Goal: Information Seeking & Learning: Learn about a topic

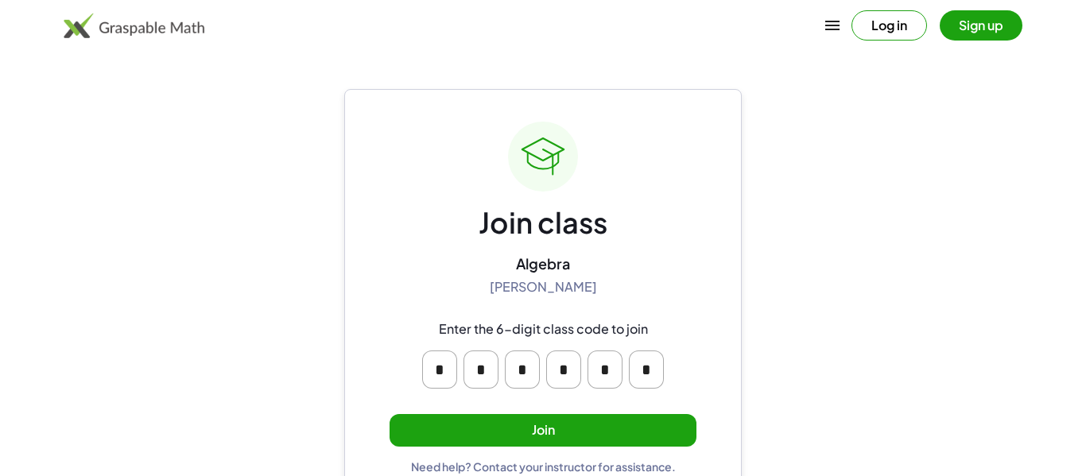
click at [578, 342] on div "* * * * * *" at bounding box center [542, 370] width 305 height 64
click at [510, 425] on button "Join" at bounding box center [543, 430] width 307 height 33
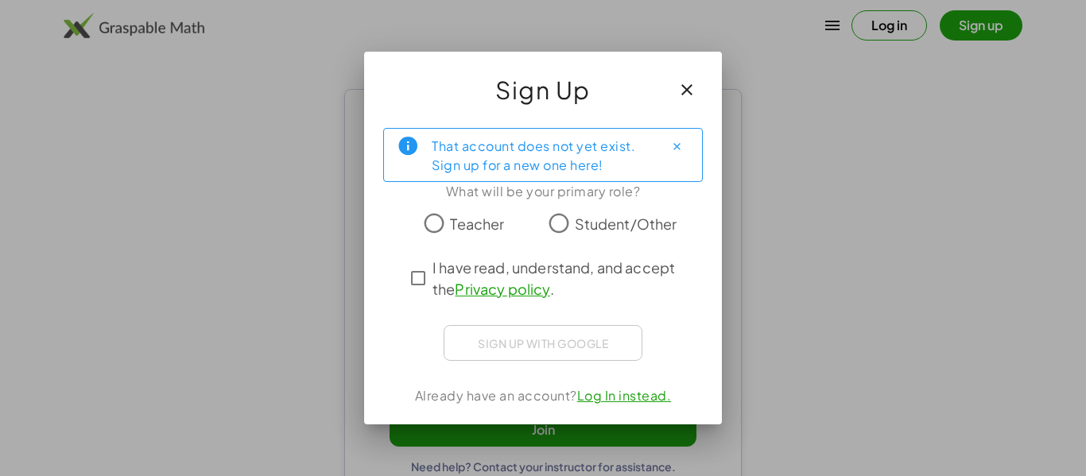
click at [574, 345] on div "Sign up with Google Sign in with Google Sign in with Google. Opens in new tab" at bounding box center [543, 343] width 199 height 36
click at [685, 94] on icon "button" at bounding box center [686, 89] width 19 height 19
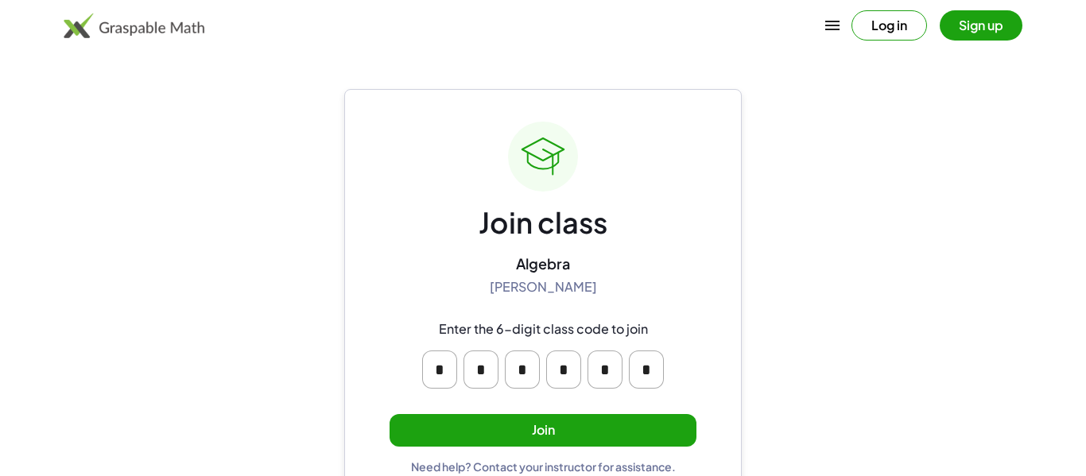
click at [538, 432] on button "Join" at bounding box center [543, 430] width 307 height 33
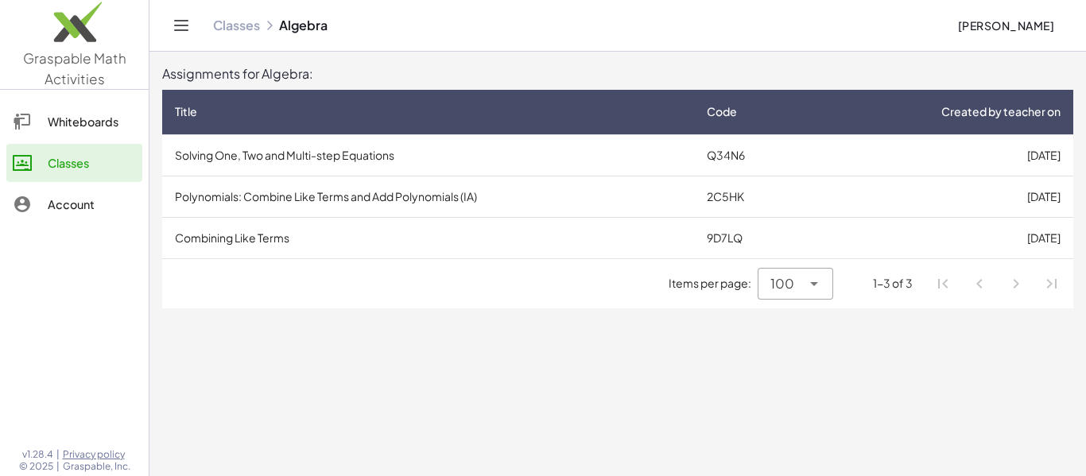
click at [509, 153] on td "Solving One, Two and Multi-step Equations" at bounding box center [428, 154] width 532 height 41
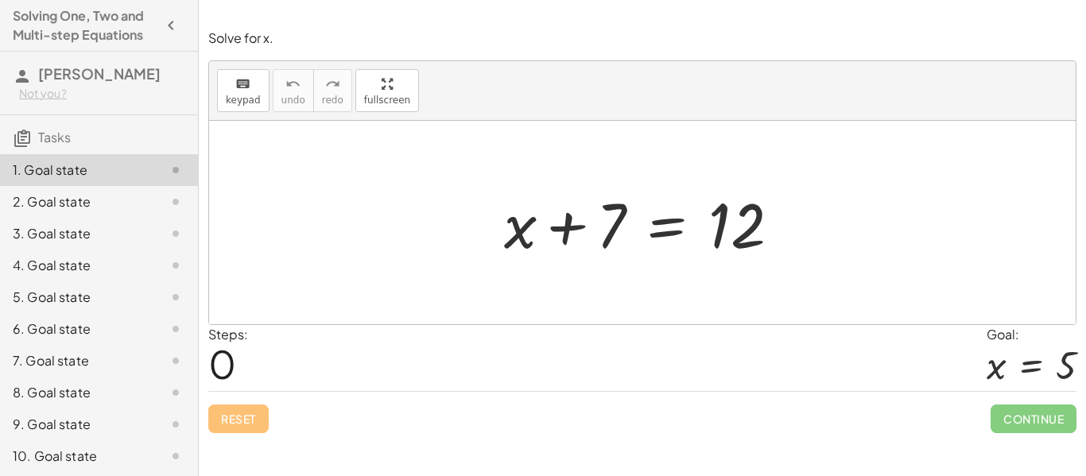
click at [115, 33] on h4 "Solving One, Two and Multi-step Equations" at bounding box center [85, 25] width 144 height 38
drag, startPoint x: 607, startPoint y: 220, endPoint x: 815, endPoint y: 220, distance: 208.3
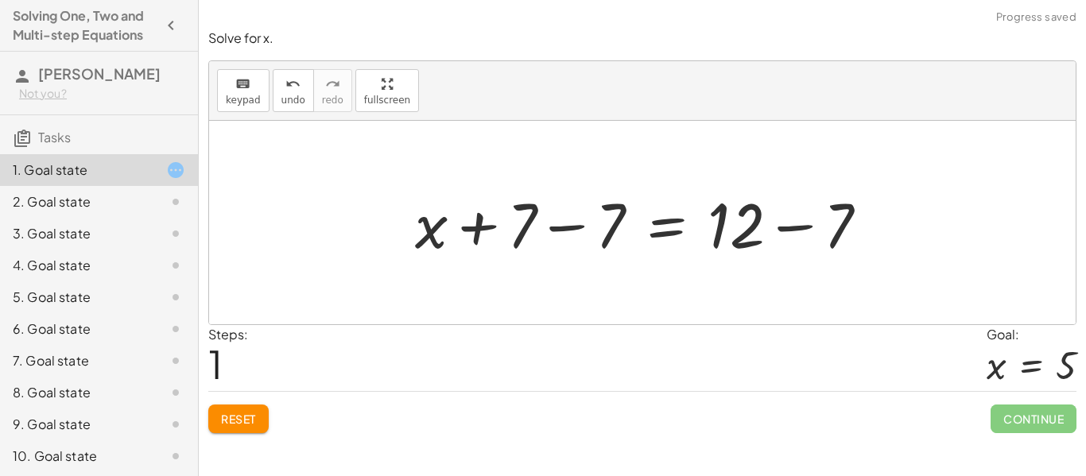
click at [227, 424] on span "Reset" at bounding box center [238, 419] width 35 height 14
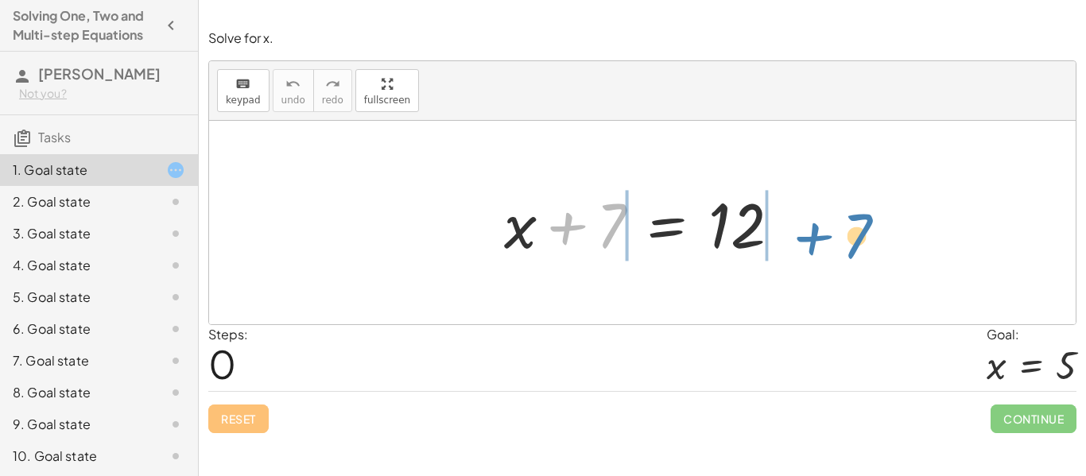
drag, startPoint x: 558, startPoint y: 231, endPoint x: 807, endPoint y: 243, distance: 249.2
click at [807, 243] on div "+ 7 + x + 7 = 12" at bounding box center [642, 223] width 867 height 204
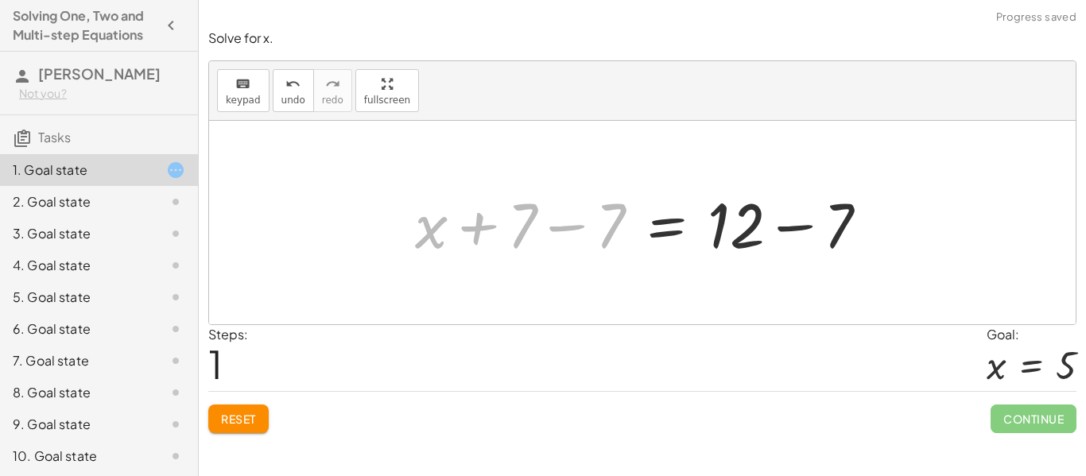
drag, startPoint x: 591, startPoint y: 231, endPoint x: 168, endPoint y: 512, distance: 508.1
click at [168, 475] on html "Solving One, Two and Multi-step Equations [PERSON_NAME] Not you? Tasks 1. Goal …" at bounding box center [543, 238] width 1086 height 476
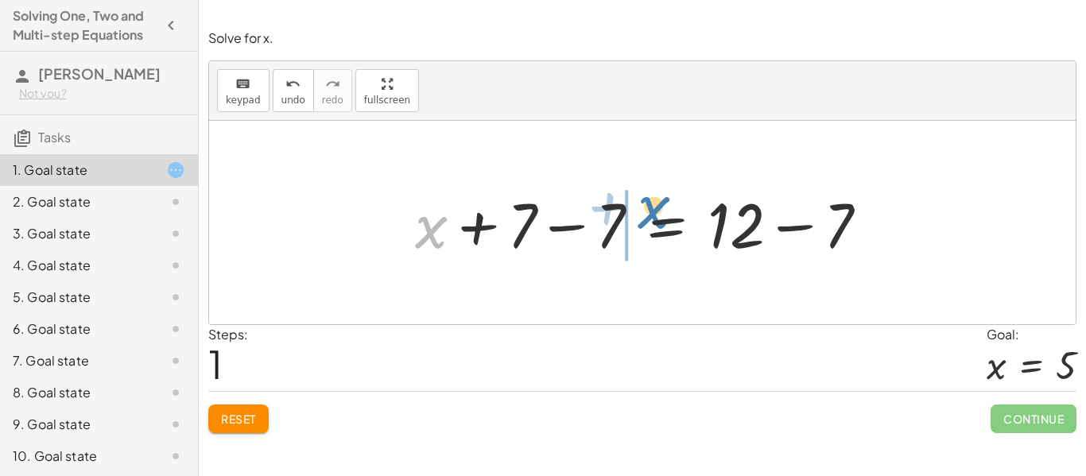
drag, startPoint x: 430, startPoint y: 234, endPoint x: 663, endPoint y: 218, distance: 233.5
click at [663, 218] on div at bounding box center [648, 223] width 482 height 82
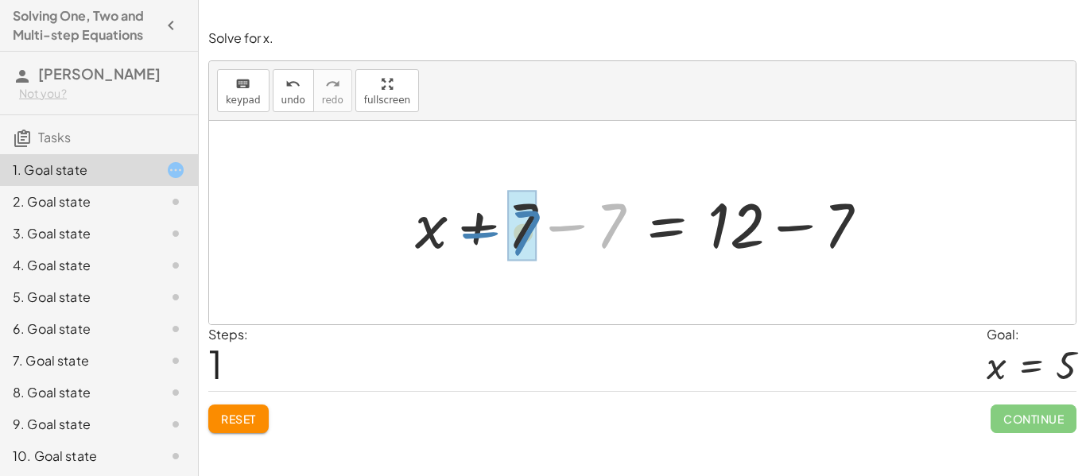
drag, startPoint x: 592, startPoint y: 236, endPoint x: 501, endPoint y: 243, distance: 91.7
click at [501, 243] on div at bounding box center [648, 223] width 482 height 82
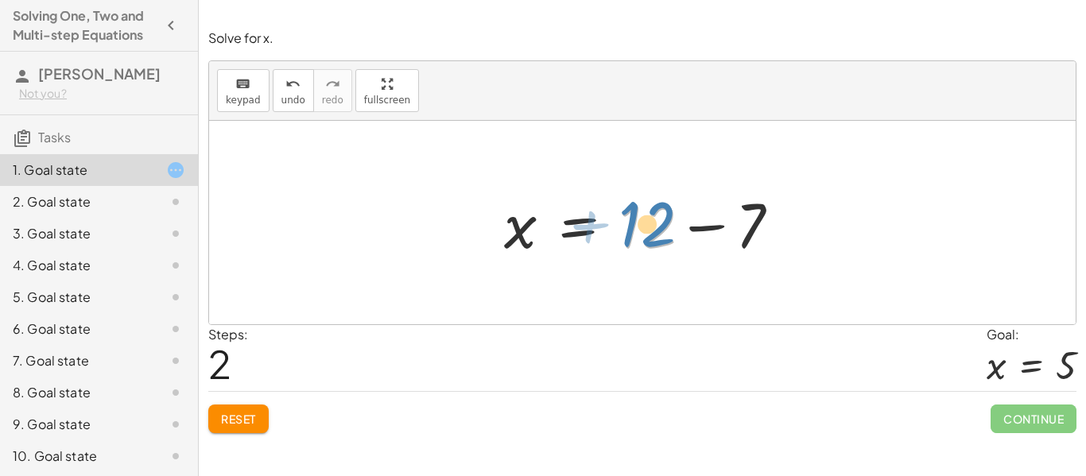
click at [658, 215] on div at bounding box center [648, 223] width 305 height 82
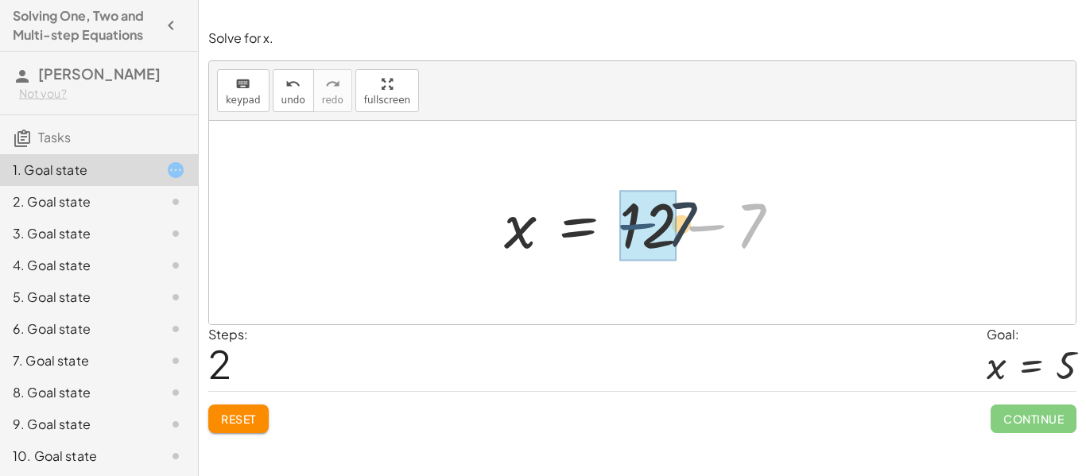
drag, startPoint x: 732, startPoint y: 235, endPoint x: 665, endPoint y: 233, distance: 67.6
click at [665, 233] on div at bounding box center [648, 223] width 305 height 82
drag, startPoint x: 746, startPoint y: 227, endPoint x: 650, endPoint y: 219, distance: 96.5
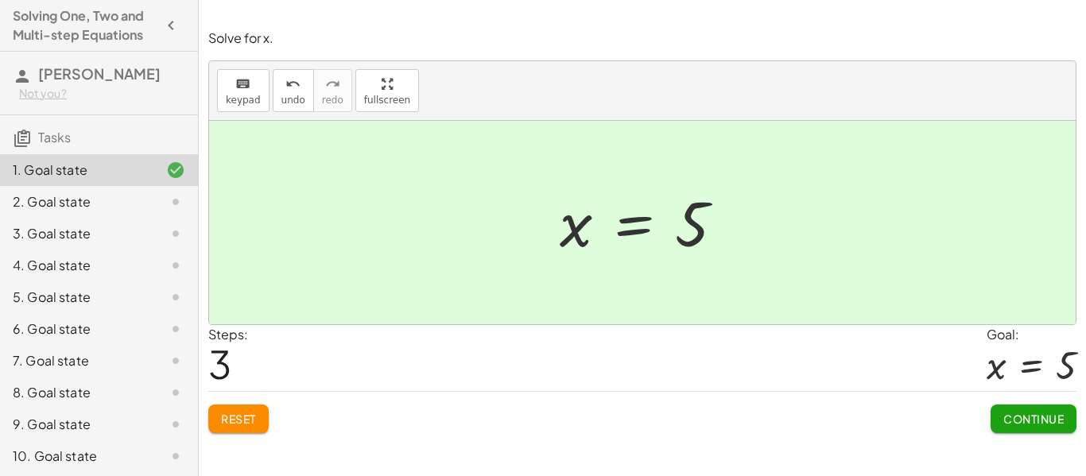
click at [996, 419] on button "Continue" at bounding box center [1034, 419] width 86 height 29
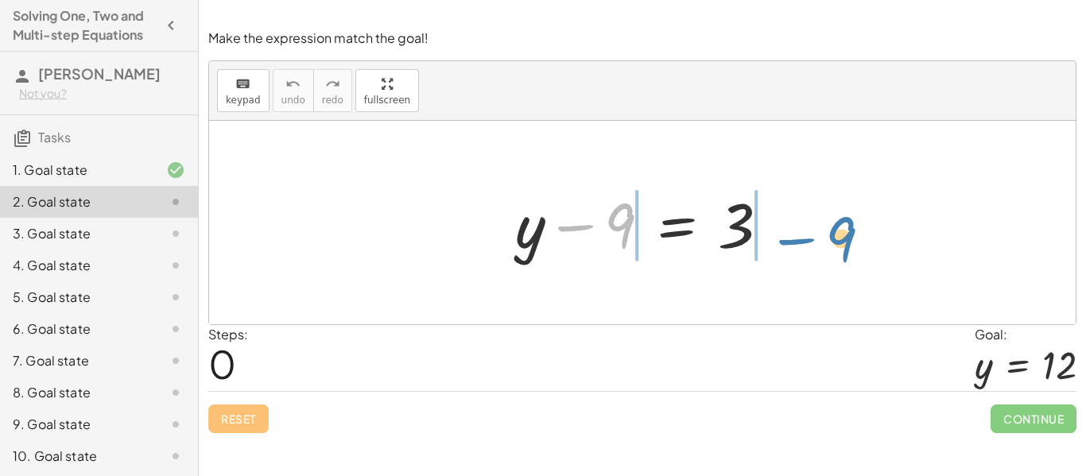
drag, startPoint x: 613, startPoint y: 229, endPoint x: 834, endPoint y: 242, distance: 221.4
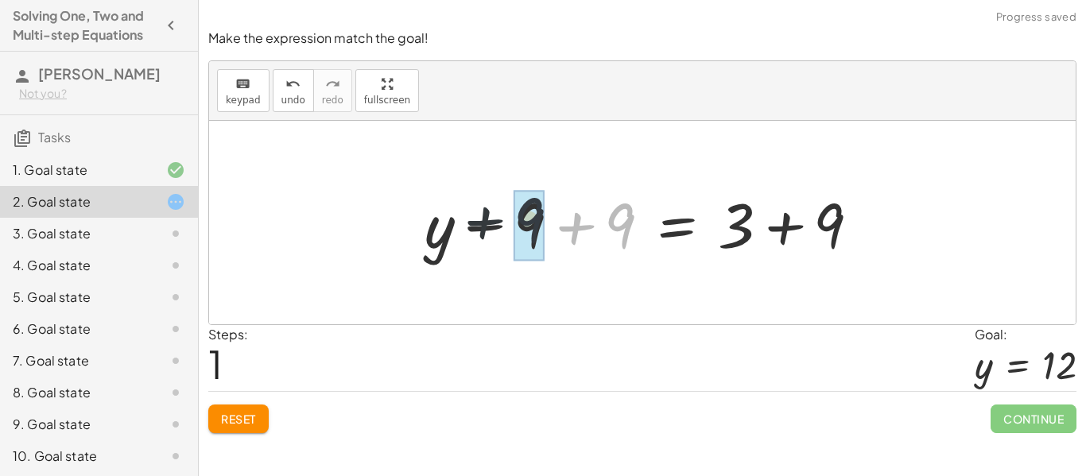
drag, startPoint x: 606, startPoint y: 236, endPoint x: 507, endPoint y: 230, distance: 98.8
click at [507, 230] on div at bounding box center [649, 223] width 464 height 82
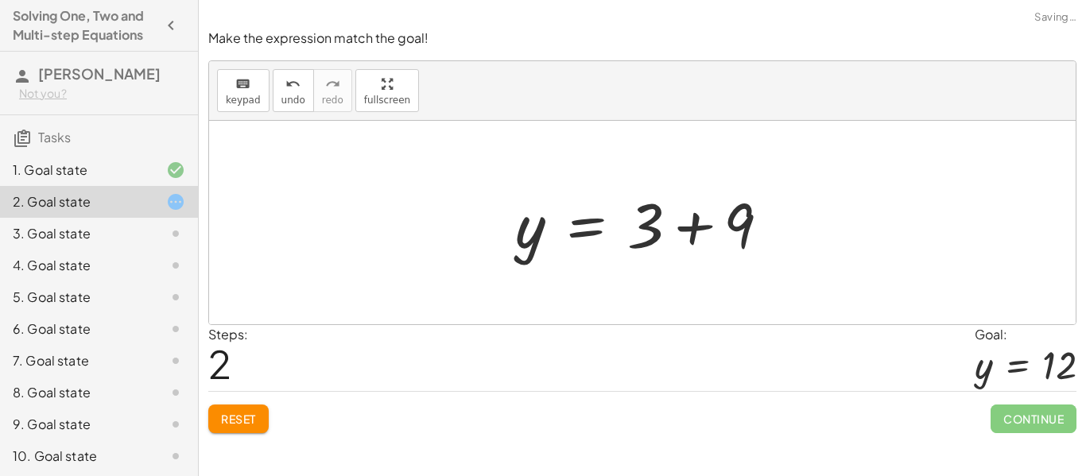
drag, startPoint x: 812, startPoint y: 231, endPoint x: 759, endPoint y: 227, distance: 52.6
click at [759, 227] on div "+ y − 9 = 3 + y − 9 + 9 = + 3 + 9 + y + 0 = + 3 + 9 y = 3 + + 9" at bounding box center [642, 223] width 867 height 204
drag, startPoint x: 727, startPoint y: 236, endPoint x: 665, endPoint y: 232, distance: 62.1
click at [665, 232] on div at bounding box center [648, 223] width 283 height 82
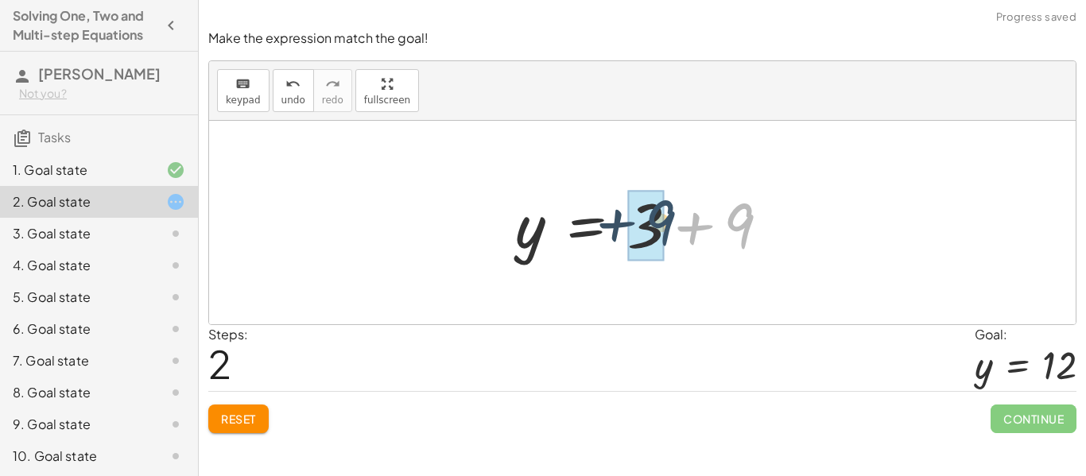
drag, startPoint x: 734, startPoint y: 240, endPoint x: 650, endPoint y: 237, distance: 84.3
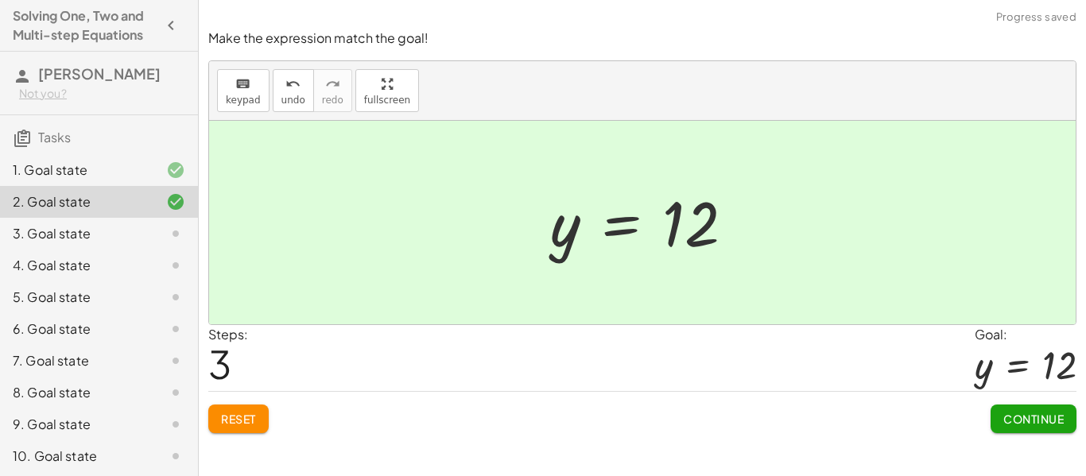
click at [1011, 412] on span "Continue" at bounding box center [1033, 419] width 60 height 14
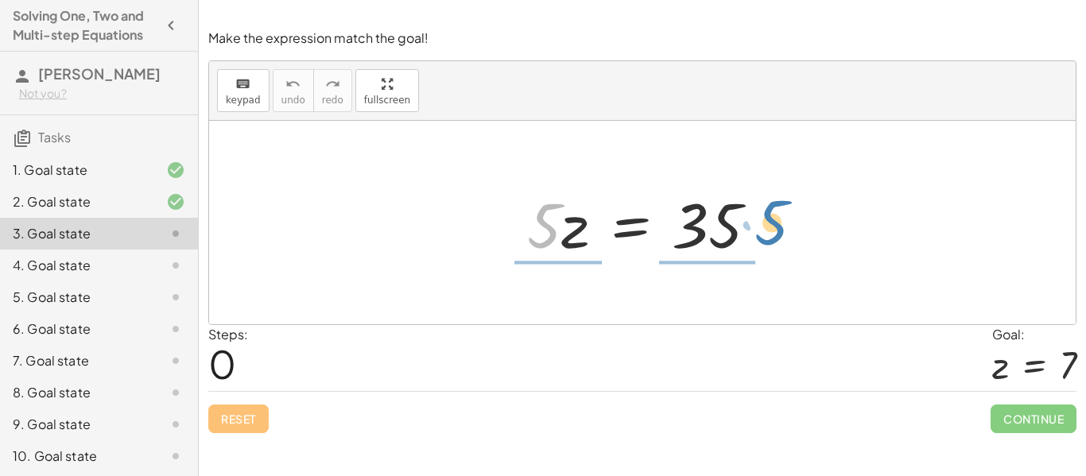
drag, startPoint x: 537, startPoint y: 225, endPoint x: 761, endPoint y: 223, distance: 224.2
click at [761, 223] on div at bounding box center [648, 223] width 259 height 82
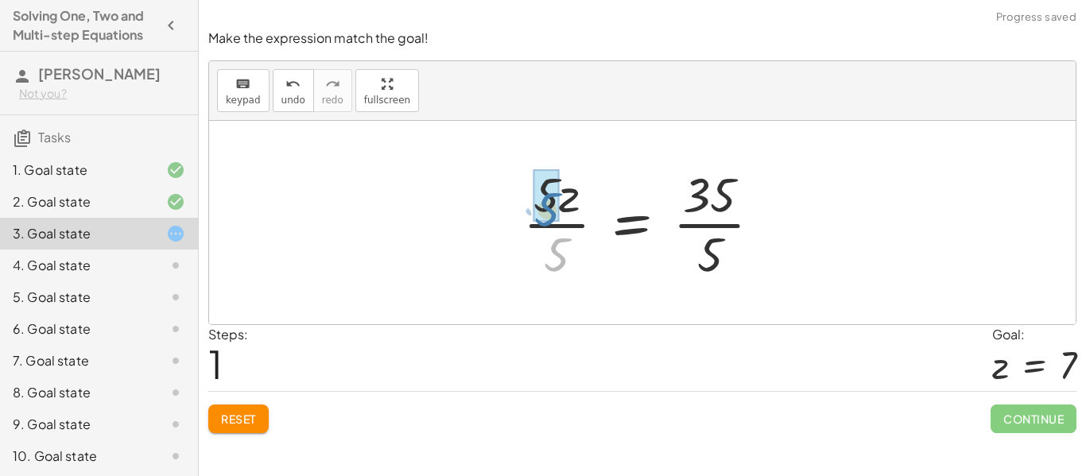
drag, startPoint x: 553, startPoint y: 262, endPoint x: 544, endPoint y: 215, distance: 47.9
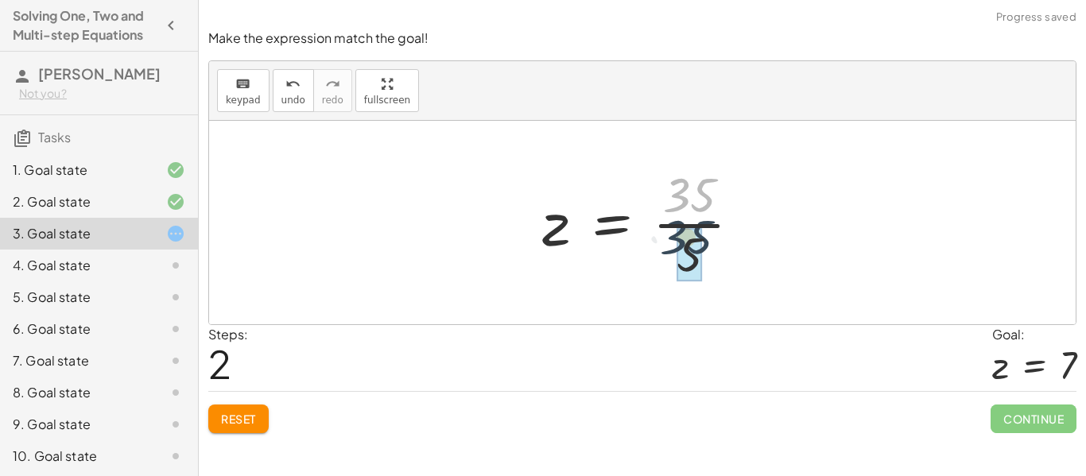
drag, startPoint x: 693, startPoint y: 207, endPoint x: 694, endPoint y: 254, distance: 47.7
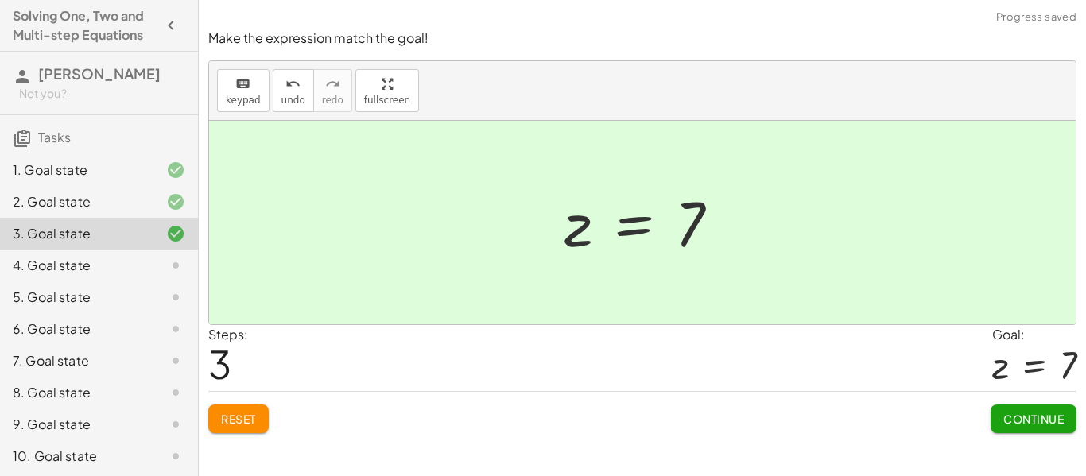
click at [1019, 416] on span "Continue" at bounding box center [1033, 419] width 60 height 14
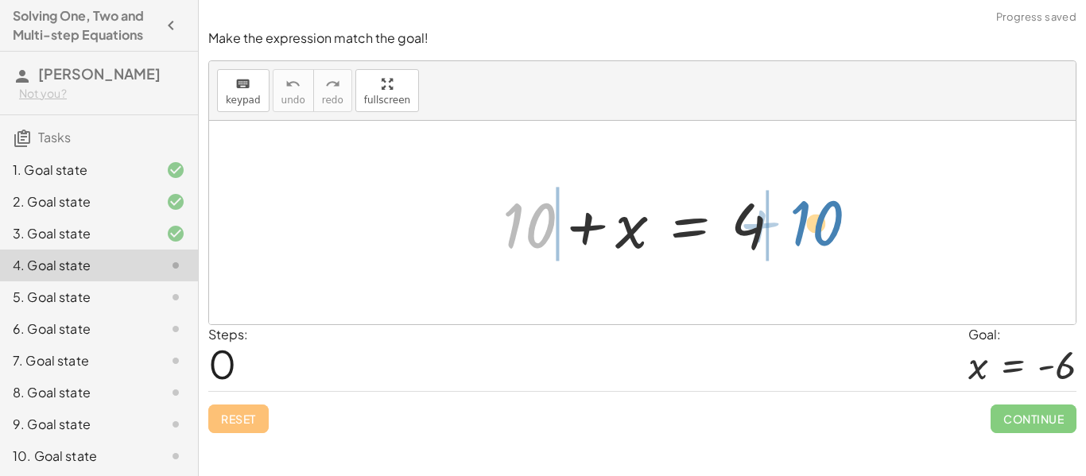
drag, startPoint x: 509, startPoint y: 222, endPoint x: 796, endPoint y: 219, distance: 287.0
click at [796, 219] on div at bounding box center [648, 223] width 307 height 82
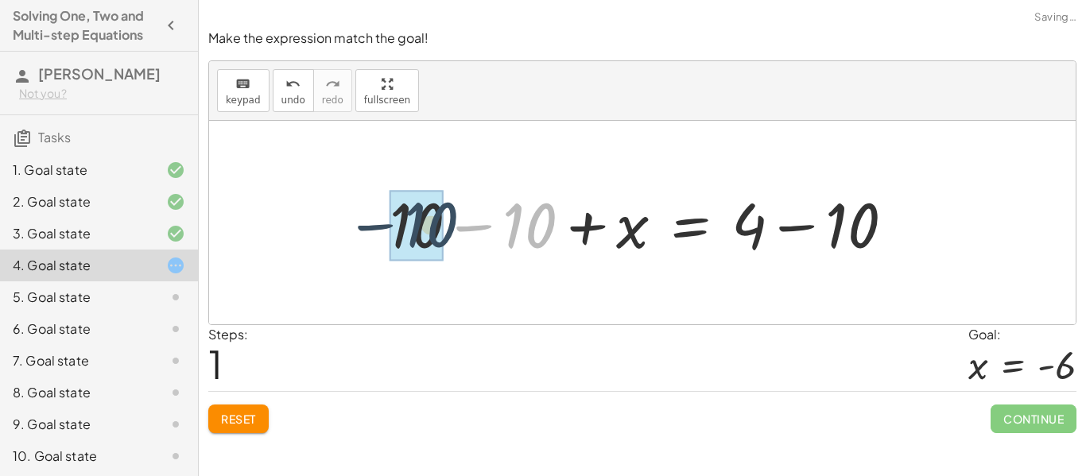
drag, startPoint x: 503, startPoint y: 216, endPoint x: 403, endPoint y: 215, distance: 100.2
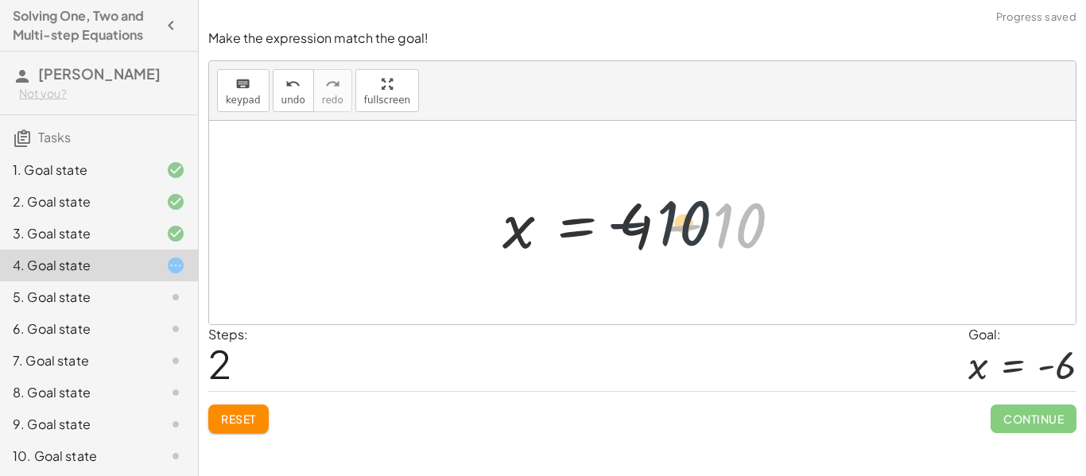
drag, startPoint x: 754, startPoint y: 229, endPoint x: 682, endPoint y: 229, distance: 71.6
click at [682, 229] on div at bounding box center [648, 223] width 307 height 82
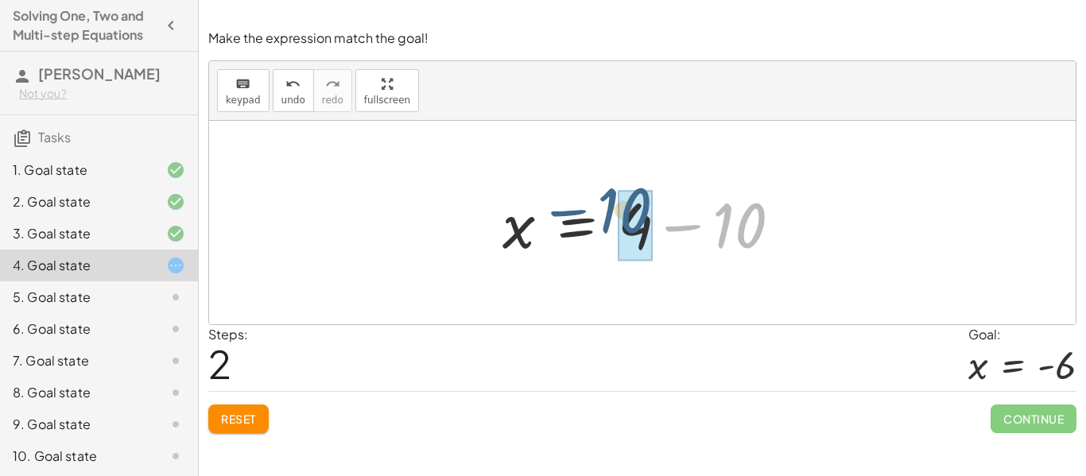
drag, startPoint x: 743, startPoint y: 220, endPoint x: 632, endPoint y: 208, distance: 112.0
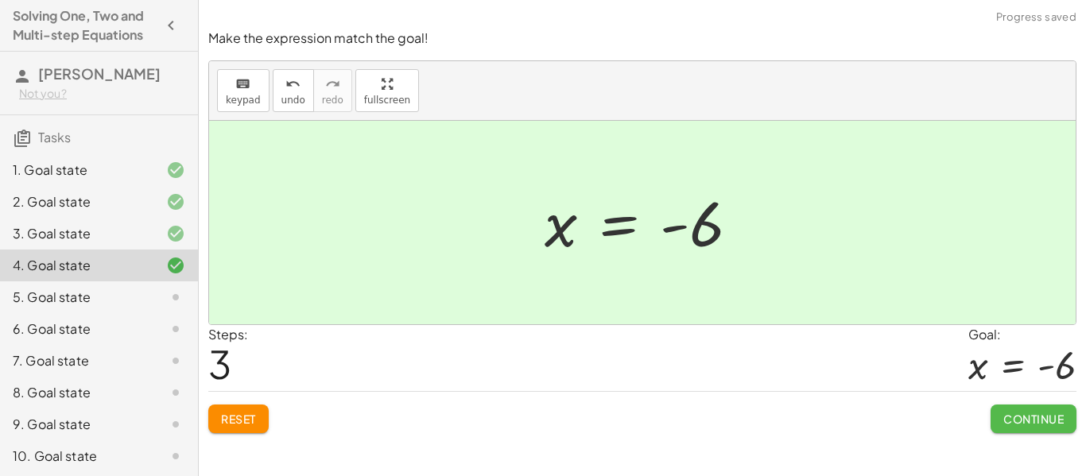
click at [1061, 419] on span "Continue" at bounding box center [1033, 419] width 60 height 14
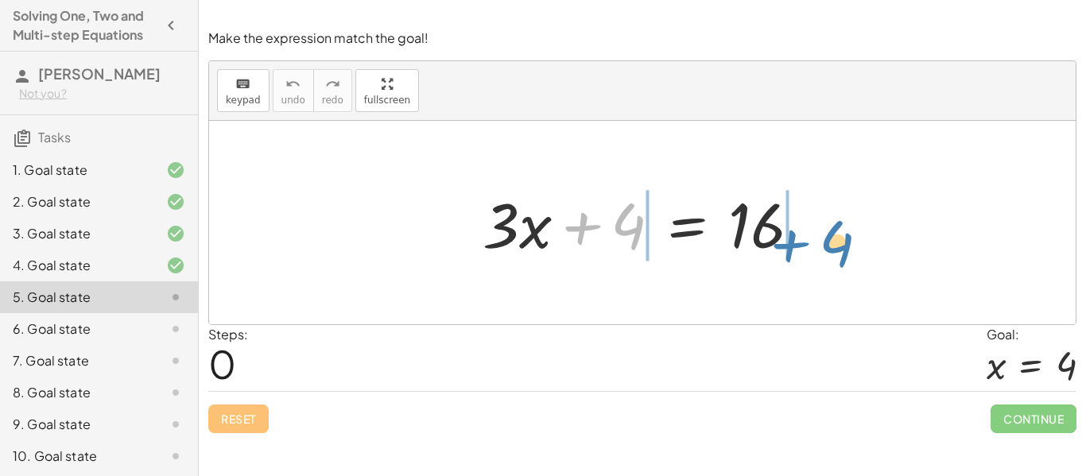
drag, startPoint x: 623, startPoint y: 226, endPoint x: 844, endPoint y: 243, distance: 221.7
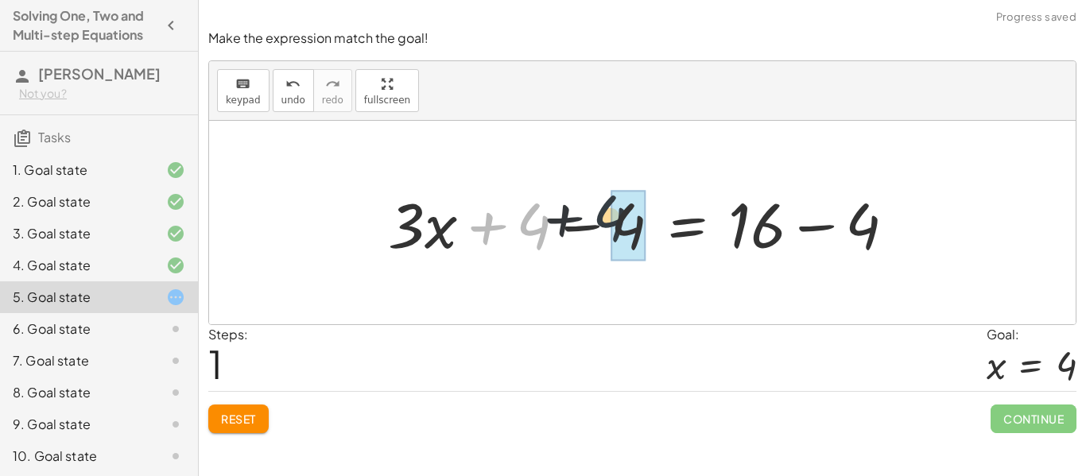
drag, startPoint x: 538, startPoint y: 223, endPoint x: 642, endPoint y: 212, distance: 105.5
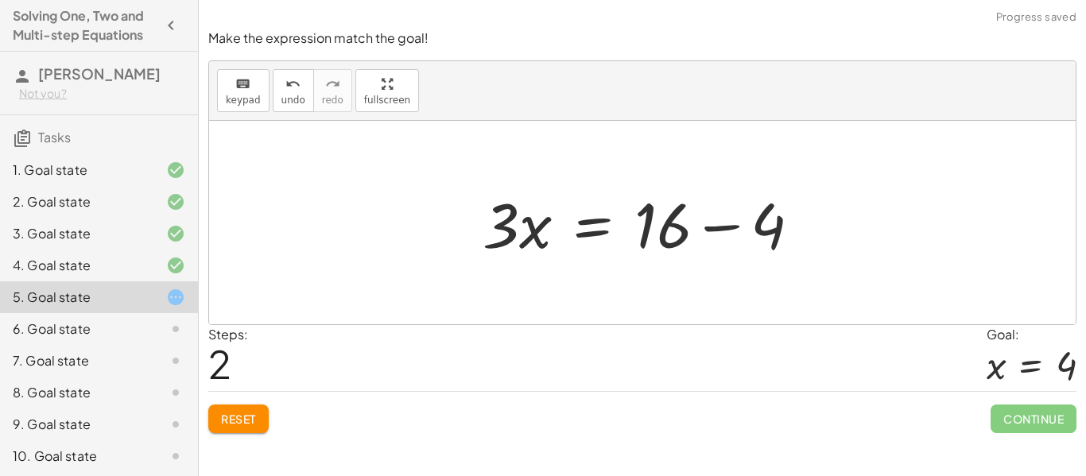
scroll to position [98, 0]
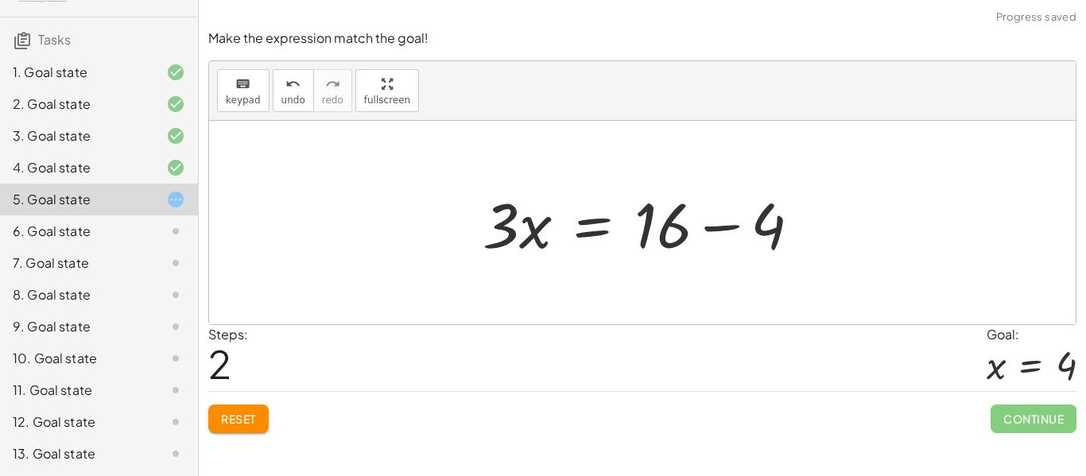
click at [46, 415] on div "12. Goal state" at bounding box center [77, 422] width 128 height 19
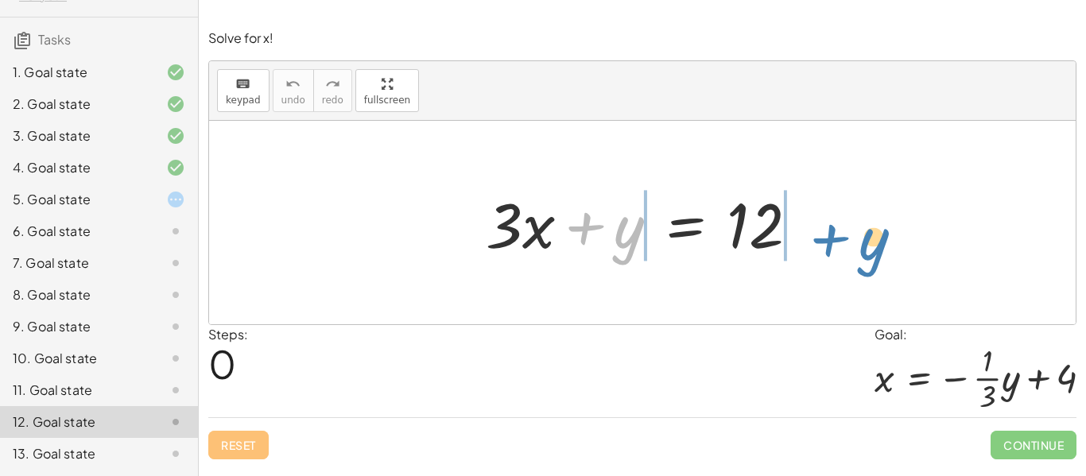
drag, startPoint x: 630, startPoint y: 244, endPoint x: 876, endPoint y: 249, distance: 246.5
click at [876, 249] on div "+ y + · 3 · x + y = 12" at bounding box center [642, 223] width 867 height 204
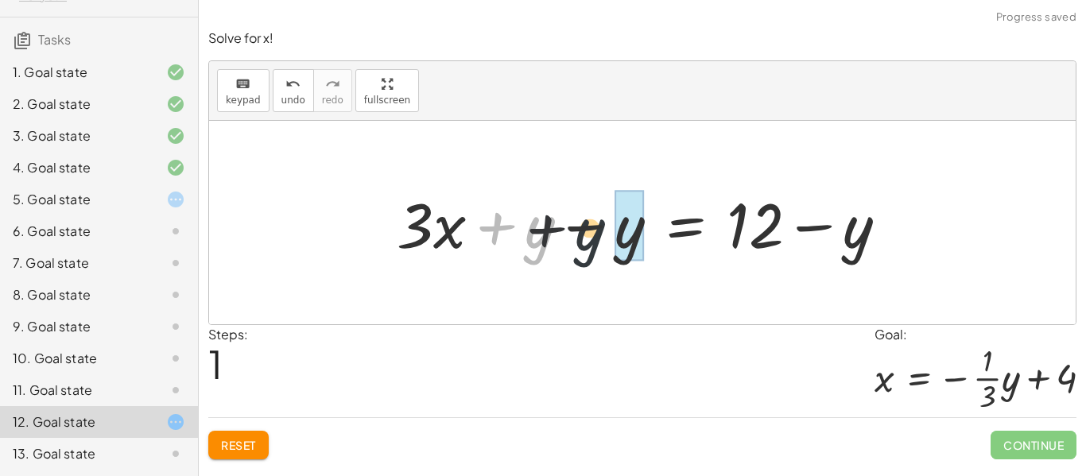
drag, startPoint x: 527, startPoint y: 239, endPoint x: 607, endPoint y: 239, distance: 80.3
click at [607, 239] on div at bounding box center [649, 223] width 520 height 82
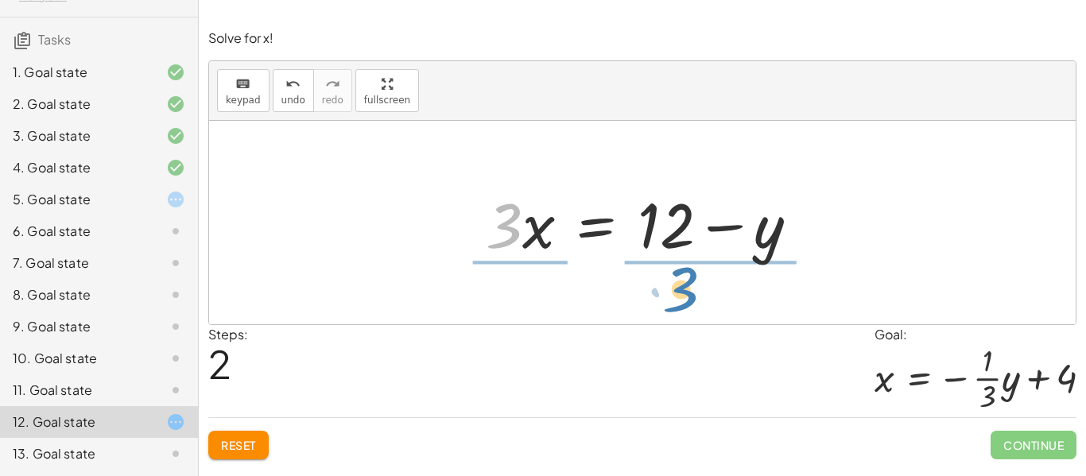
drag, startPoint x: 505, startPoint y: 227, endPoint x: 694, endPoint y: 286, distance: 198.2
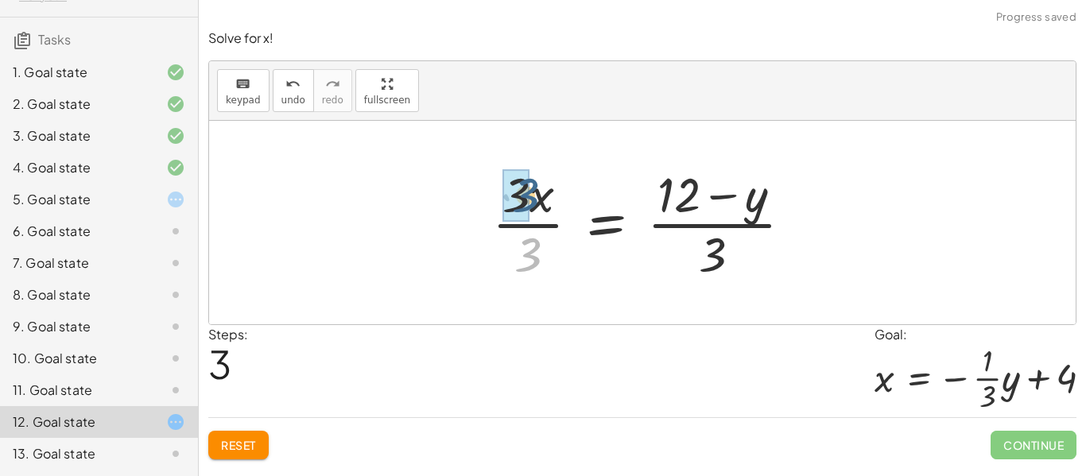
drag, startPoint x: 533, startPoint y: 256, endPoint x: 530, endPoint y: 196, distance: 59.7
click at [530, 196] on div at bounding box center [648, 222] width 329 height 122
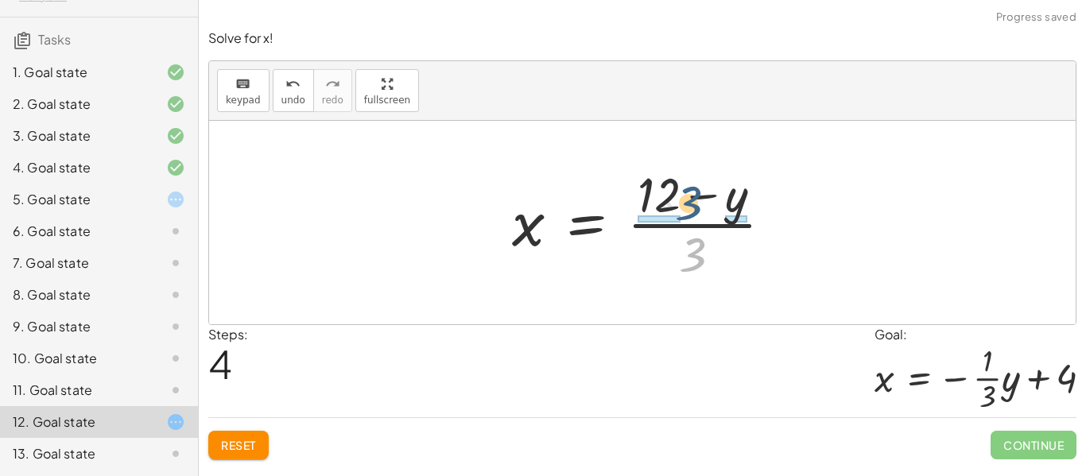
drag, startPoint x: 691, startPoint y: 261, endPoint x: 687, endPoint y: 207, distance: 54.2
click at [687, 207] on div at bounding box center [648, 222] width 289 height 122
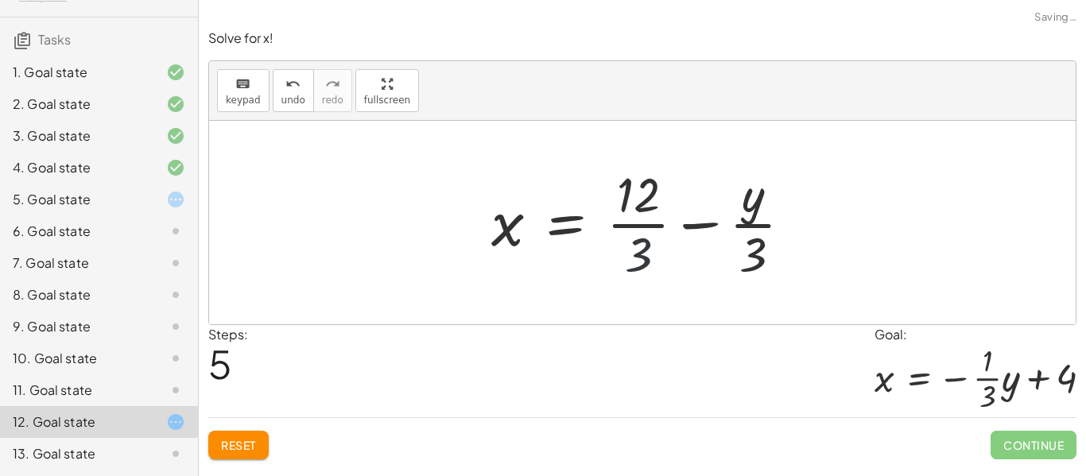
click at [649, 275] on div at bounding box center [648, 222] width 330 height 122
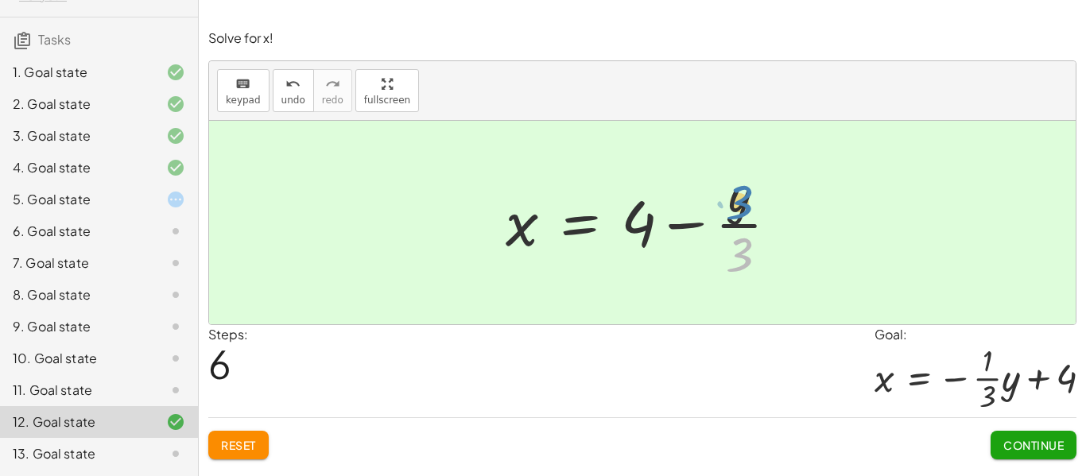
drag, startPoint x: 739, startPoint y: 250, endPoint x: 740, endPoint y: 200, distance: 50.9
click at [740, 200] on div at bounding box center [648, 222] width 301 height 122
drag, startPoint x: 739, startPoint y: 216, endPoint x: 745, endPoint y: 244, distance: 28.5
click at [745, 244] on div at bounding box center [648, 222] width 301 height 122
click at [243, 420] on div "Reset Continue" at bounding box center [642, 438] width 868 height 42
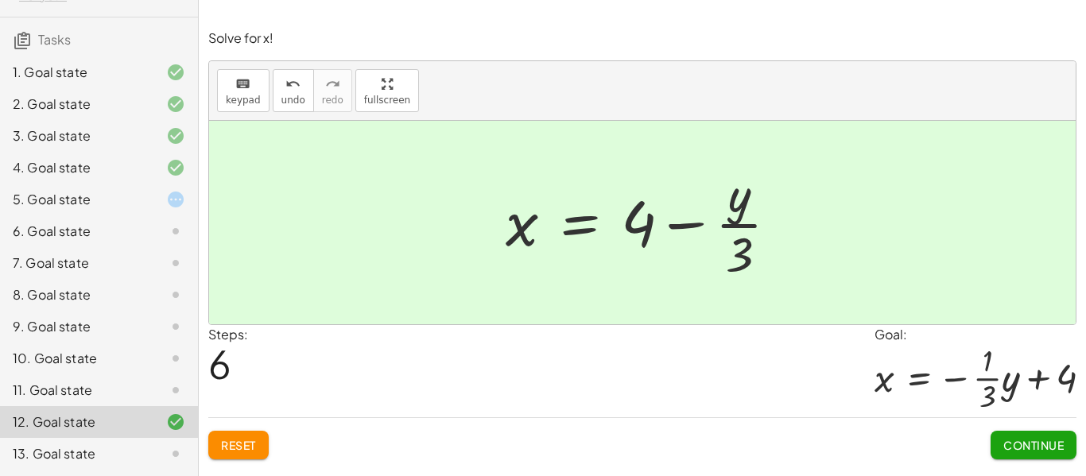
click at [238, 446] on span "Reset" at bounding box center [238, 445] width 35 height 14
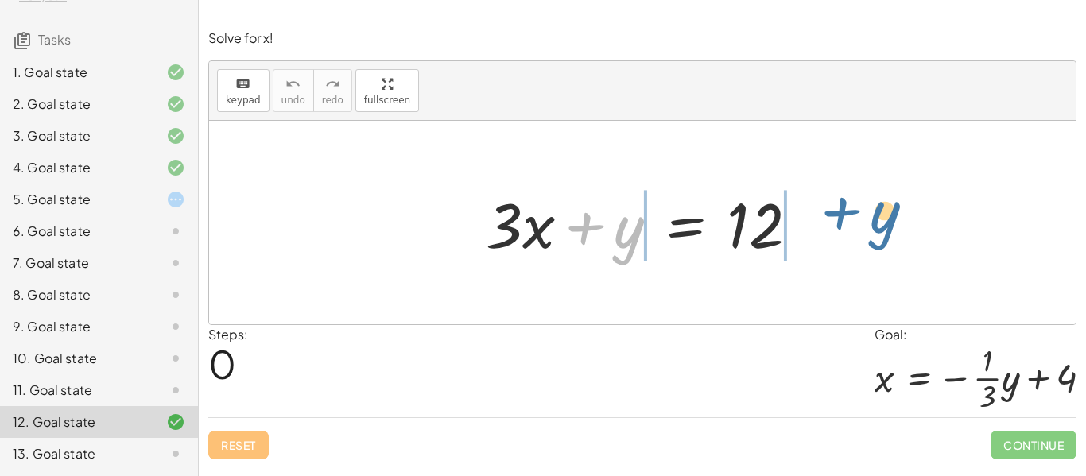
drag, startPoint x: 631, startPoint y: 241, endPoint x: 886, endPoint y: 227, distance: 255.6
click at [886, 227] on div "+ y + · 3 · x + y = 12" at bounding box center [642, 223] width 867 height 204
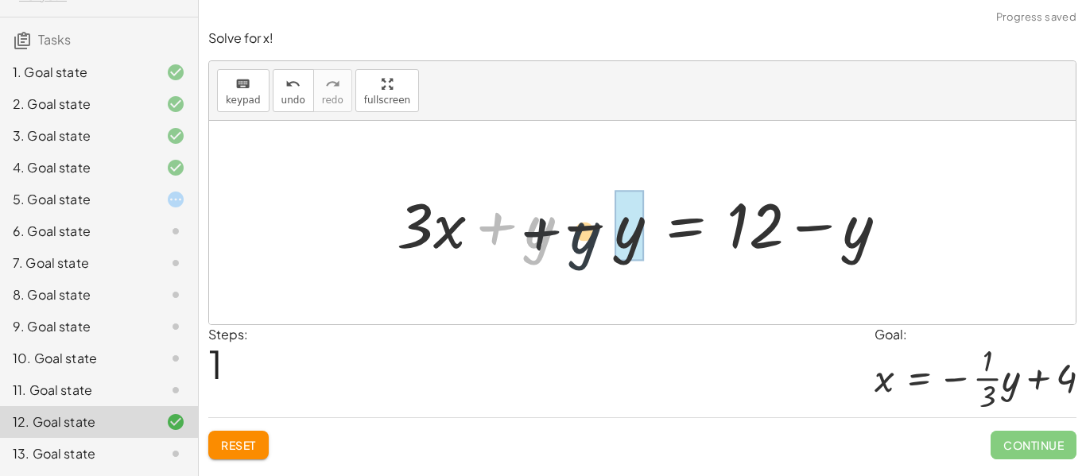
drag, startPoint x: 533, startPoint y: 229, endPoint x: 618, endPoint y: 235, distance: 85.3
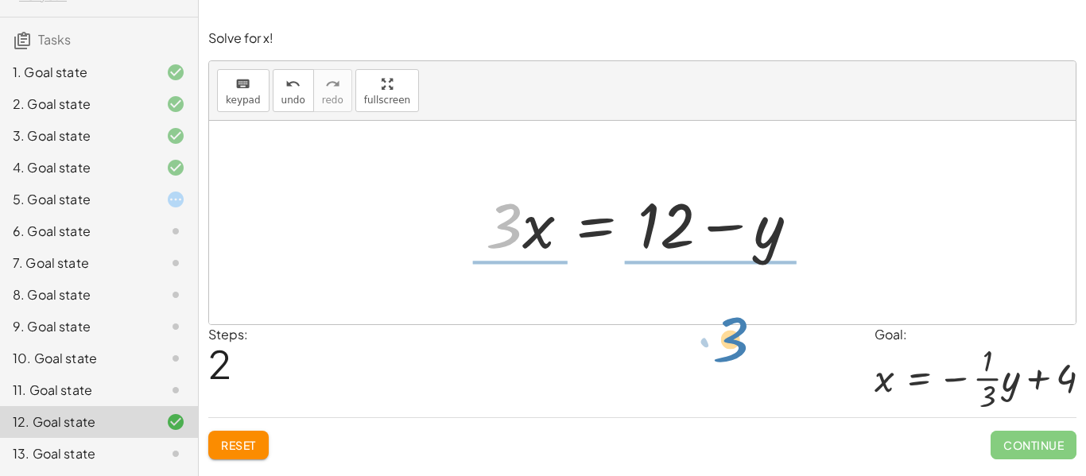
drag, startPoint x: 503, startPoint y: 221, endPoint x: 730, endPoint y: 334, distance: 253.2
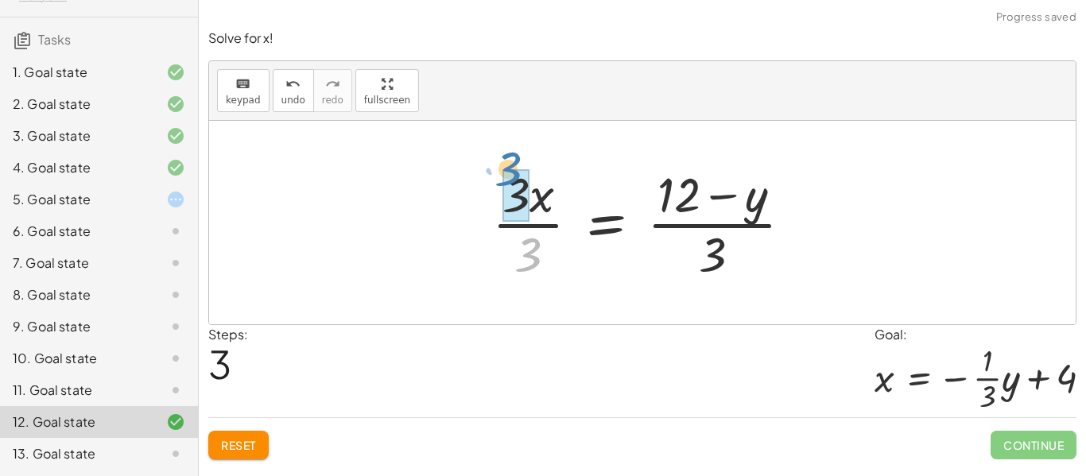
drag, startPoint x: 518, startPoint y: 250, endPoint x: 503, endPoint y: 170, distance: 81.7
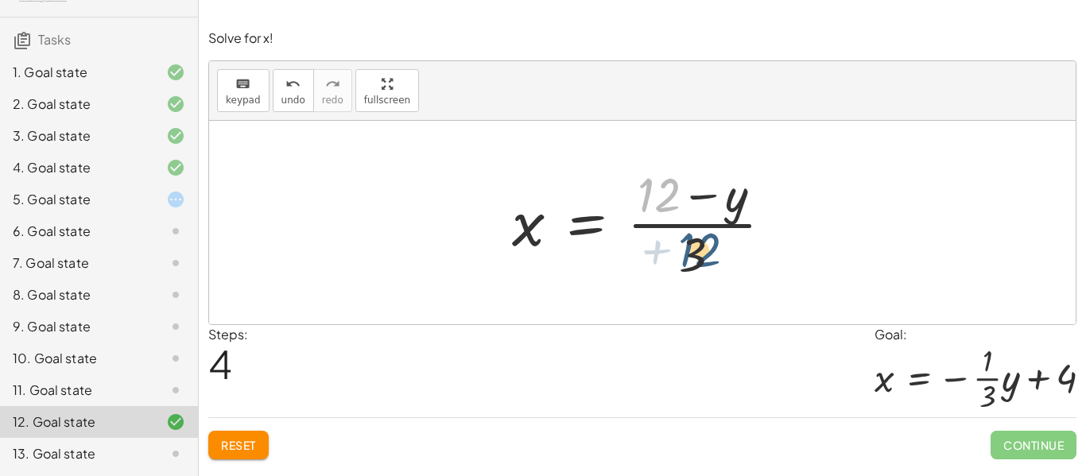
drag, startPoint x: 655, startPoint y: 197, endPoint x: 705, endPoint y: 262, distance: 81.6
click at [705, 262] on div at bounding box center [648, 222] width 289 height 122
drag, startPoint x: 689, startPoint y: 269, endPoint x: 649, endPoint y: 226, distance: 58.5
click at [649, 226] on div at bounding box center [648, 222] width 289 height 122
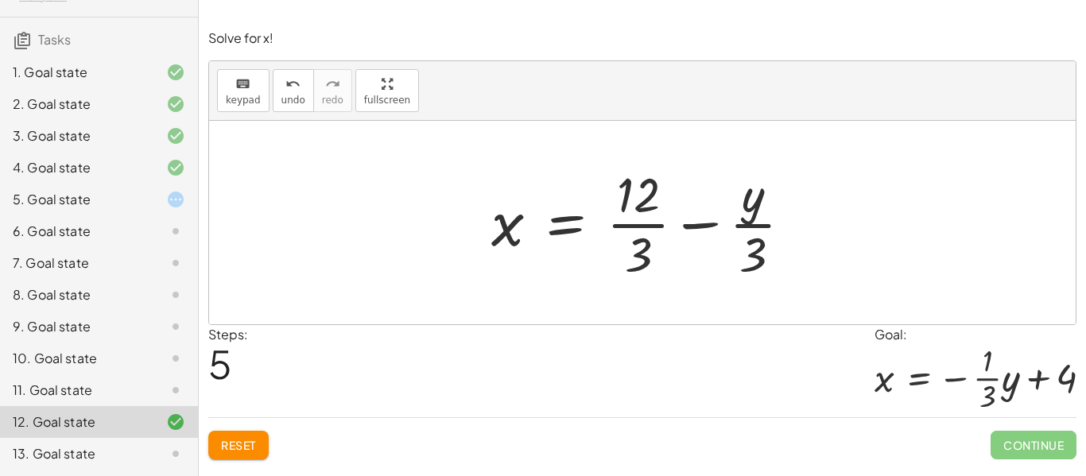
click at [708, 231] on div at bounding box center [648, 222] width 330 height 122
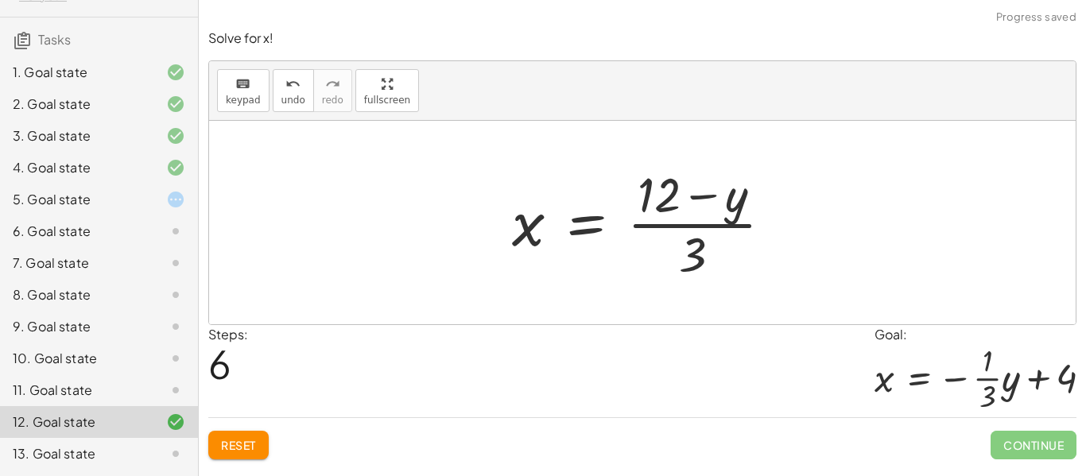
click at [701, 232] on div at bounding box center [648, 222] width 289 height 122
click at [700, 230] on div at bounding box center [648, 222] width 289 height 122
drag, startPoint x: 697, startPoint y: 249, endPoint x: 644, endPoint y: 200, distance: 72.0
click at [644, 200] on div at bounding box center [648, 222] width 289 height 122
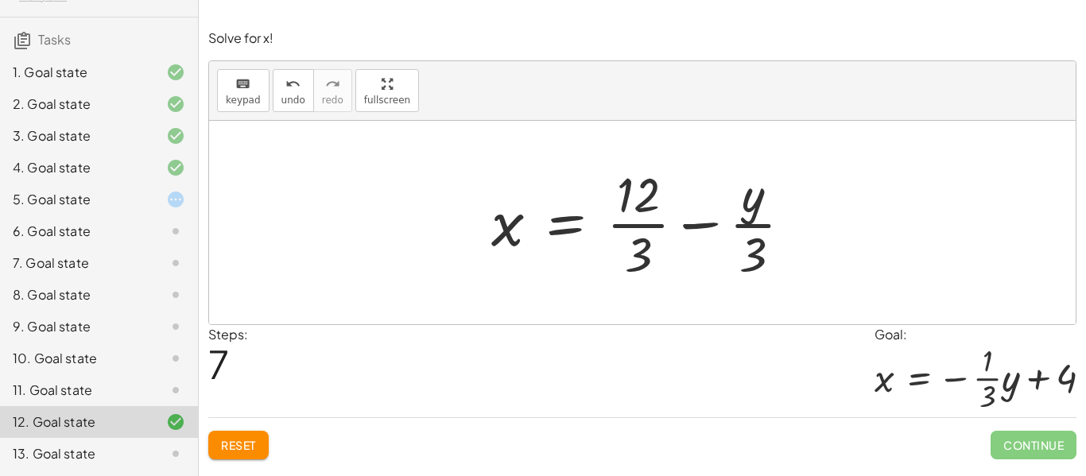
click at [635, 223] on div at bounding box center [648, 222] width 330 height 122
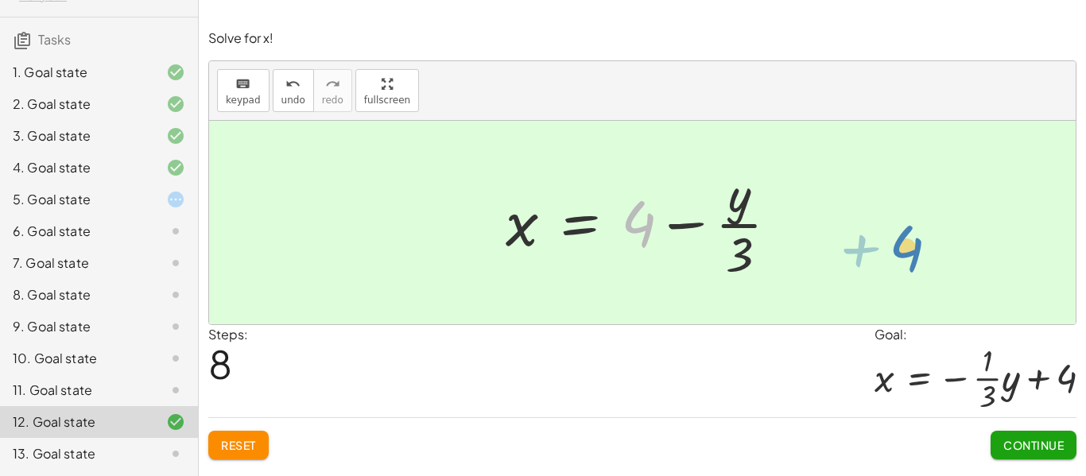
drag, startPoint x: 629, startPoint y: 215, endPoint x: 897, endPoint y: 239, distance: 269.1
drag, startPoint x: 641, startPoint y: 217, endPoint x: 848, endPoint y: 222, distance: 206.8
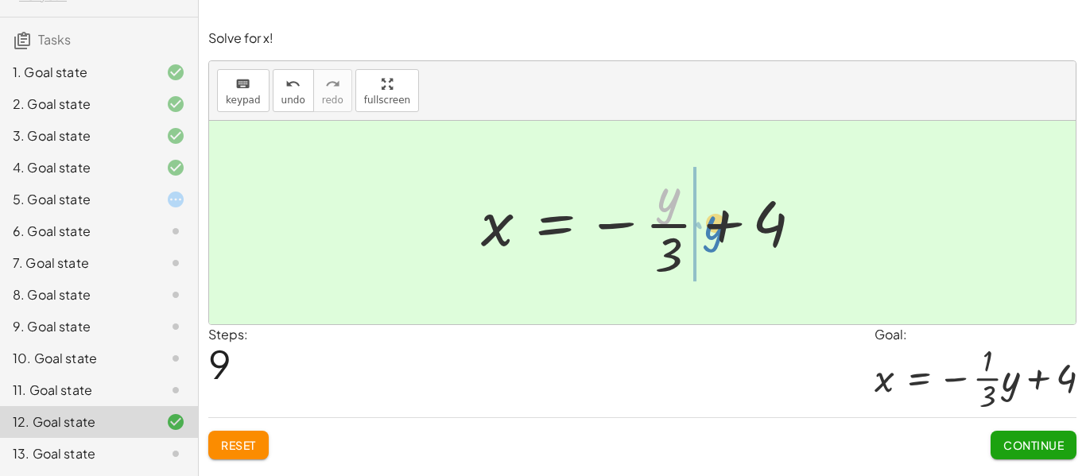
drag, startPoint x: 673, startPoint y: 200, endPoint x: 720, endPoint y: 228, distance: 55.0
click at [720, 228] on div at bounding box center [648, 222] width 350 height 122
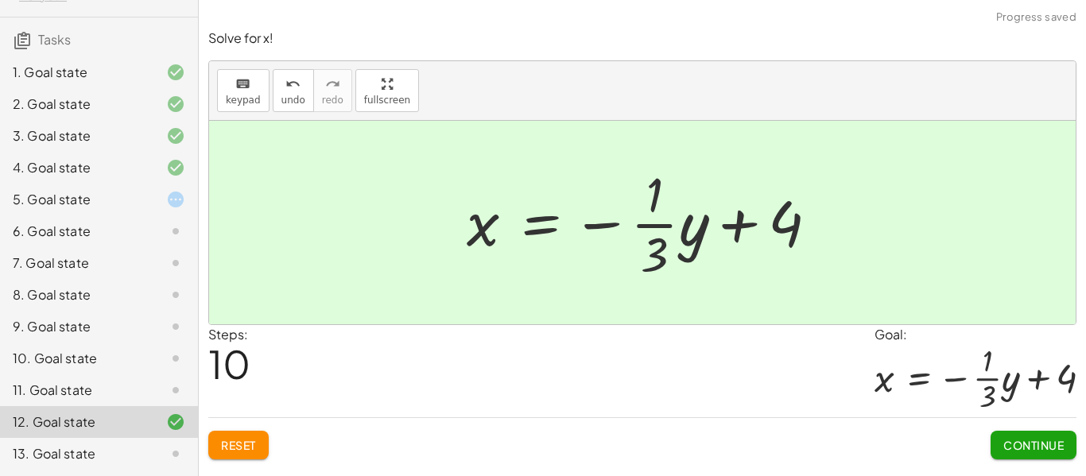
click at [1018, 440] on span "Continue" at bounding box center [1033, 445] width 60 height 14
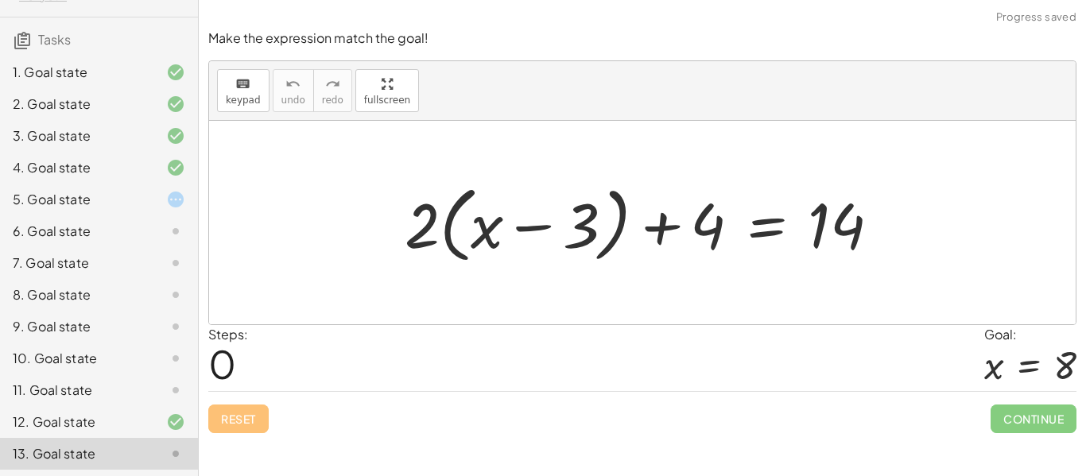
click at [166, 196] on icon at bounding box center [175, 199] width 19 height 19
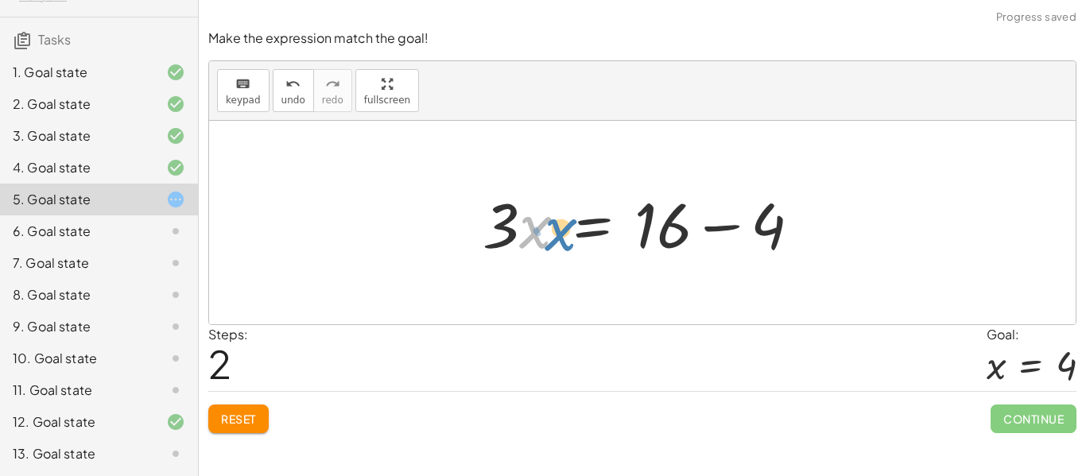
drag, startPoint x: 522, startPoint y: 228, endPoint x: 547, endPoint y: 230, distance: 24.7
click at [547, 230] on div at bounding box center [648, 223] width 347 height 82
drag, startPoint x: 494, startPoint y: 227, endPoint x: 486, endPoint y: 232, distance: 9.7
click at [486, 232] on div at bounding box center [648, 223] width 347 height 82
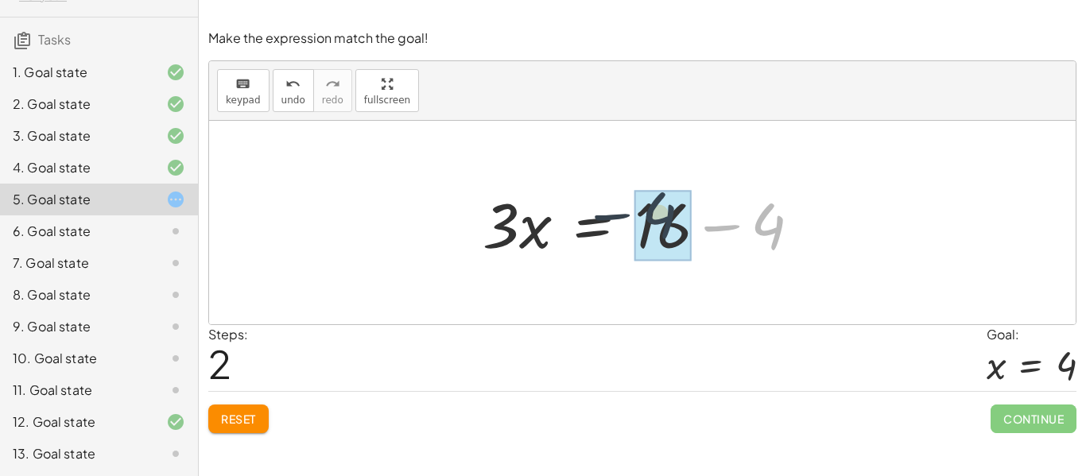
drag, startPoint x: 774, startPoint y: 235, endPoint x: 663, endPoint y: 223, distance: 111.9
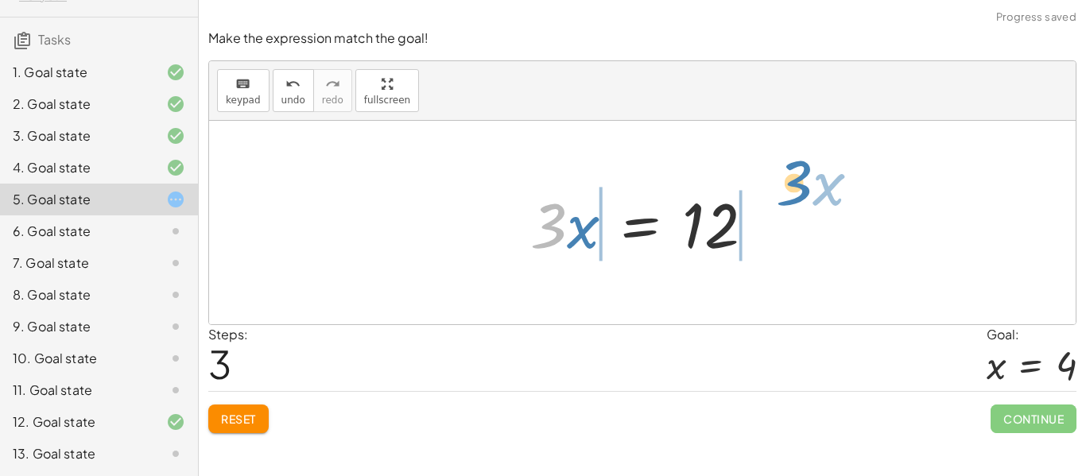
drag, startPoint x: 555, startPoint y: 229, endPoint x: 801, endPoint y: 191, distance: 249.4
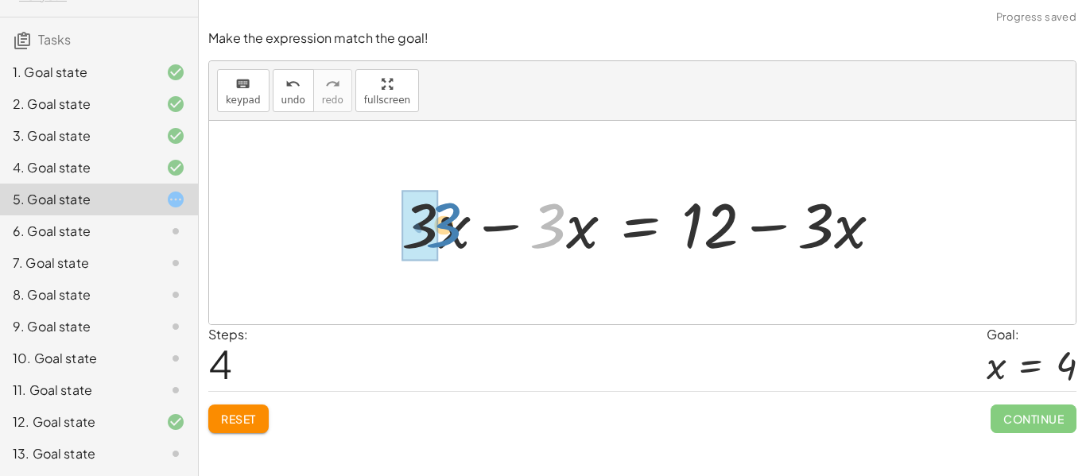
drag, startPoint x: 560, startPoint y: 238, endPoint x: 453, endPoint y: 237, distance: 106.5
click at [453, 237] on div at bounding box center [648, 223] width 509 height 82
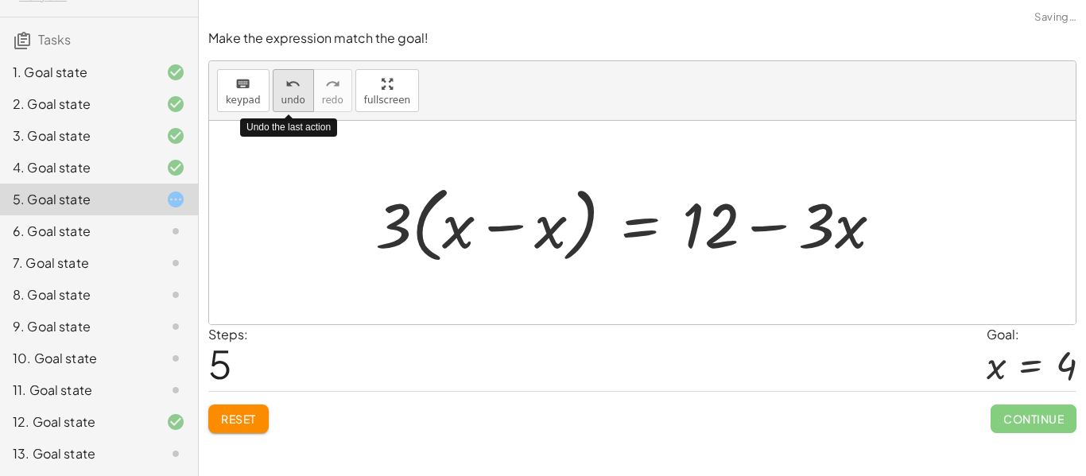
click at [300, 91] on div "undo" at bounding box center [293, 83] width 24 height 19
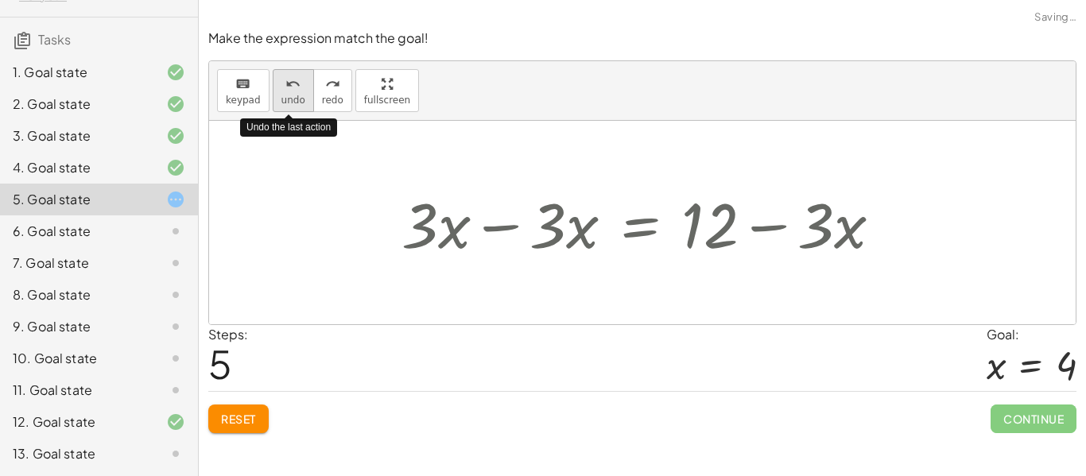
click at [300, 91] on div "undo" at bounding box center [293, 83] width 24 height 19
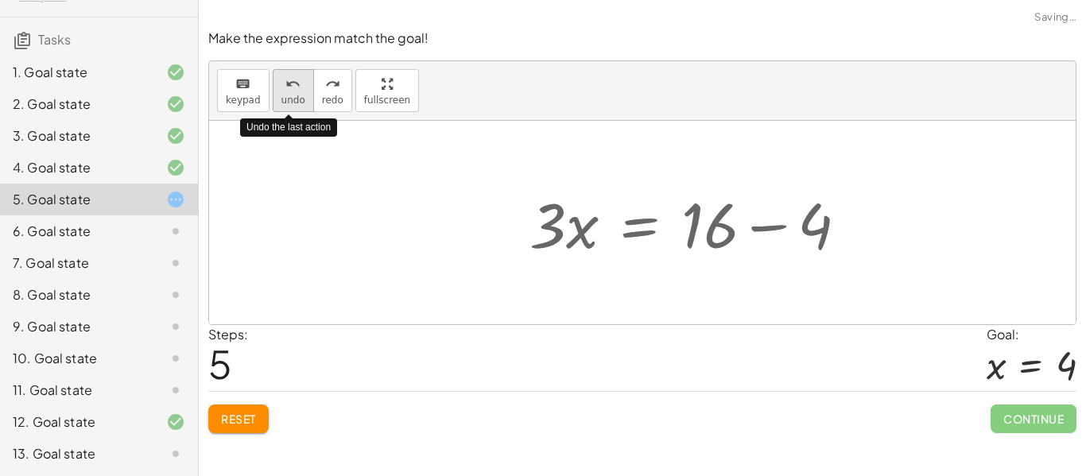
click at [300, 91] on div "undo" at bounding box center [293, 83] width 24 height 19
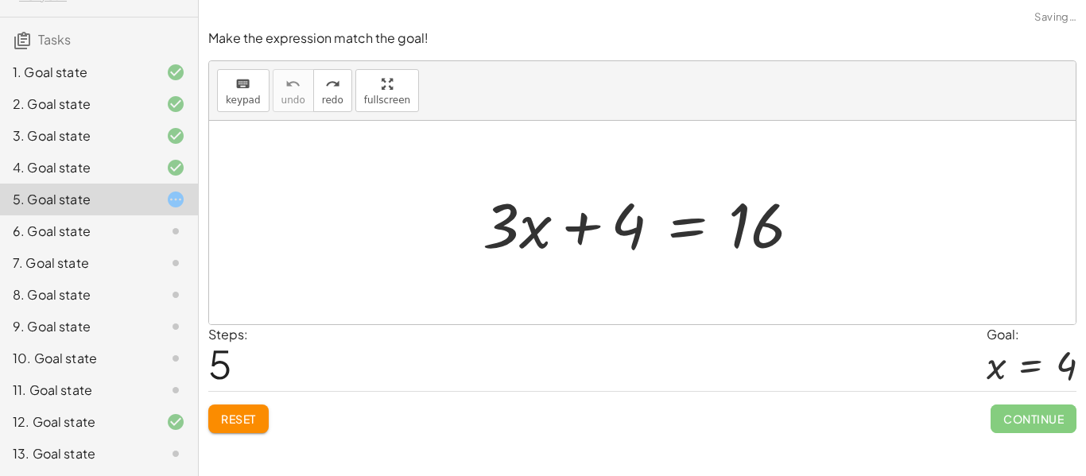
click at [246, 422] on span "Reset" at bounding box center [238, 419] width 35 height 14
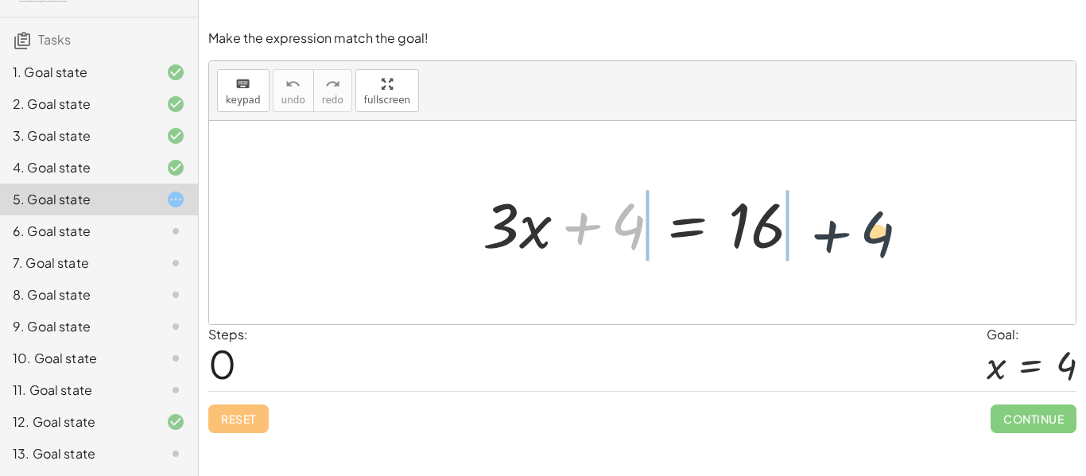
drag, startPoint x: 623, startPoint y: 230, endPoint x: 873, endPoint y: 239, distance: 250.6
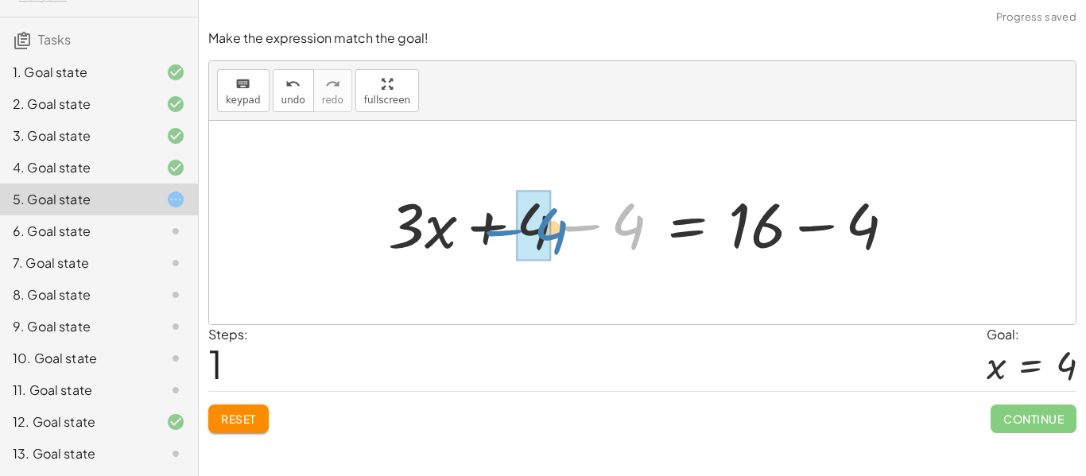
drag, startPoint x: 615, startPoint y: 213, endPoint x: 537, endPoint y: 217, distance: 78.8
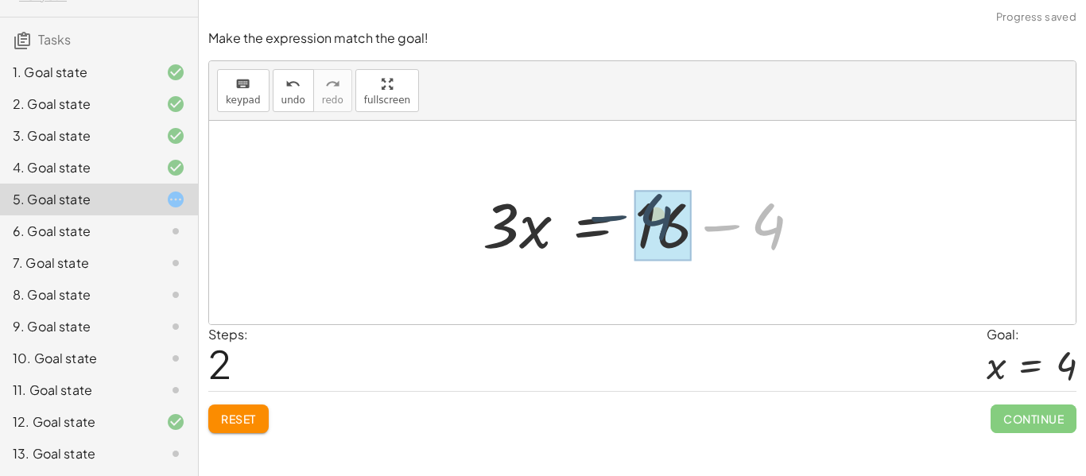
drag, startPoint x: 778, startPoint y: 228, endPoint x: 664, endPoint y: 219, distance: 114.9
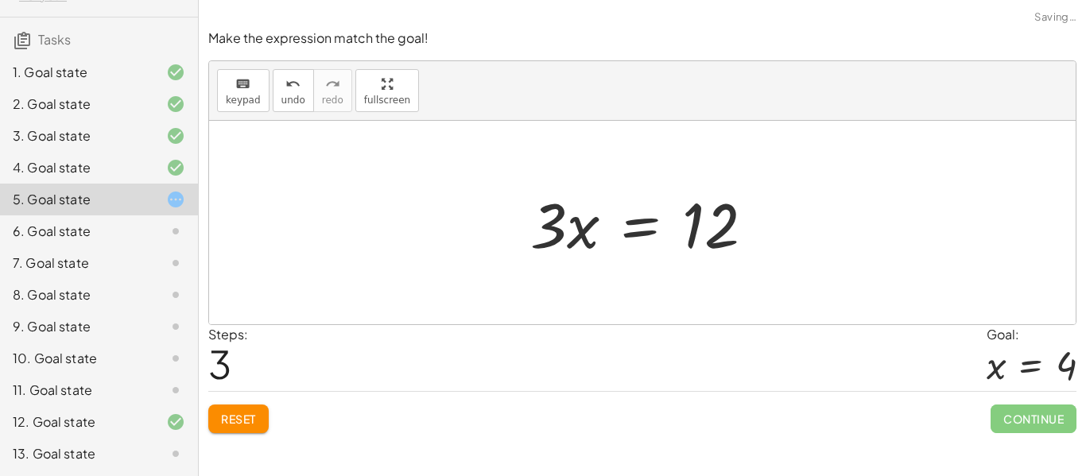
click at [503, 243] on div at bounding box center [642, 223] width 867 height 204
drag, startPoint x: 557, startPoint y: 242, endPoint x: 713, endPoint y: 290, distance: 164.0
click at [713, 290] on div "+ · 3 · x + 4 = 16 + · 3 · x + 4 − 4 = + 16 − 4 + · 3 · x + 0 = + 16 − 4 · 3 · …" at bounding box center [642, 223] width 867 height 204
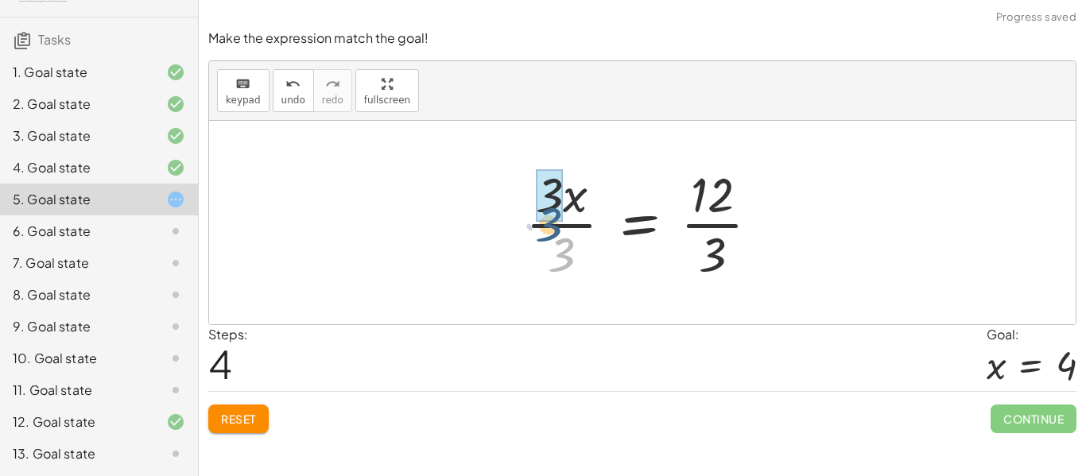
drag, startPoint x: 565, startPoint y: 250, endPoint x: 552, endPoint y: 218, distance: 35.0
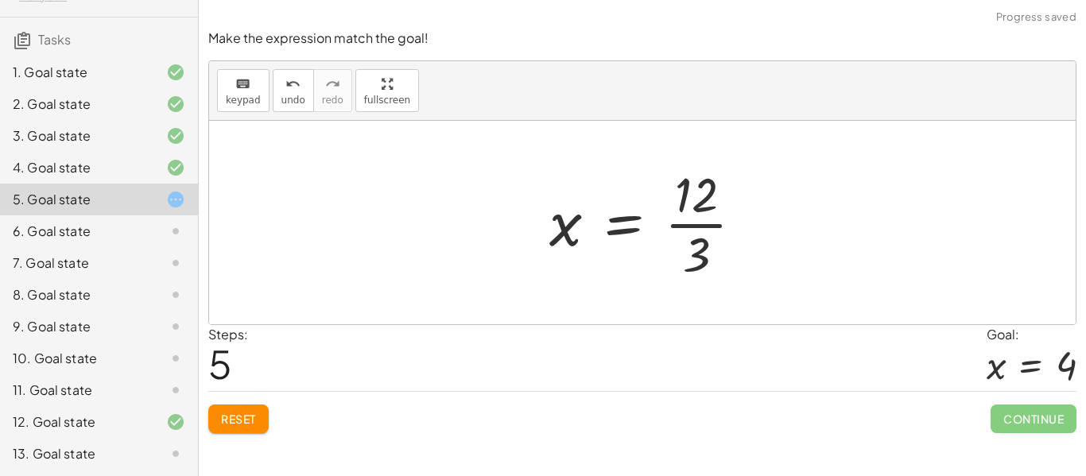
click at [714, 224] on div at bounding box center [652, 222] width 223 height 122
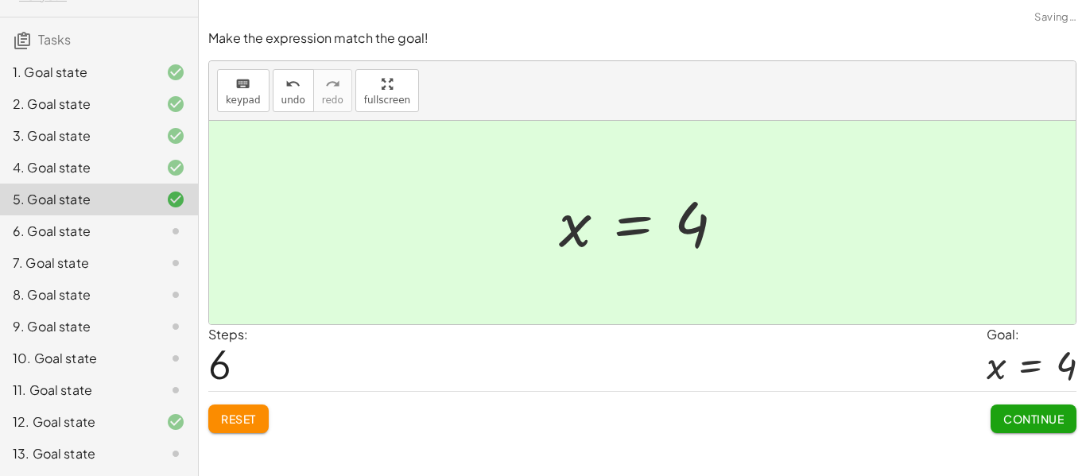
click at [1010, 407] on button "Continue" at bounding box center [1034, 419] width 86 height 29
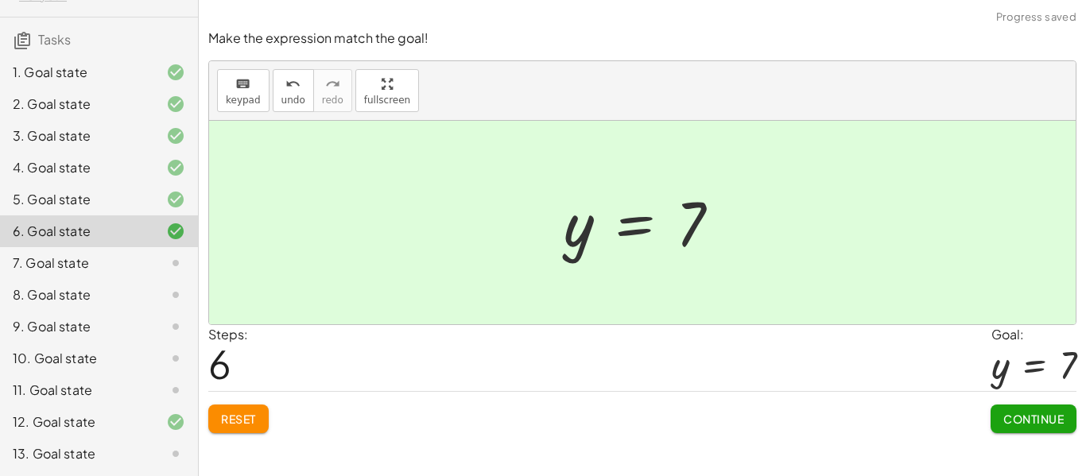
click at [1034, 427] on button "Continue" at bounding box center [1034, 419] width 86 height 29
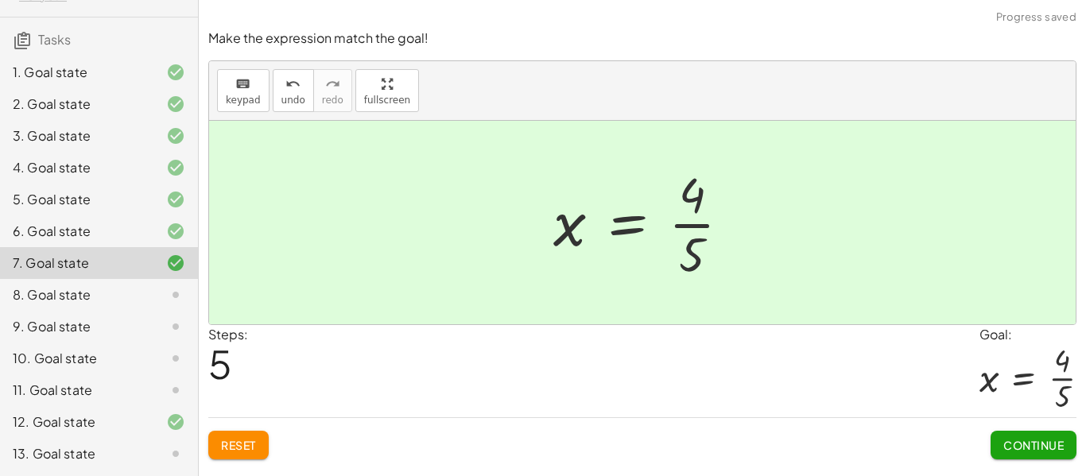
click at [1018, 451] on span "Continue" at bounding box center [1033, 445] width 60 height 14
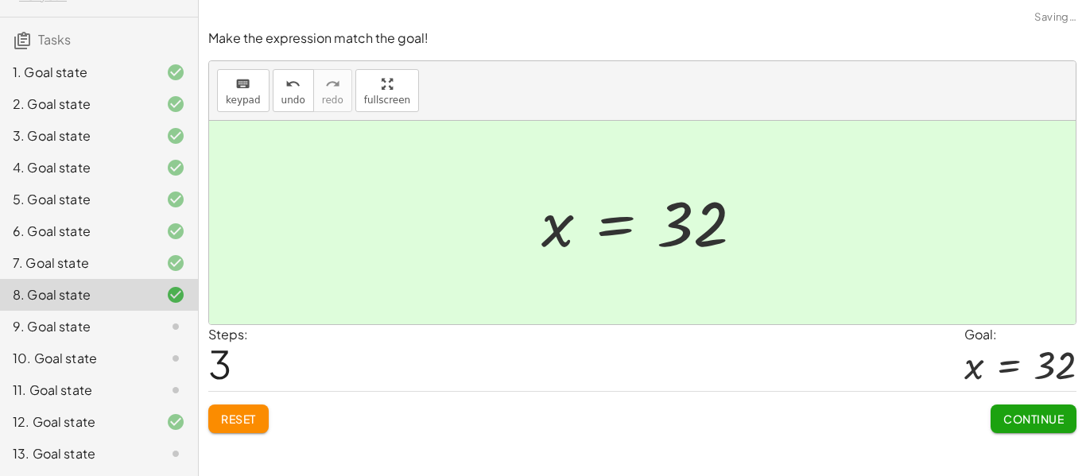
click at [1029, 416] on span "Continue" at bounding box center [1033, 419] width 60 height 14
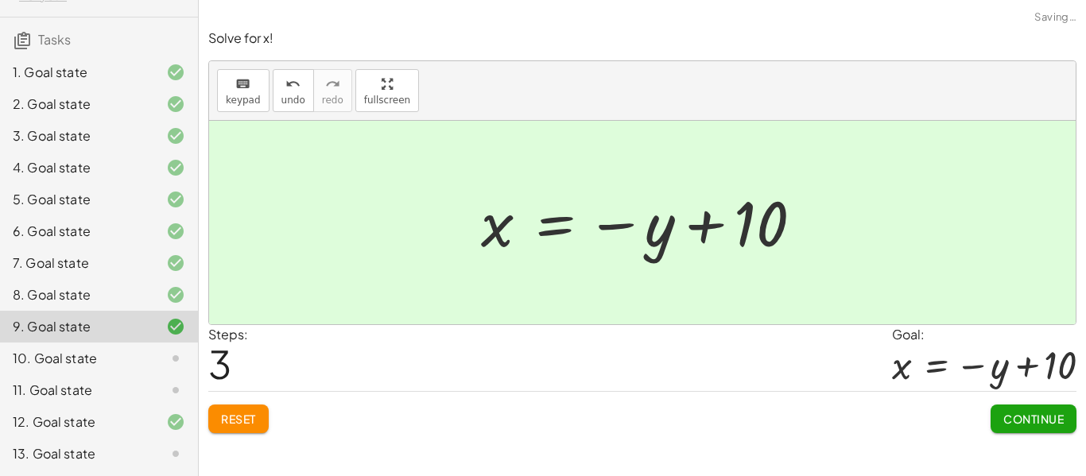
click at [1025, 430] on button "Continue" at bounding box center [1034, 419] width 86 height 29
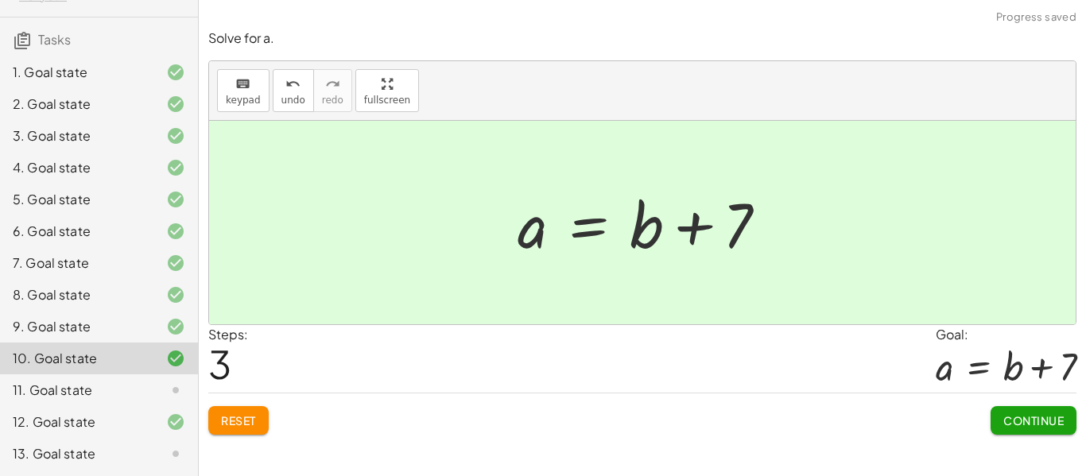
click at [1033, 422] on span "Continue" at bounding box center [1033, 420] width 60 height 14
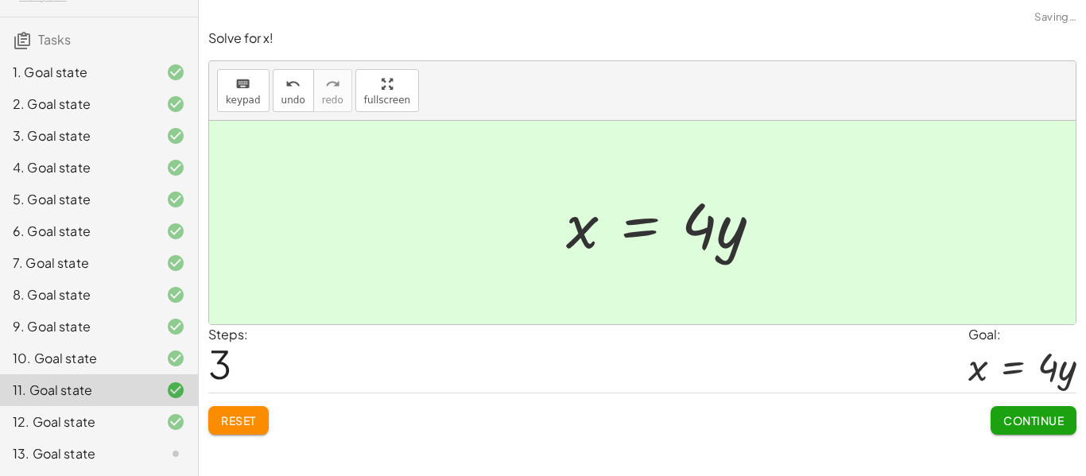
click at [1011, 417] on span "Continue" at bounding box center [1033, 420] width 60 height 14
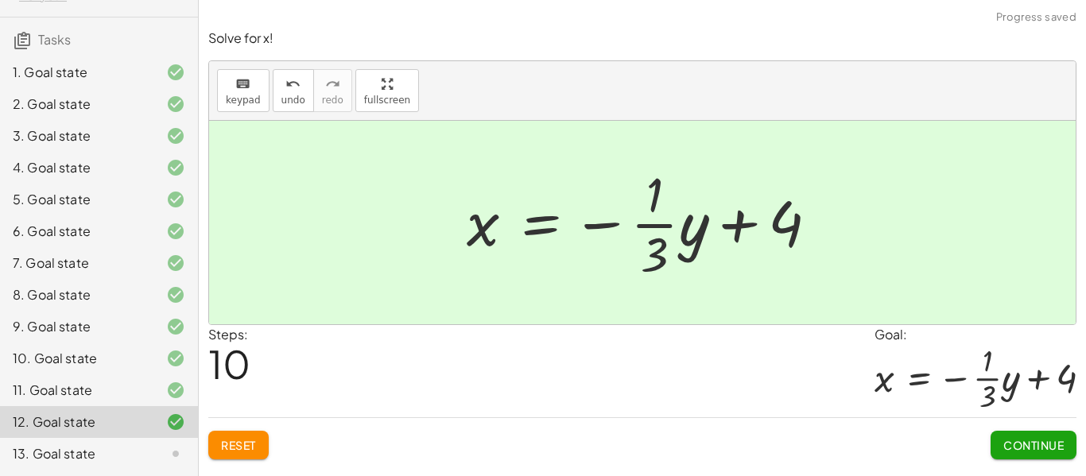
click at [148, 258] on div at bounding box center [163, 263] width 45 height 19
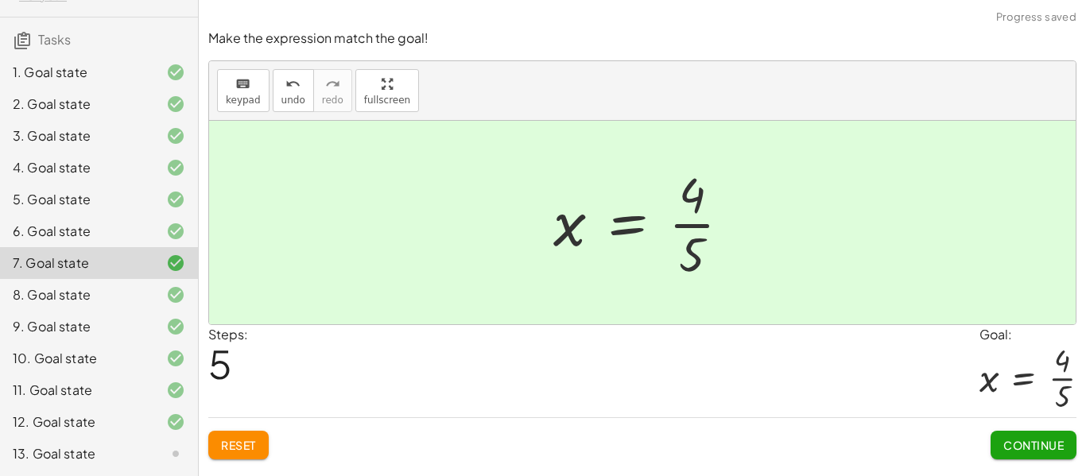
click at [23, 465] on div "13. Goal state" at bounding box center [99, 454] width 198 height 32
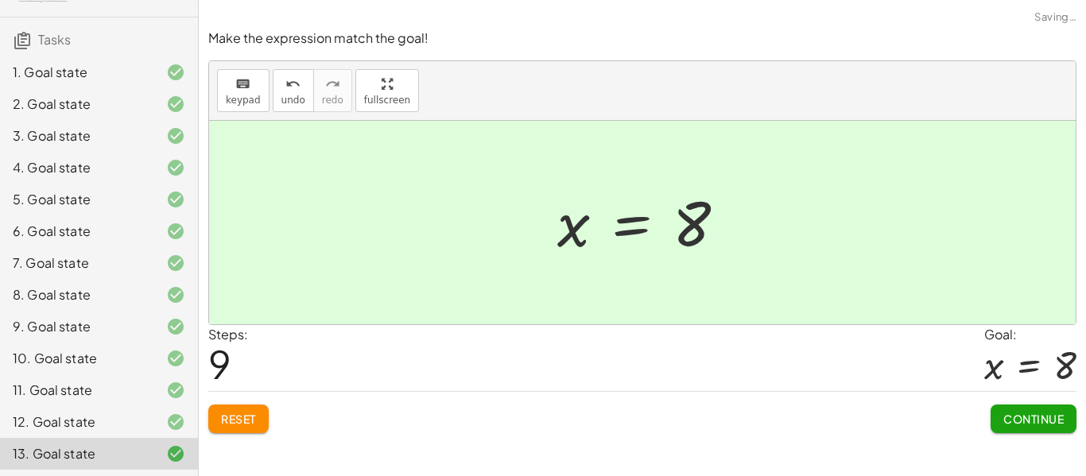
click at [1024, 429] on button "Continue" at bounding box center [1034, 419] width 86 height 29
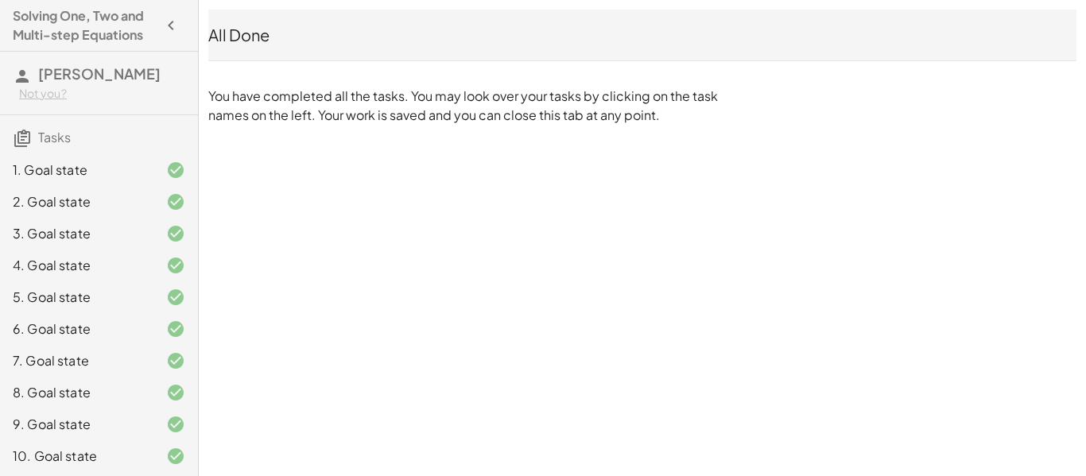
click at [250, 26] on div "All Done" at bounding box center [642, 35] width 868 height 22
click at [243, 48] on div "All Done" at bounding box center [642, 35] width 868 height 51
click at [232, 43] on div "All Done" at bounding box center [642, 35] width 868 height 22
click at [227, 37] on div "All Done" at bounding box center [642, 35] width 868 height 22
click at [49, 22] on h4 "Solving One, Two and Multi-step Equations" at bounding box center [85, 25] width 144 height 38
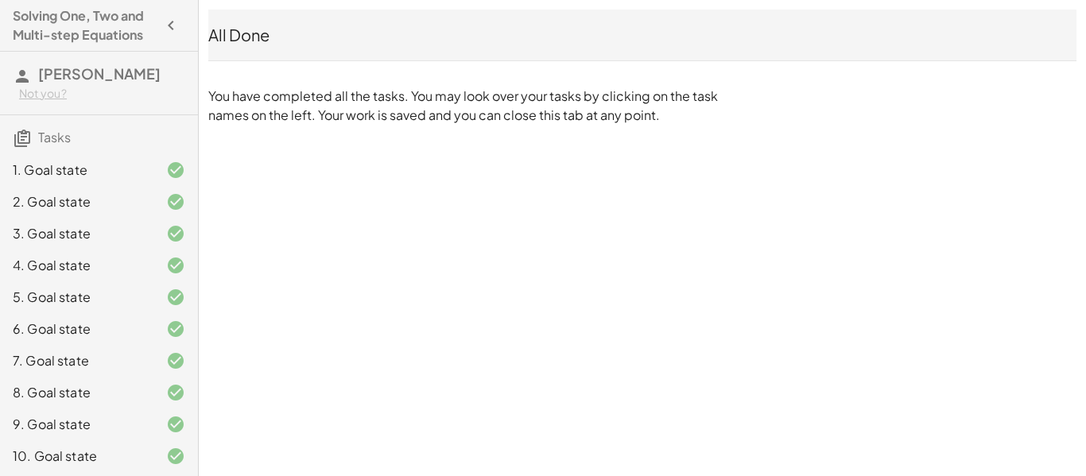
click at [173, 37] on button "button" at bounding box center [171, 25] width 29 height 29
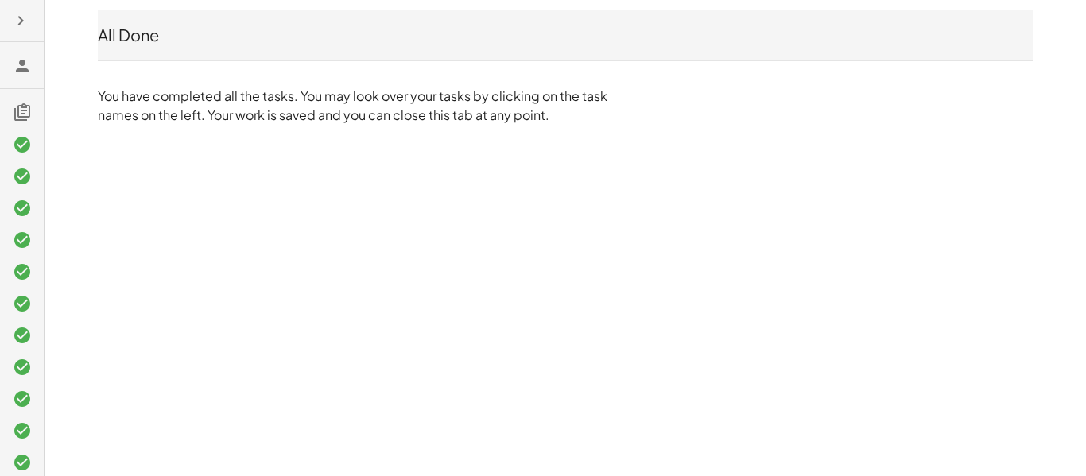
click at [17, 76] on h3 at bounding box center [22, 65] width 44 height 46
click at [18, 76] on h3 at bounding box center [22, 65] width 44 height 46
click at [16, 122] on div at bounding box center [22, 335] width 44 height 426
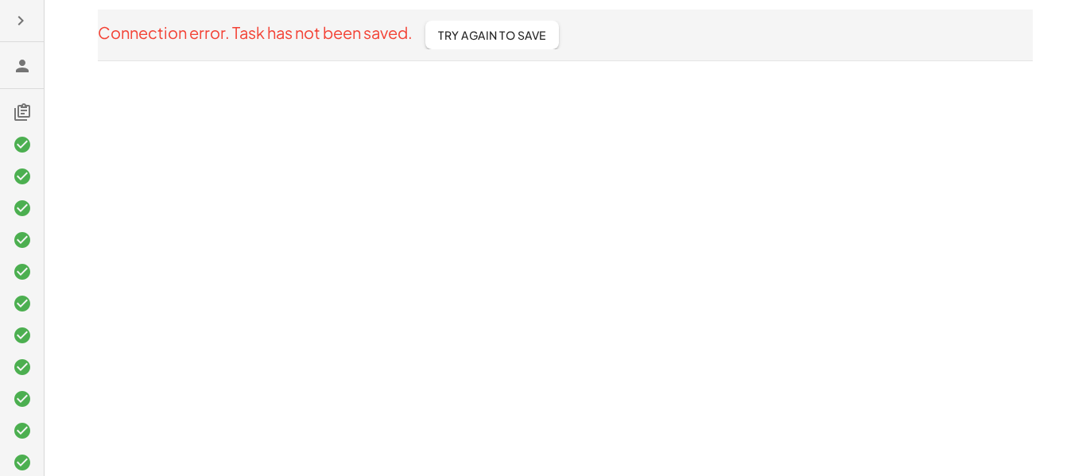
click at [7, 14] on button "button" at bounding box center [20, 20] width 29 height 29
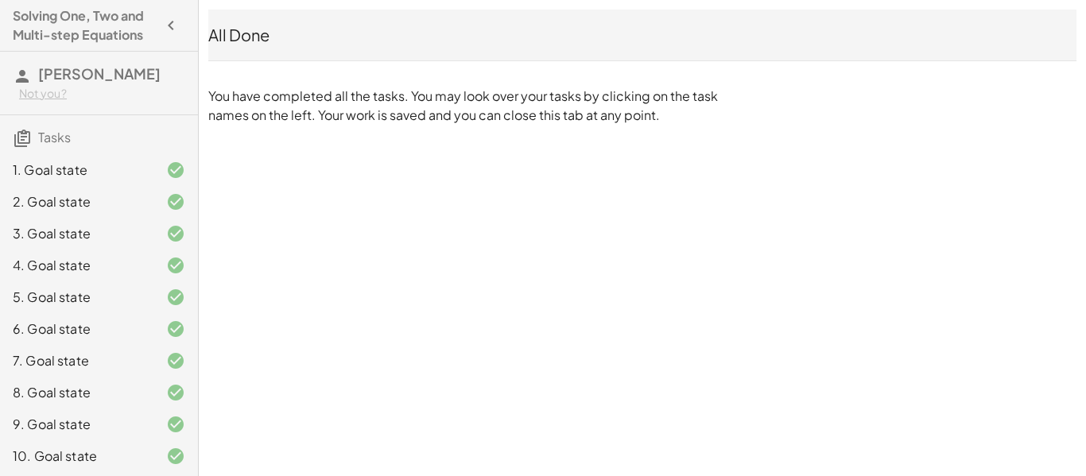
click at [36, 88] on div "Not you?" at bounding box center [102, 94] width 166 height 16
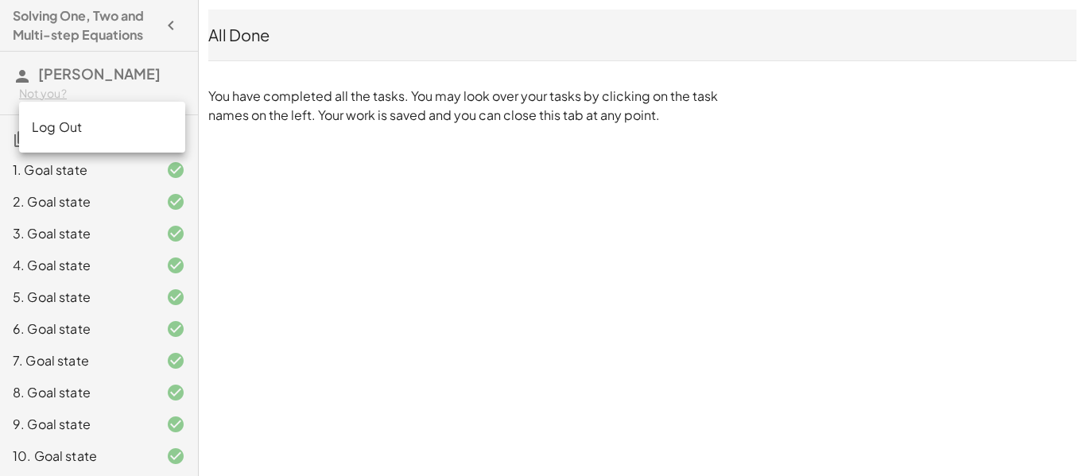
click at [25, 87] on div "Not you?" at bounding box center [102, 94] width 166 height 16
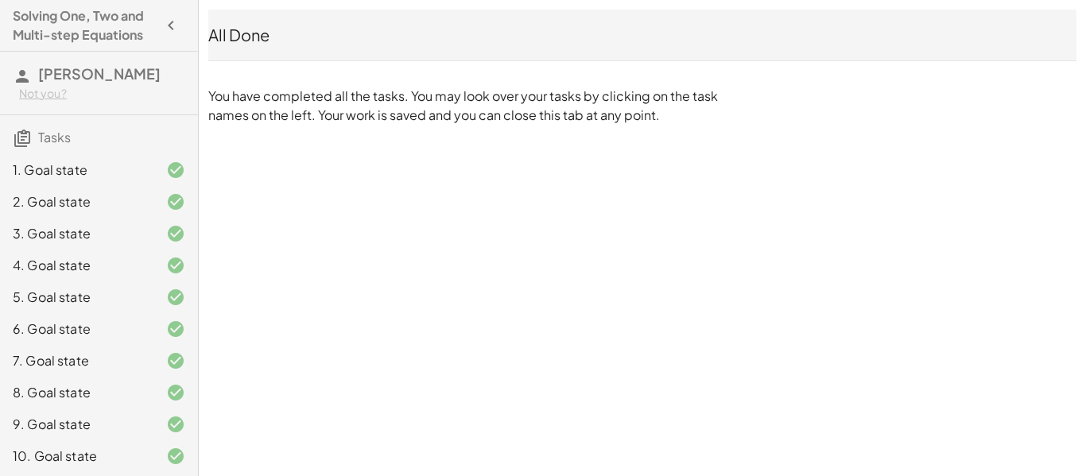
click at [29, 149] on div "1. Goal state 2. Goal state 3. Goal state 4. Goal state 5. Goal state 6. Goal s…" at bounding box center [99, 361] width 198 height 426
click at [34, 132] on h3 "Tasks" at bounding box center [99, 131] width 198 height 33
click at [60, 14] on h4 "Solving One, Two and Multi-step Equations" at bounding box center [85, 25] width 144 height 38
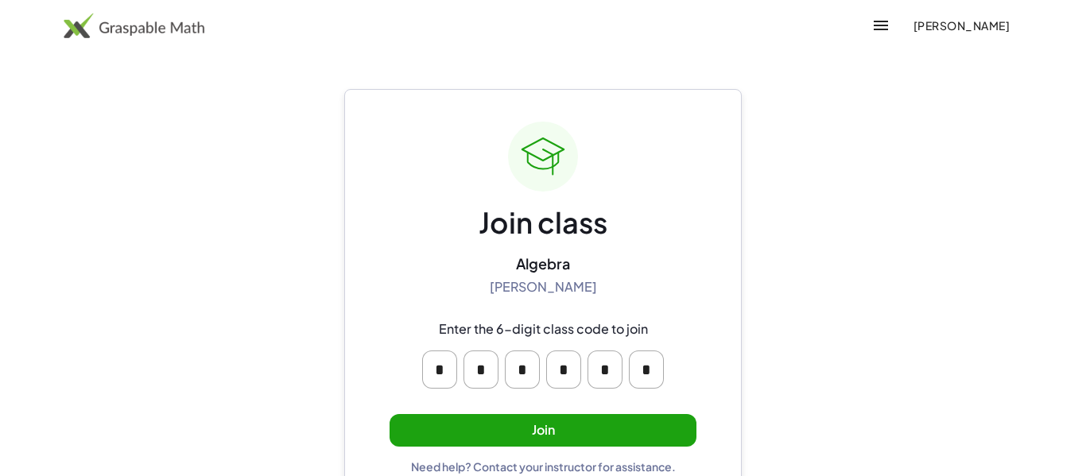
click at [437, 431] on button "Join" at bounding box center [543, 430] width 307 height 33
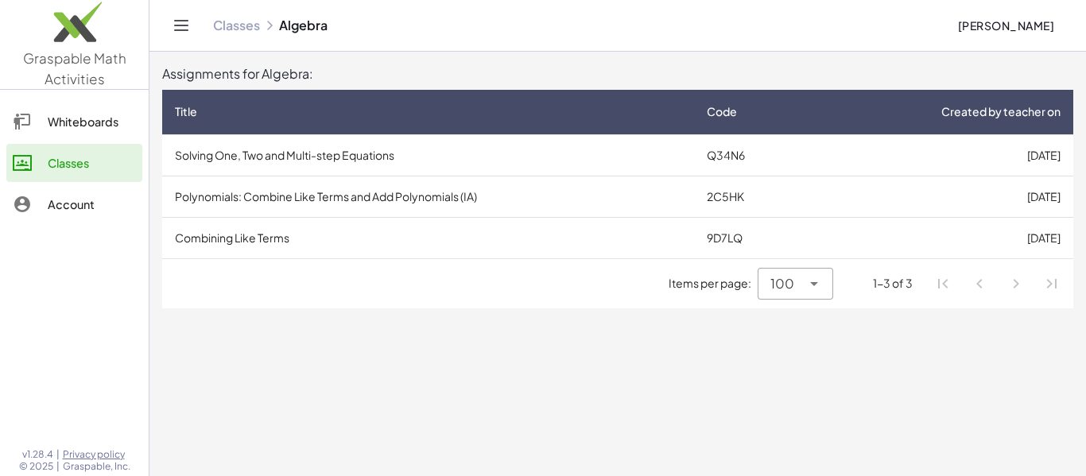
click at [277, 148] on td "Solving One, Two and Multi-step Equations" at bounding box center [428, 154] width 532 height 41
click at [200, 198] on td "Polynomials: Combine Like Terms and Add Polynomials (IA)" at bounding box center [428, 196] width 532 height 41
click at [587, 241] on td "Combining Like Terms" at bounding box center [428, 237] width 532 height 41
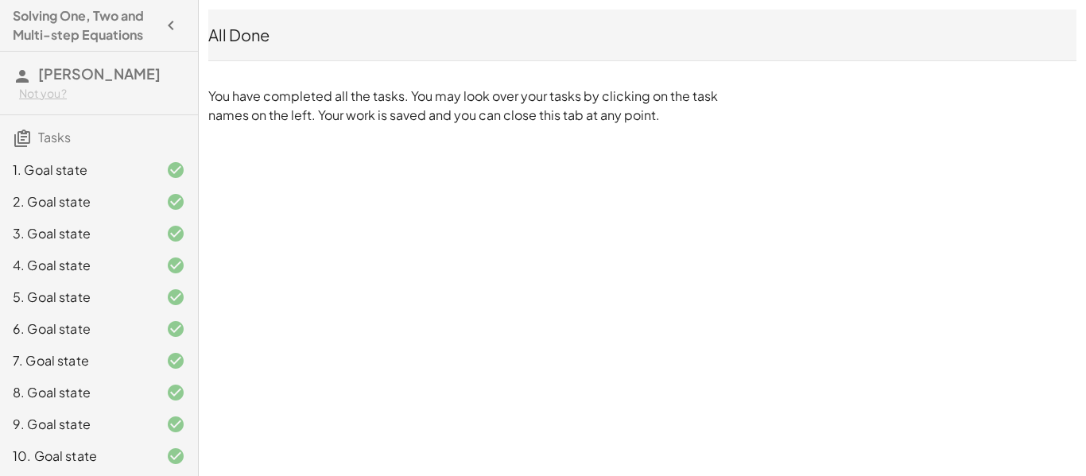
scroll to position [98, 0]
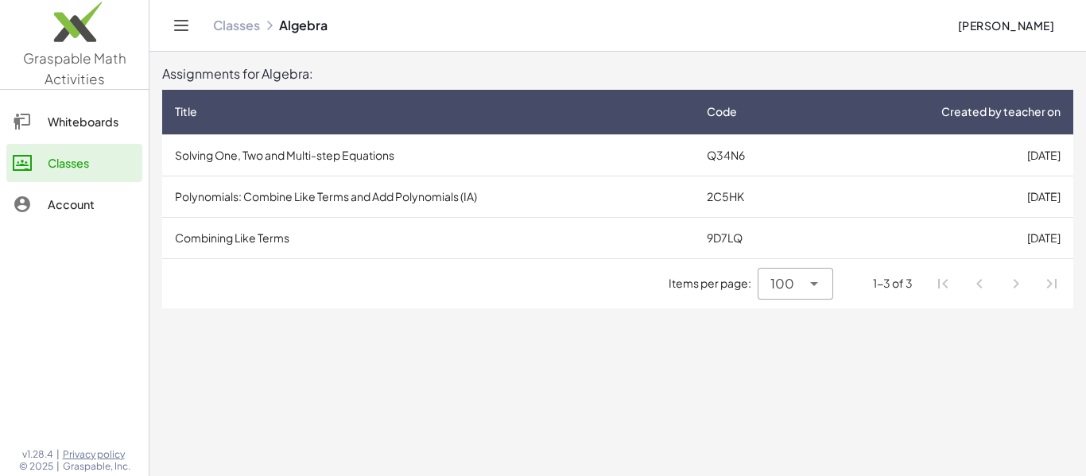
click at [244, 247] on td "Combining Like Terms" at bounding box center [428, 237] width 532 height 41
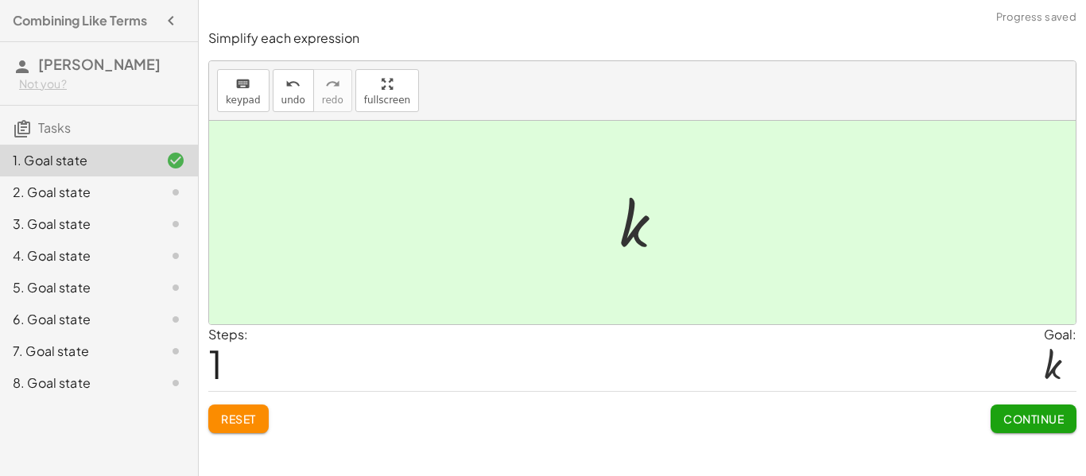
click at [1056, 432] on button "Continue" at bounding box center [1034, 419] width 86 height 29
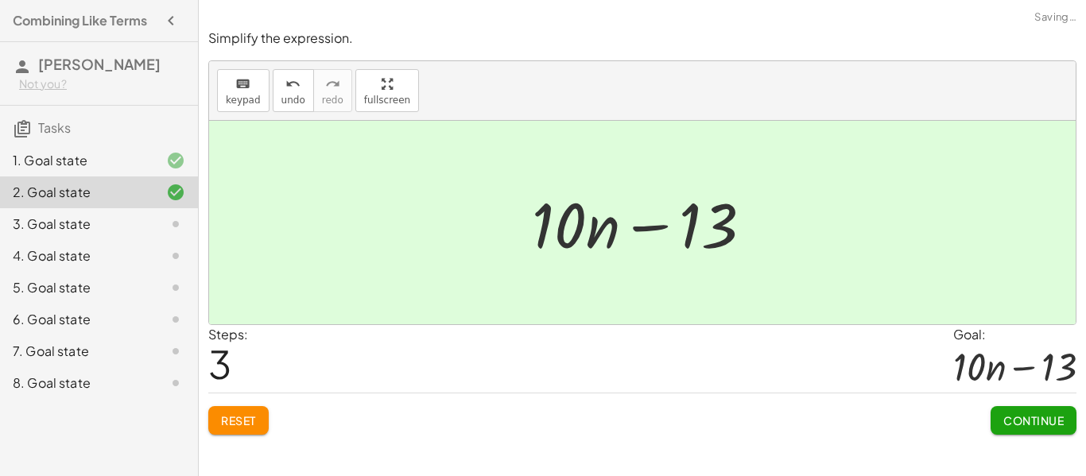
click at [1003, 425] on span "Continue" at bounding box center [1033, 420] width 60 height 14
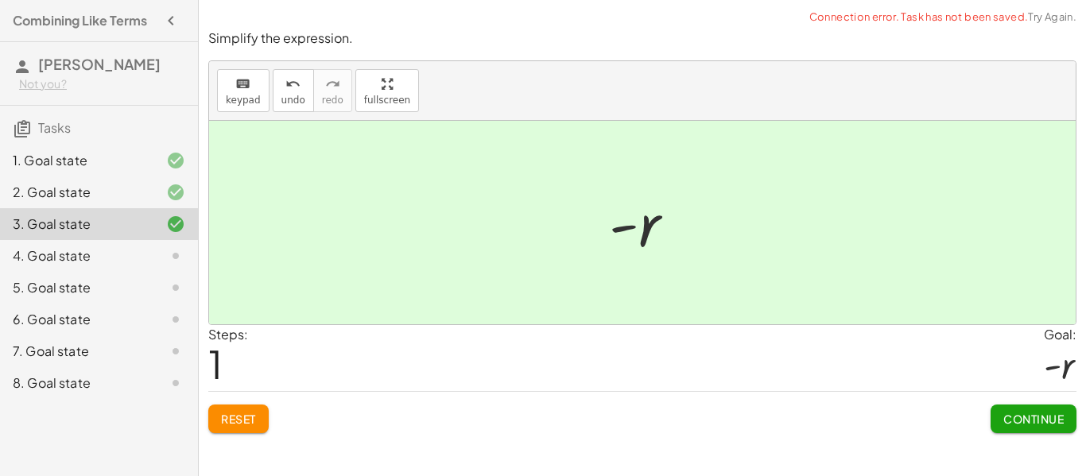
click at [1026, 423] on span "Continue" at bounding box center [1033, 419] width 60 height 14
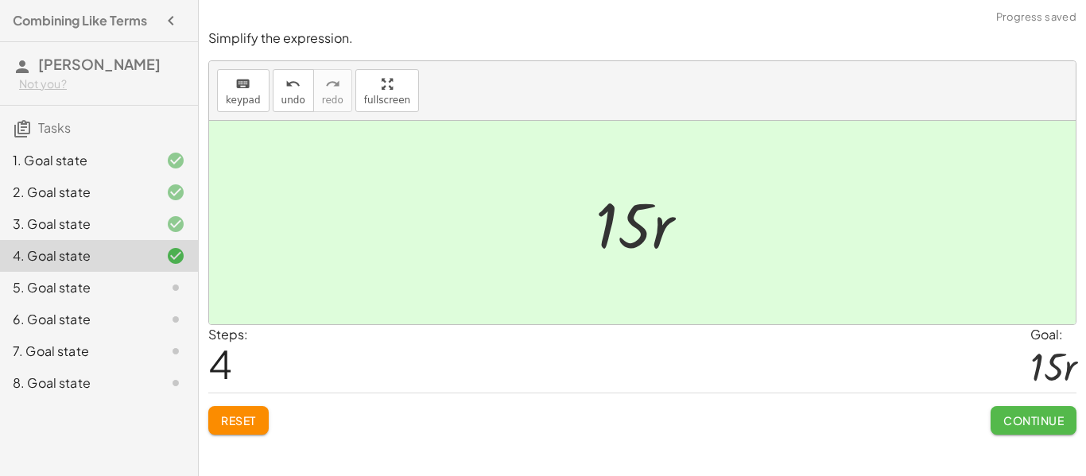
click at [1045, 433] on button "Continue" at bounding box center [1034, 420] width 86 height 29
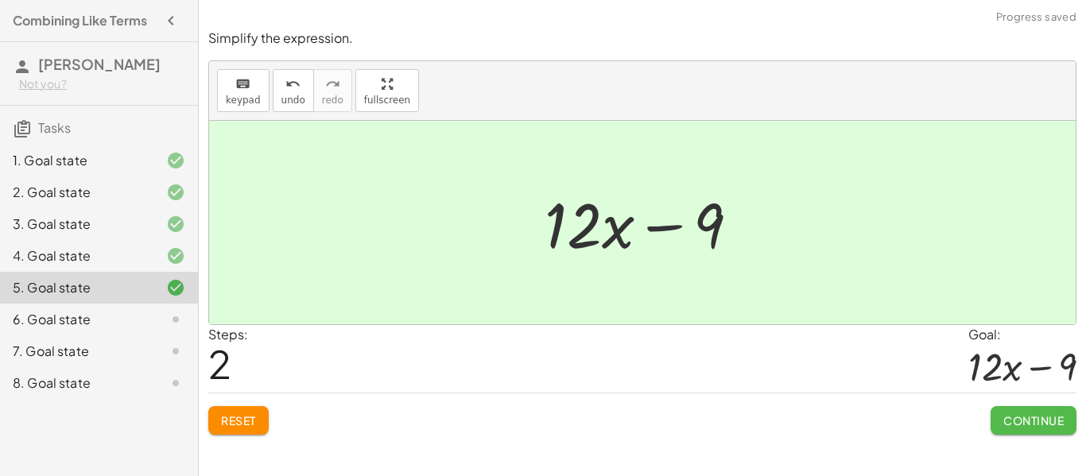
click at [1009, 421] on span "Continue" at bounding box center [1033, 420] width 60 height 14
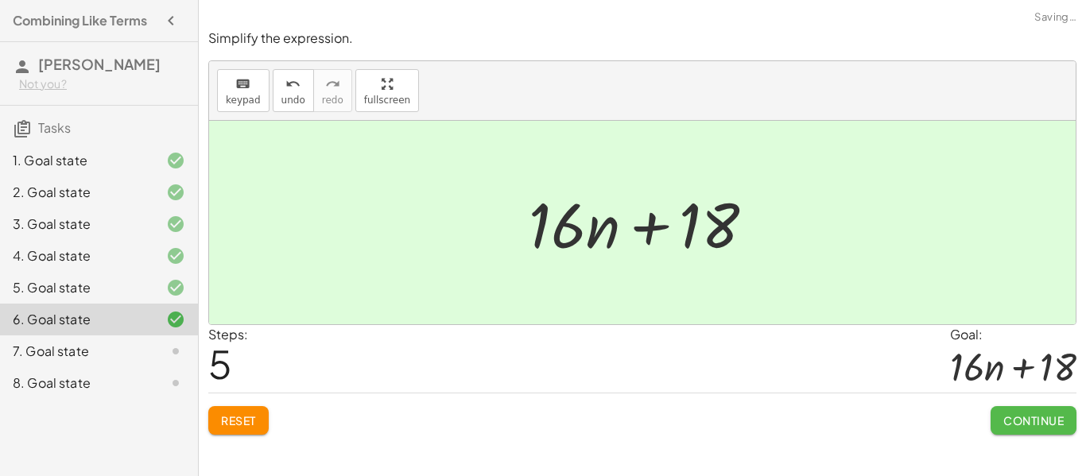
click at [1020, 422] on span "Continue" at bounding box center [1033, 420] width 60 height 14
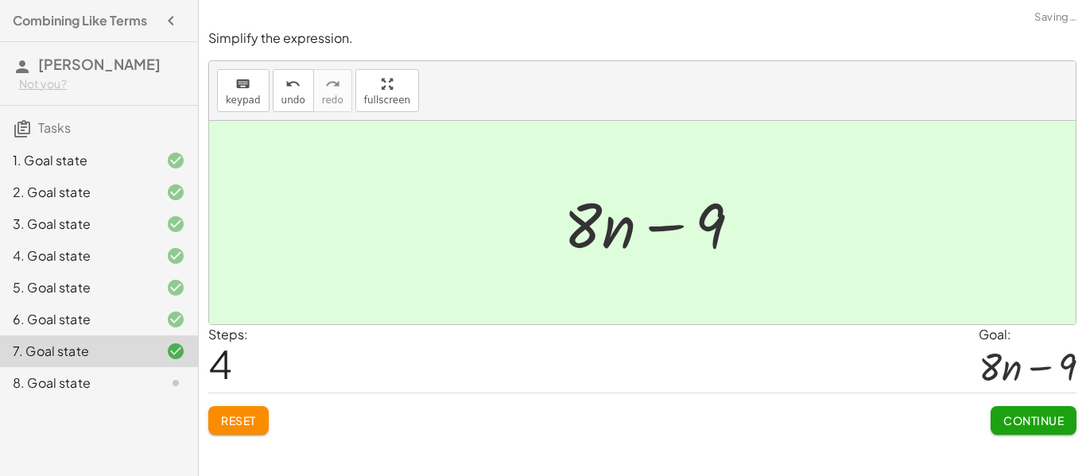
click at [1011, 434] on button "Continue" at bounding box center [1034, 420] width 86 height 29
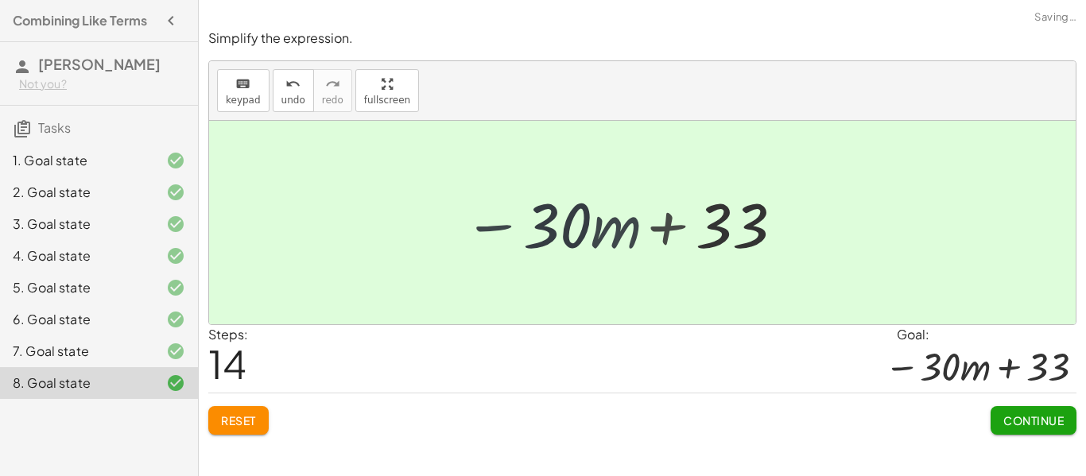
click at [1024, 433] on button "Continue" at bounding box center [1034, 420] width 86 height 29
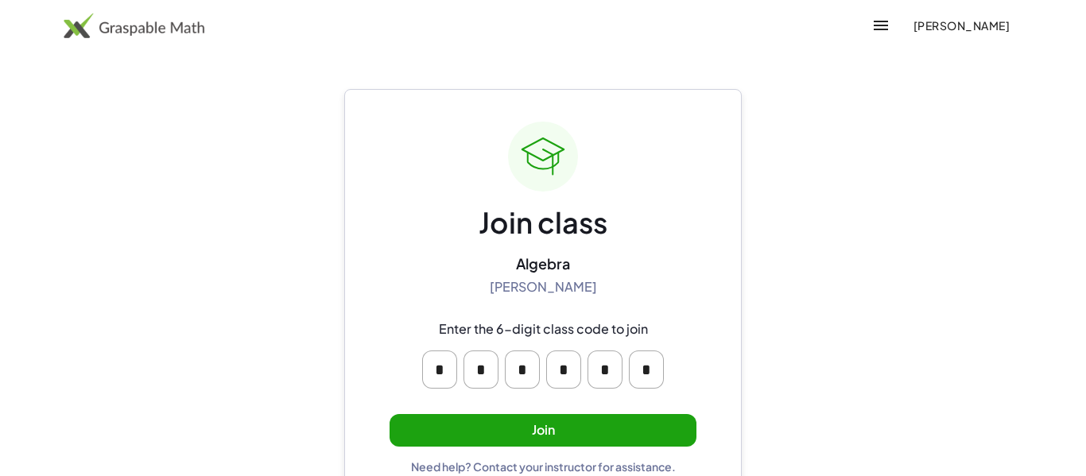
click at [426, 426] on button "Join" at bounding box center [543, 430] width 307 height 33
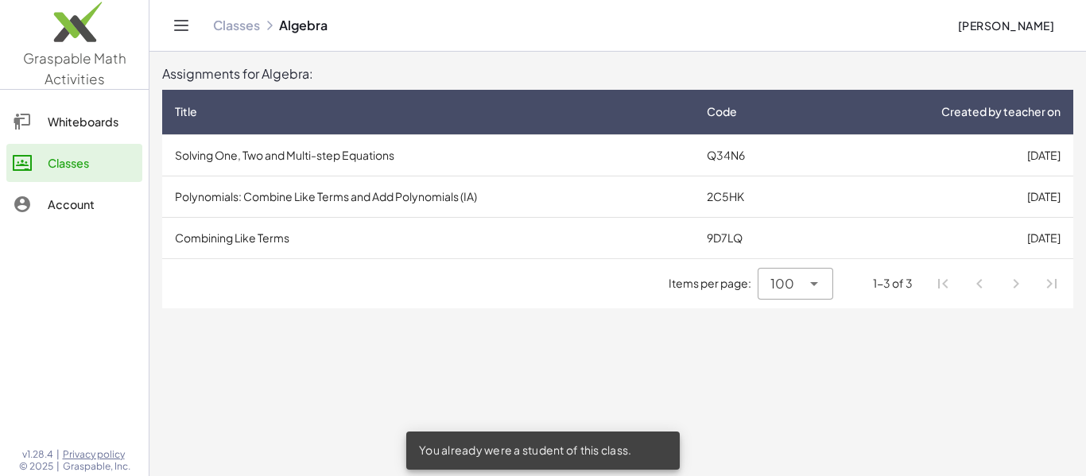
click at [198, 201] on td "Polynomials: Combine Like Terms and Add Polynomials (IA)" at bounding box center [428, 196] width 532 height 41
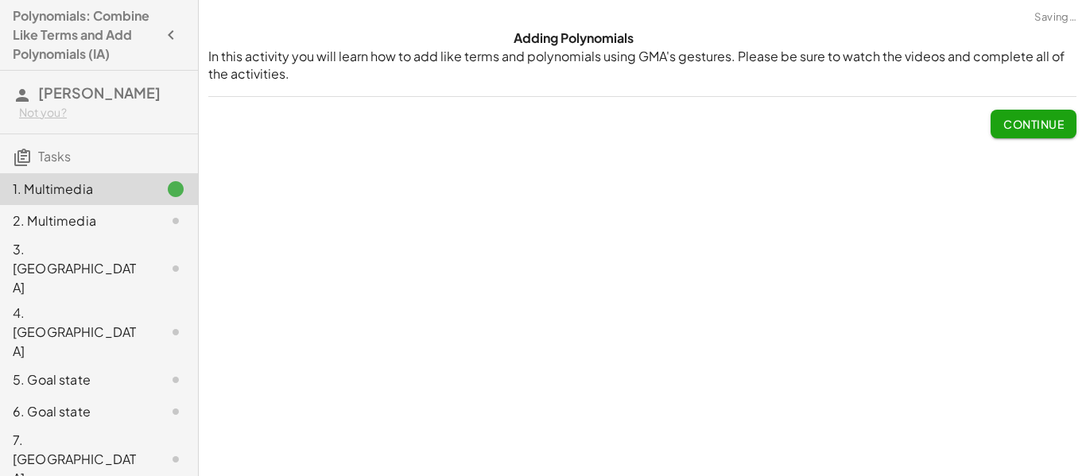
scroll to position [117, 0]
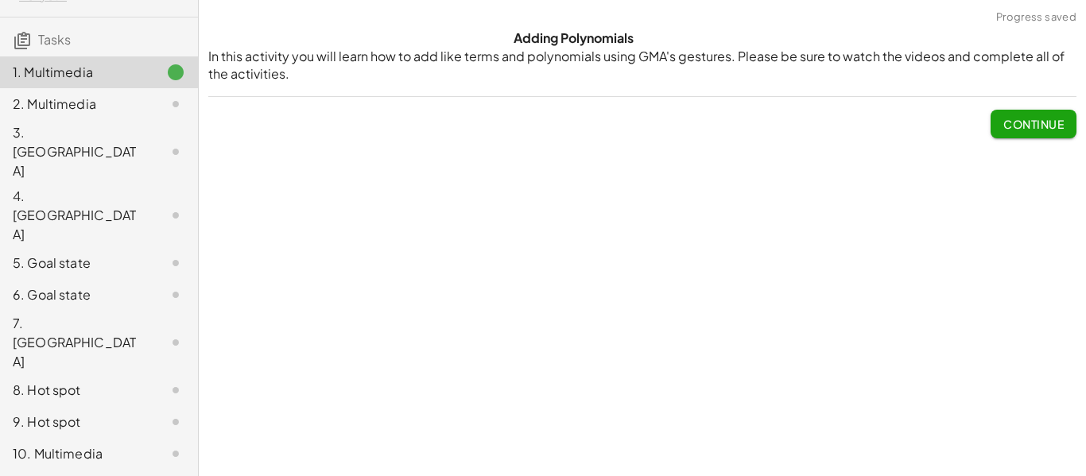
click at [1047, 122] on span "Continue" at bounding box center [1033, 124] width 60 height 14
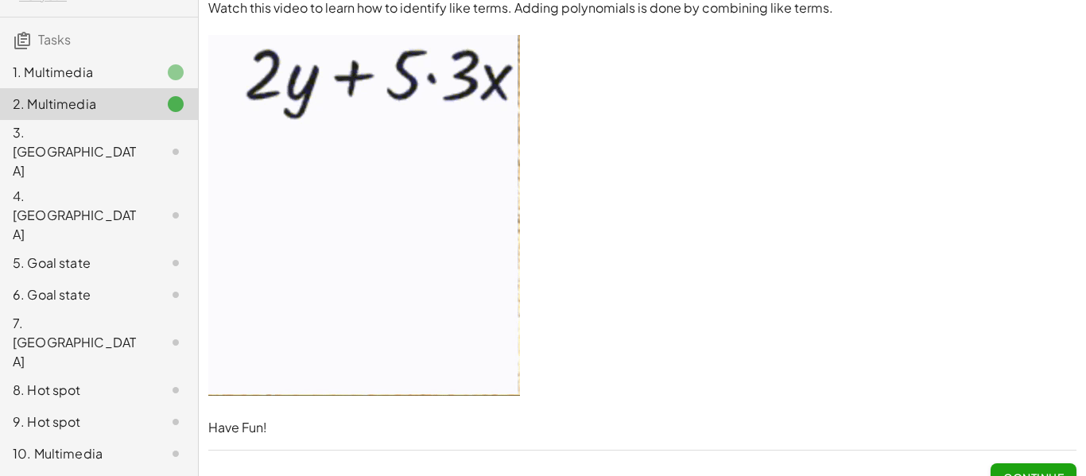
scroll to position [36, 0]
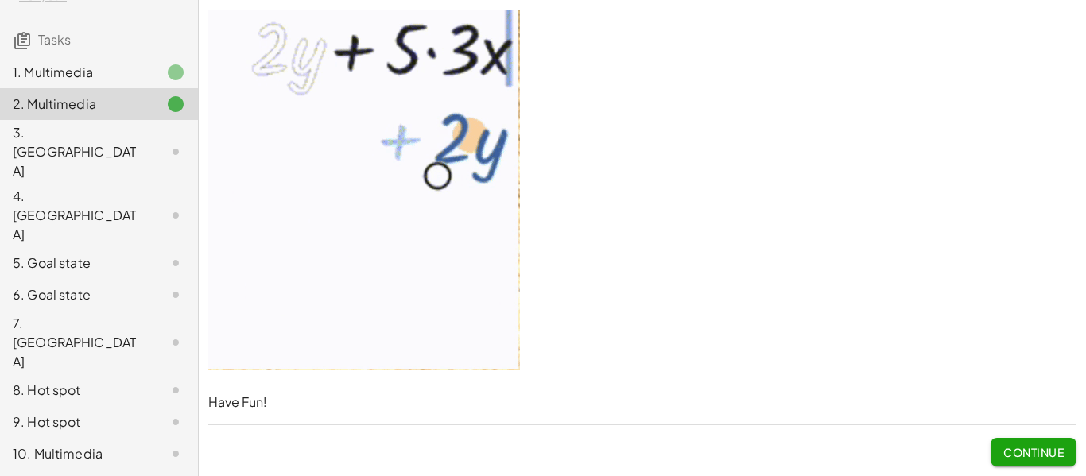
click at [1055, 460] on button "Continue" at bounding box center [1034, 452] width 86 height 29
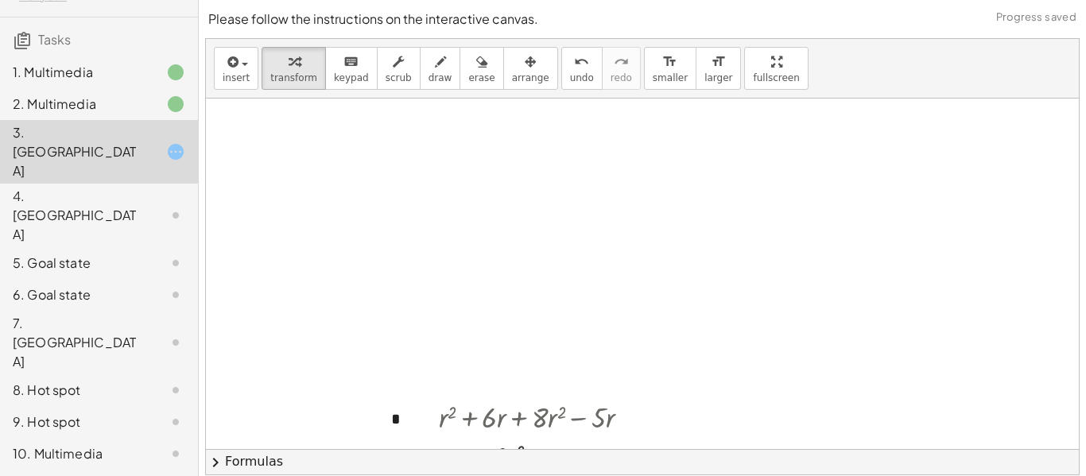
scroll to position [636, 287]
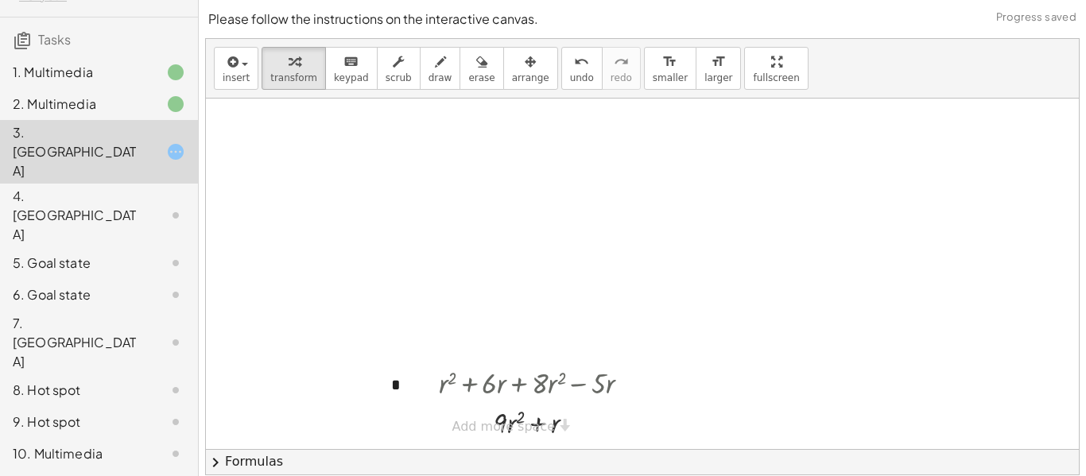
click at [218, 474] on button "chevron_right Formulas" at bounding box center [642, 461] width 873 height 25
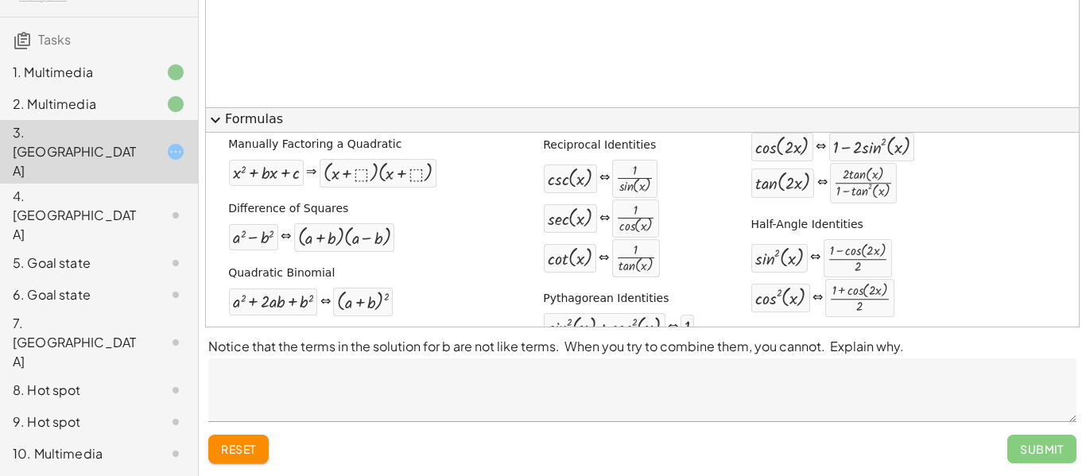
scroll to position [0, 0]
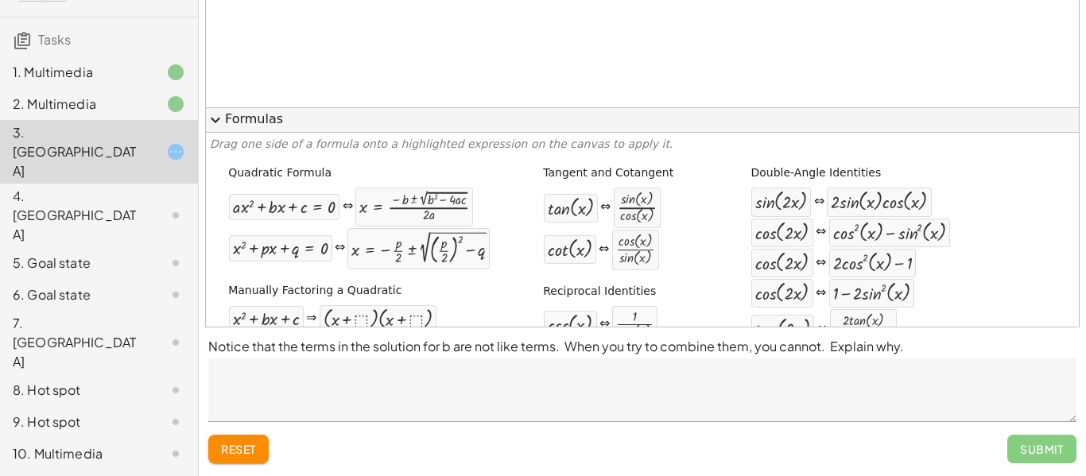
click at [223, 115] on span "expand_more" at bounding box center [215, 120] width 19 height 19
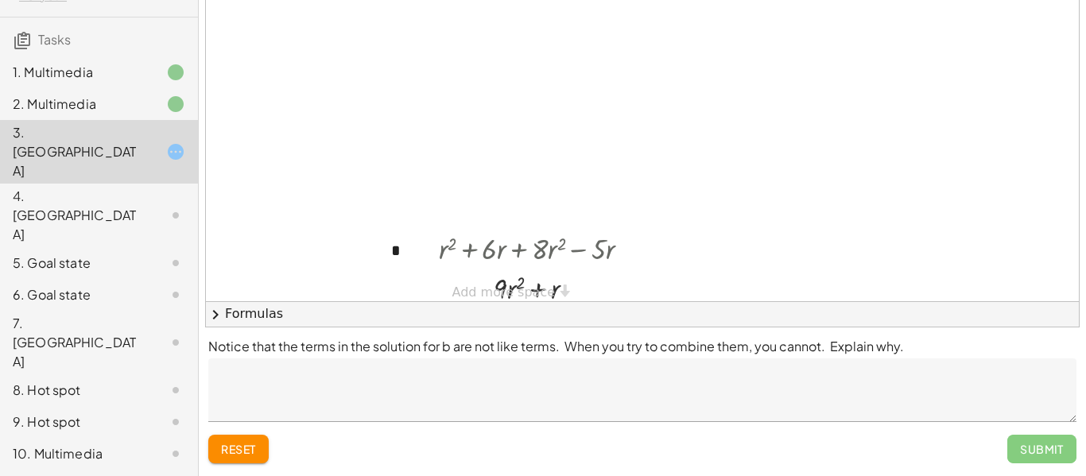
scroll to position [636, 287]
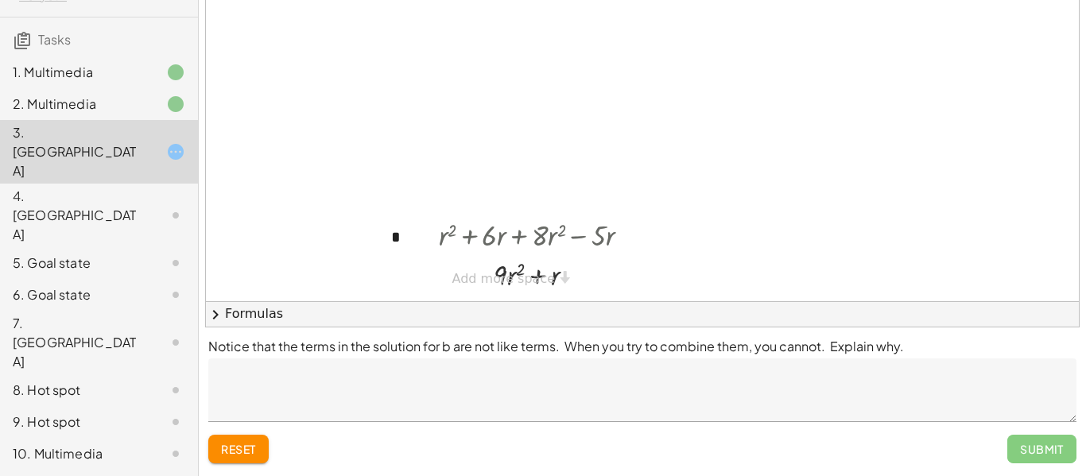
click at [1037, 456] on div "Submit" at bounding box center [1041, 449] width 69 height 29
click at [1027, 457] on div "Submit" at bounding box center [1041, 449] width 69 height 29
click at [1034, 461] on div "Submit" at bounding box center [1041, 449] width 69 height 29
click at [1023, 452] on div "Submit" at bounding box center [1041, 449] width 69 height 29
click at [1027, 456] on div "Submit" at bounding box center [1041, 449] width 69 height 29
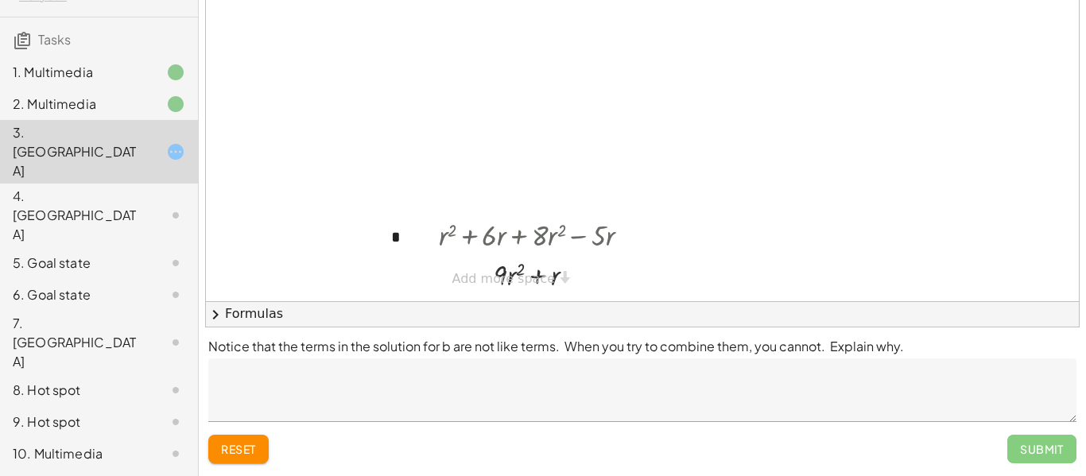
click at [983, 413] on textarea at bounding box center [642, 391] width 868 height 64
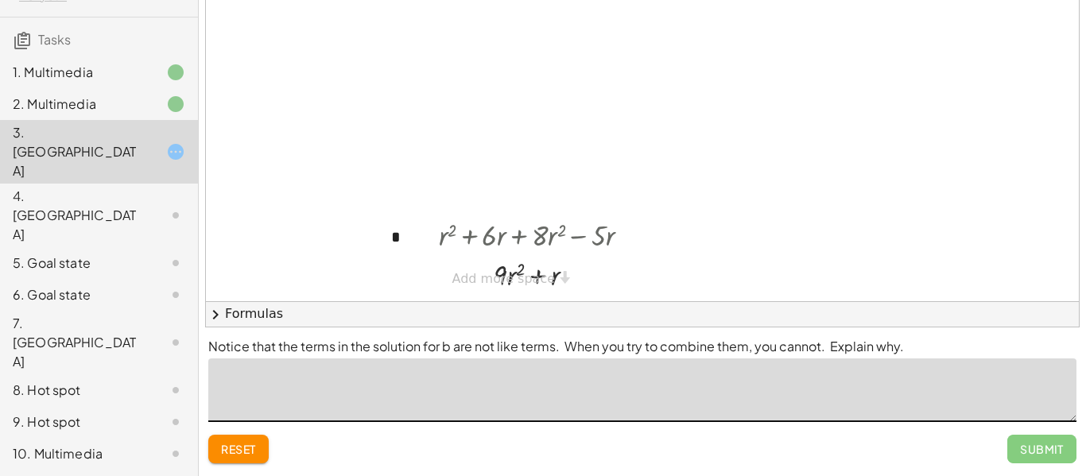
click at [985, 433] on div "Notice that the terms in the solution for b are not like terms. When you try to…" at bounding box center [642, 402] width 887 height 149
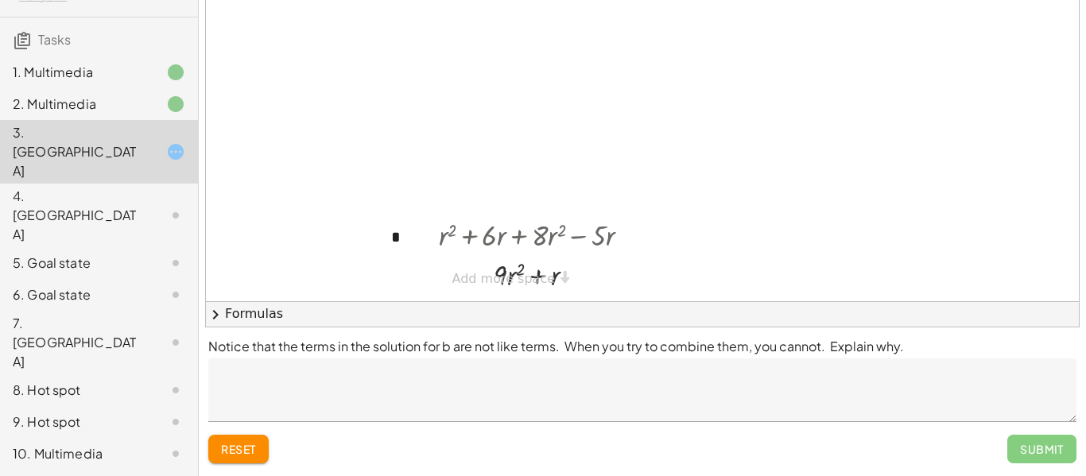
click at [296, 404] on textarea at bounding box center [642, 391] width 868 height 64
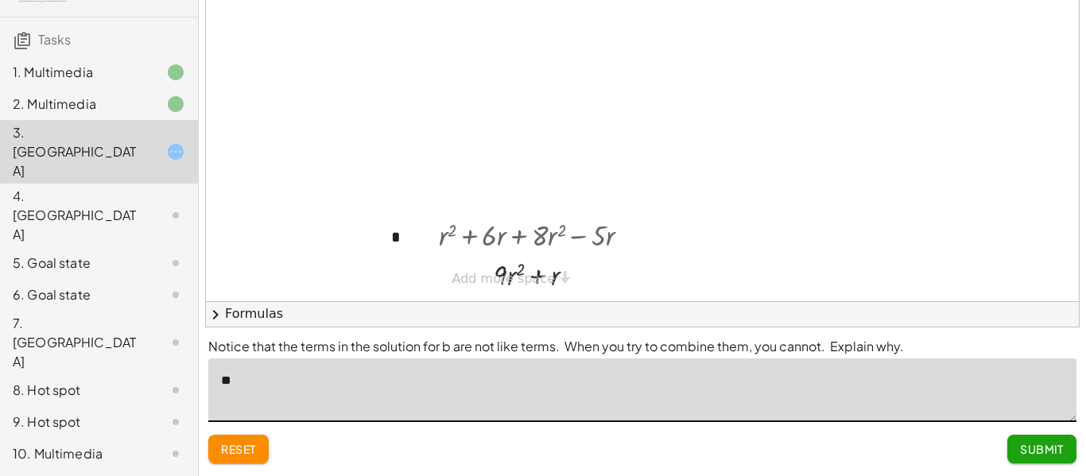
type textarea "*"
type textarea "********"
click at [299, 390] on textarea "**********" at bounding box center [642, 391] width 868 height 64
click at [329, 382] on textarea "**********" at bounding box center [642, 391] width 868 height 64
click at [305, 388] on textarea "**********" at bounding box center [642, 391] width 868 height 64
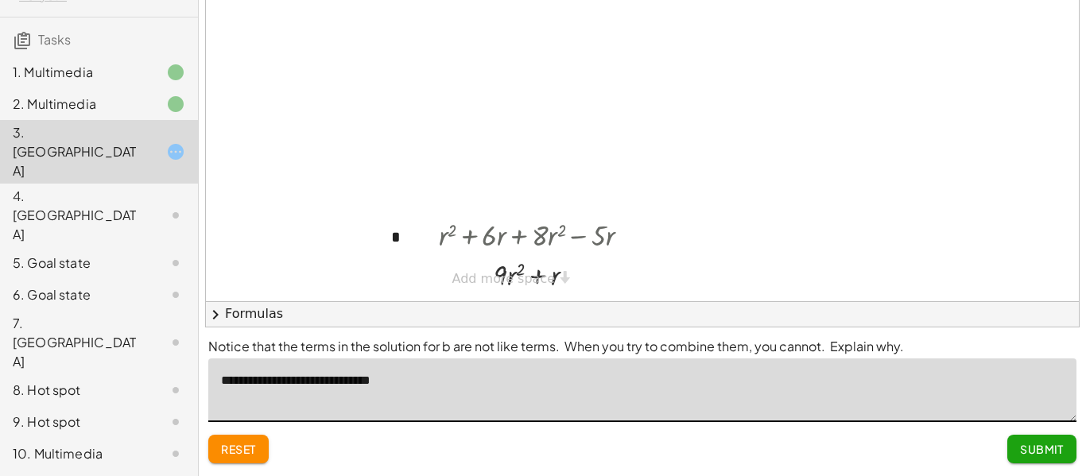
click at [341, 384] on textarea "**********" at bounding box center [642, 391] width 868 height 64
click at [491, 394] on textarea "**********" at bounding box center [642, 391] width 868 height 64
click at [487, 395] on textarea "**********" at bounding box center [642, 391] width 868 height 64
click at [425, 383] on textarea "**********" at bounding box center [642, 391] width 868 height 64
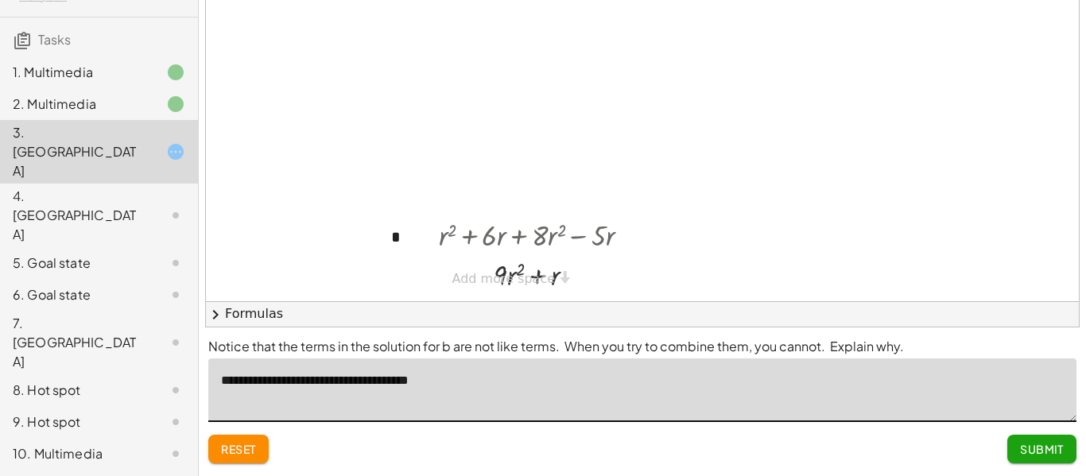
click at [403, 382] on textarea "**********" at bounding box center [642, 391] width 868 height 64
type textarea "**********"
click at [1043, 440] on button "Submit" at bounding box center [1041, 449] width 69 height 29
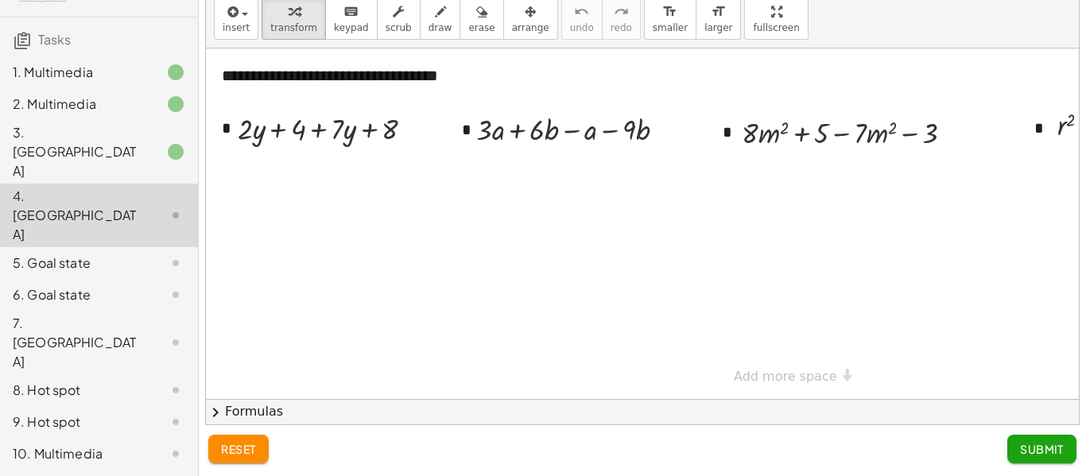
scroll to position [50, 0]
click at [22, 444] on div "10. Multimedia" at bounding box center [77, 453] width 128 height 19
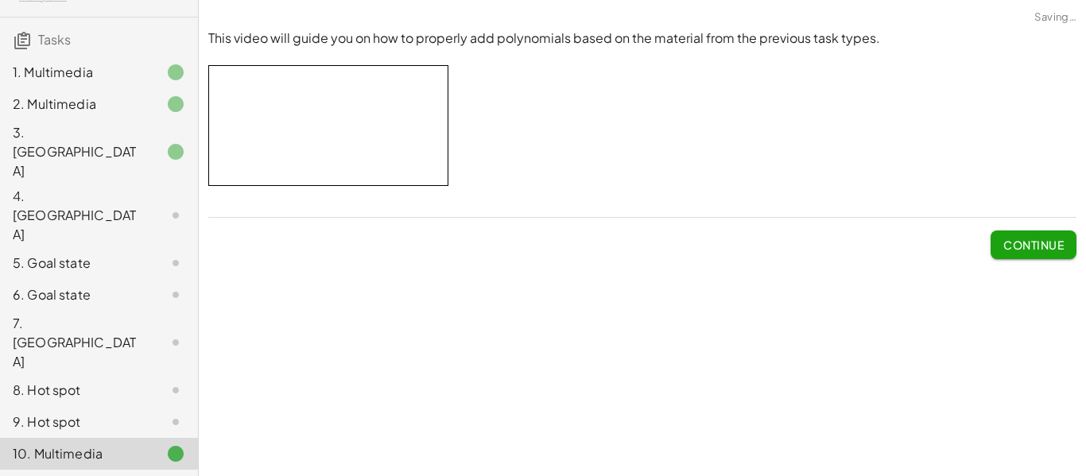
scroll to position [0, 0]
click at [62, 187] on div "4. Canvas" at bounding box center [77, 215] width 128 height 57
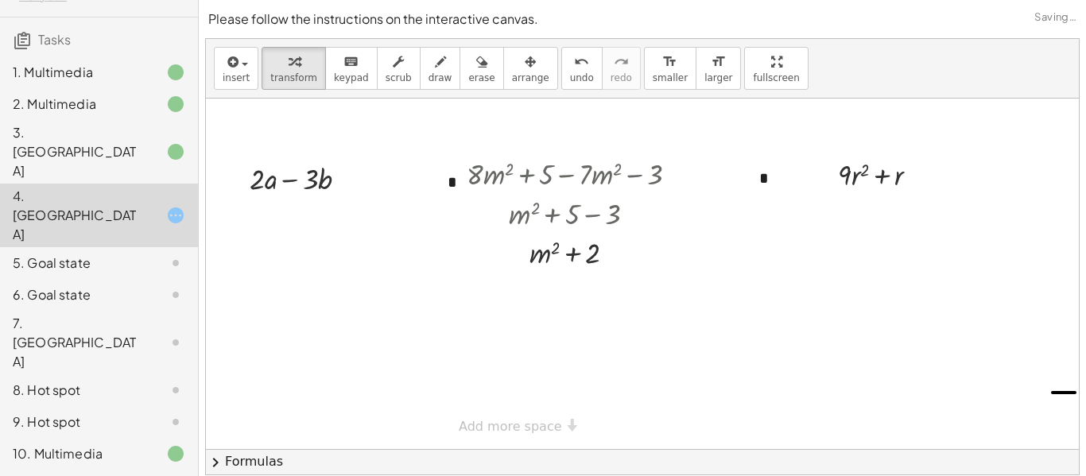
scroll to position [0, 277]
click at [239, 456] on button "chevron_right Formulas" at bounding box center [642, 461] width 873 height 25
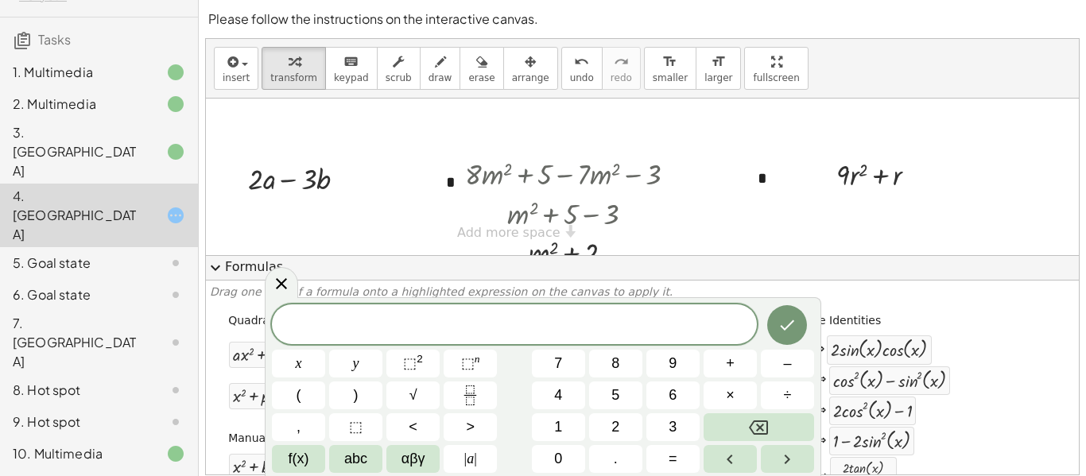
click at [437, 223] on div at bounding box center [577, 213] width 281 height 40
click at [801, 335] on button "Done" at bounding box center [787, 325] width 40 height 40
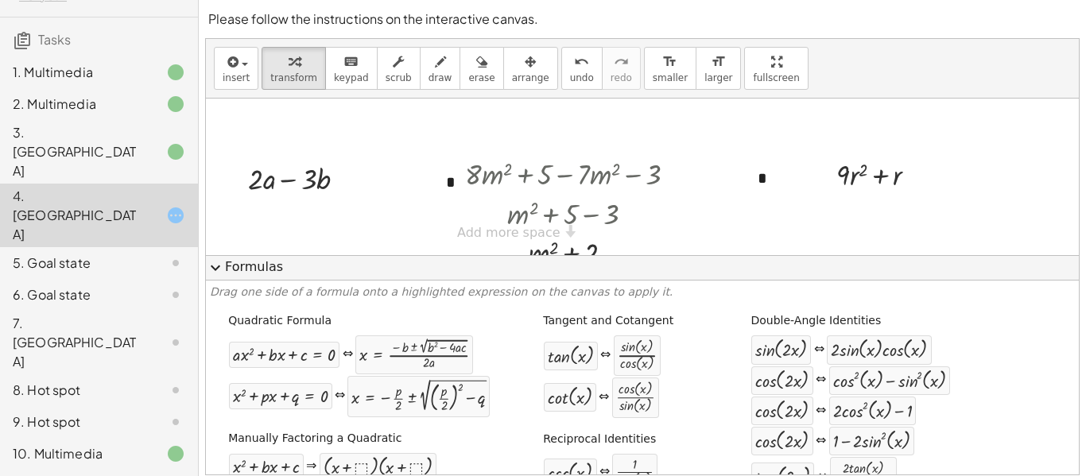
click at [187, 438] on div "8. Hot spot" at bounding box center [99, 454] width 198 height 32
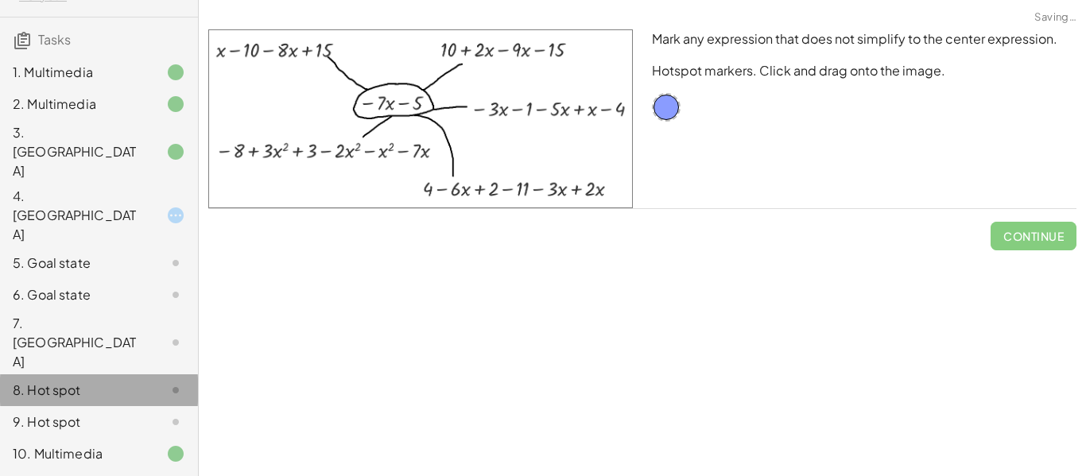
click at [223, 274] on div "**********" at bounding box center [642, 238] width 887 height 476
click at [49, 187] on div "4. Canvas" at bounding box center [77, 215] width 128 height 57
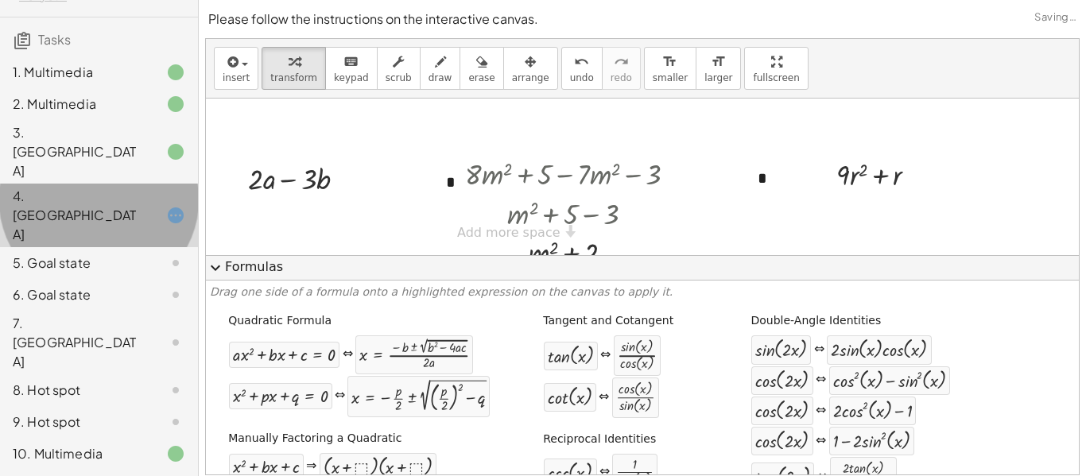
click at [81, 187] on div "4. Canvas" at bounding box center [77, 215] width 128 height 57
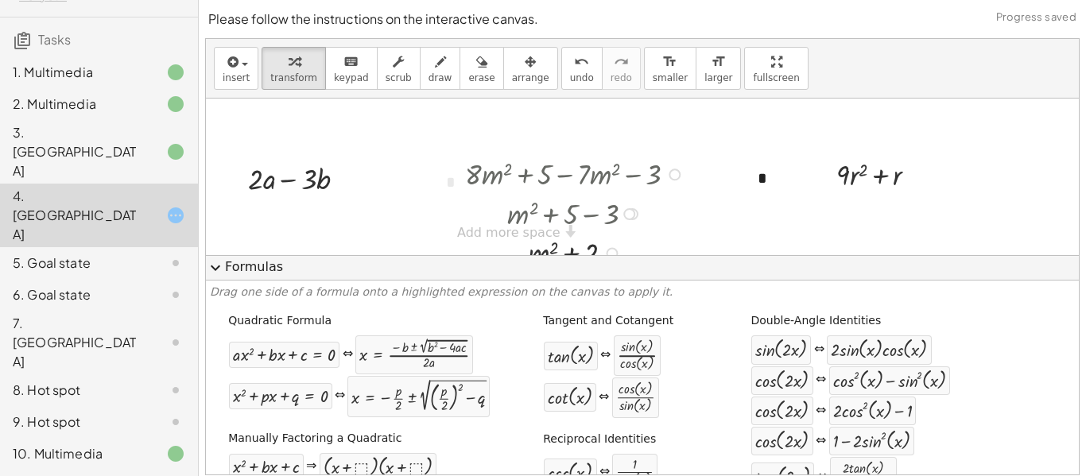
click at [519, 278] on button "expand_more Formulas" at bounding box center [642, 267] width 873 height 25
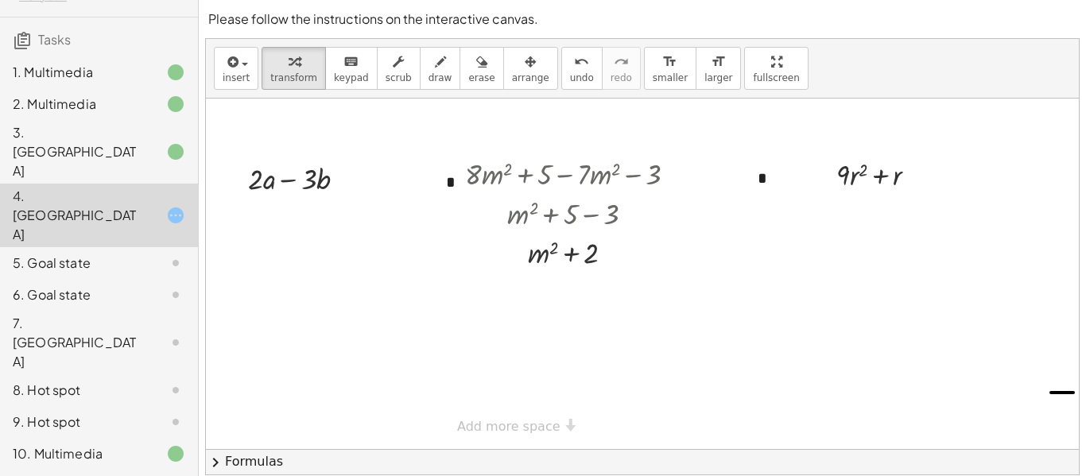
click at [62, 254] on div "5. Goal state" at bounding box center [77, 263] width 128 height 19
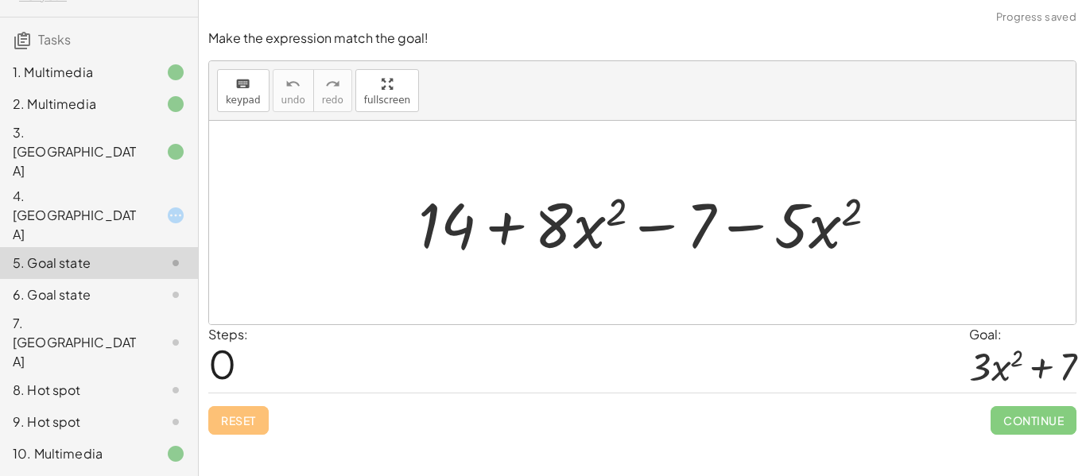
click at [48, 187] on div "4. Canvas" at bounding box center [77, 215] width 128 height 57
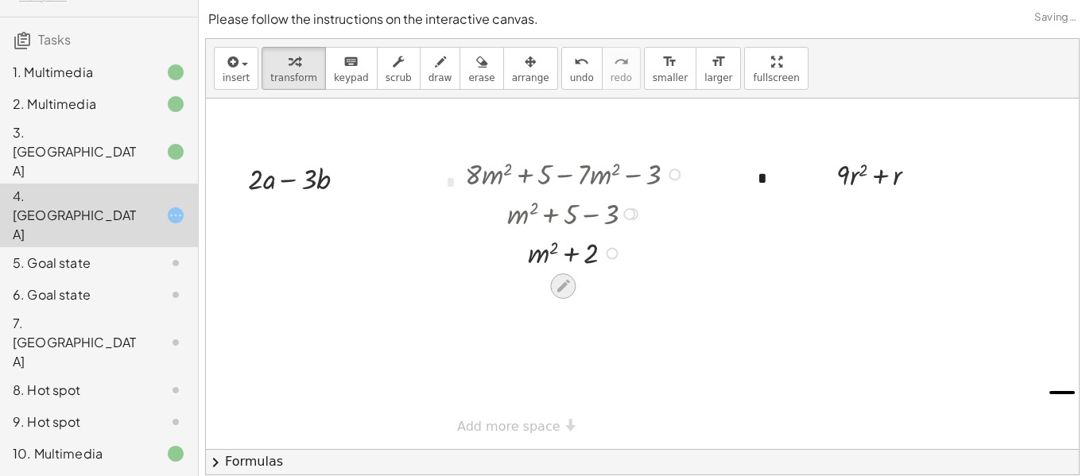
click at [561, 290] on icon at bounding box center [563, 286] width 13 height 13
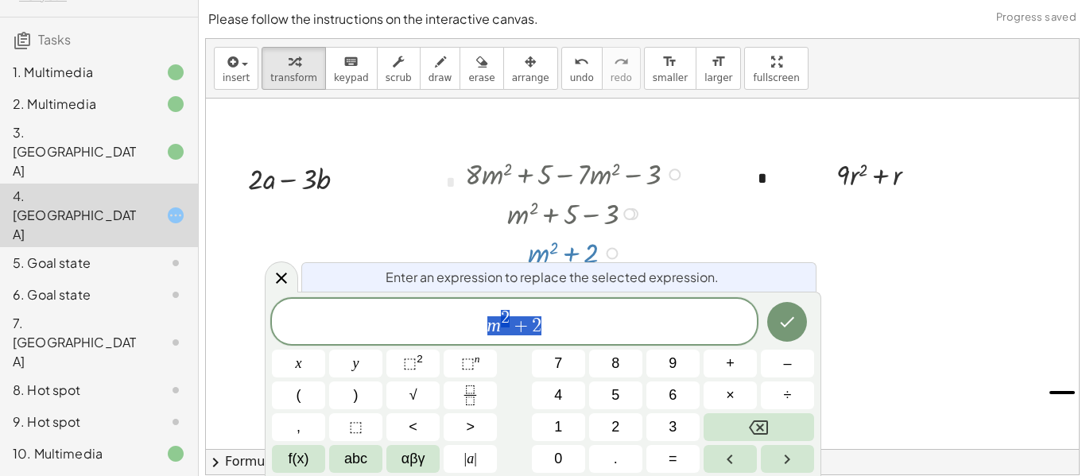
click at [431, 330] on span "m 2 + 2" at bounding box center [514, 323] width 485 height 29
click at [799, 335] on button "Done" at bounding box center [787, 322] width 40 height 40
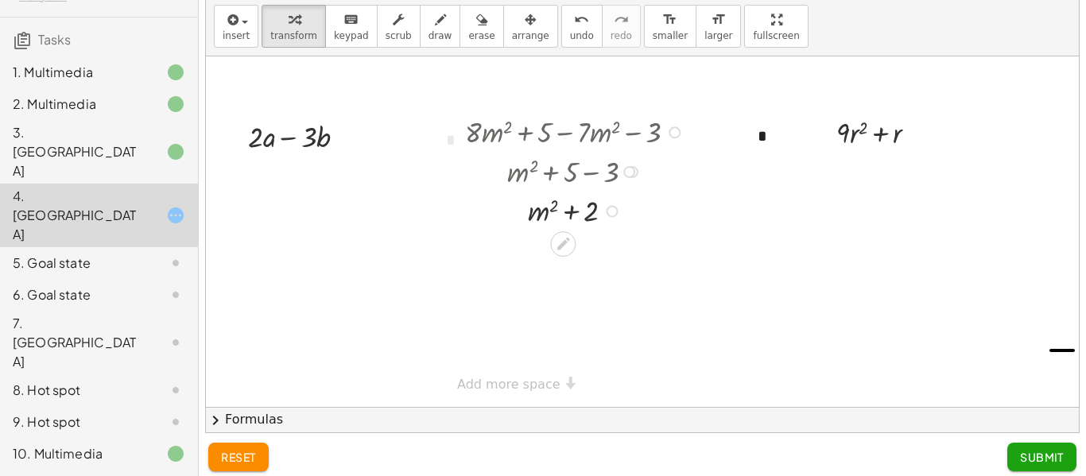
scroll to position [50, 0]
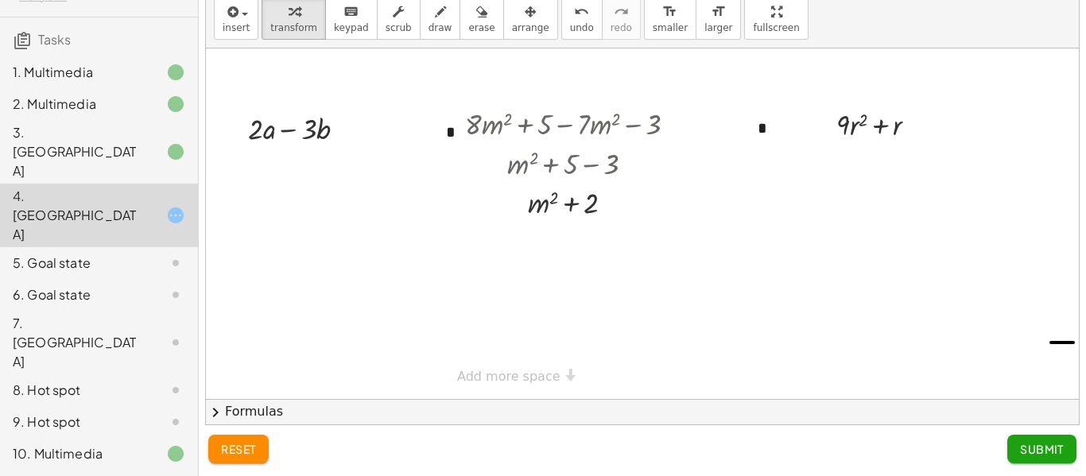
click at [1054, 461] on button "Submit" at bounding box center [1041, 449] width 69 height 29
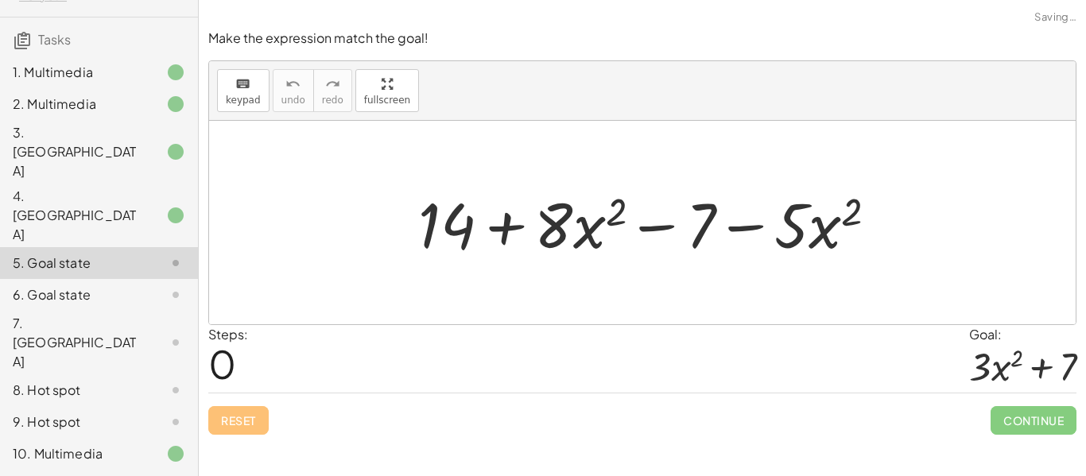
scroll to position [0, 0]
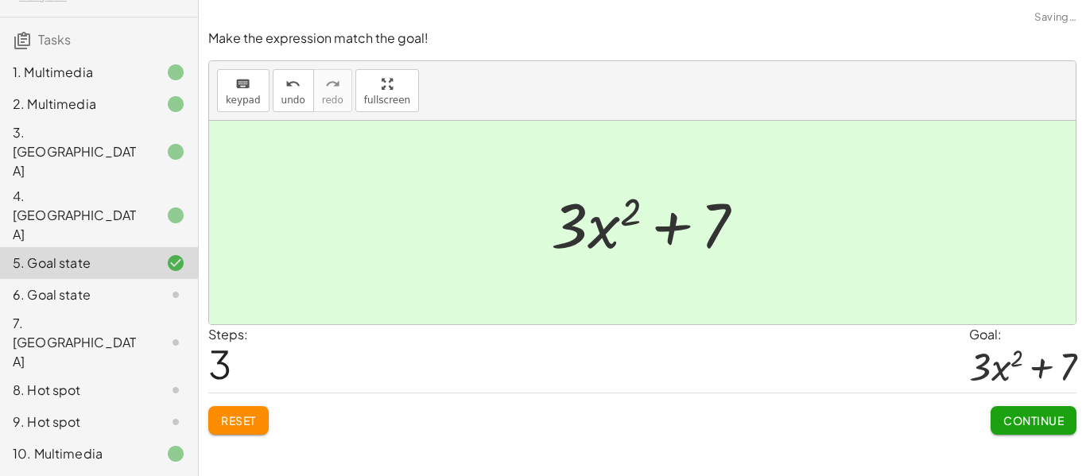
click at [1052, 435] on button "Continue" at bounding box center [1034, 420] width 86 height 29
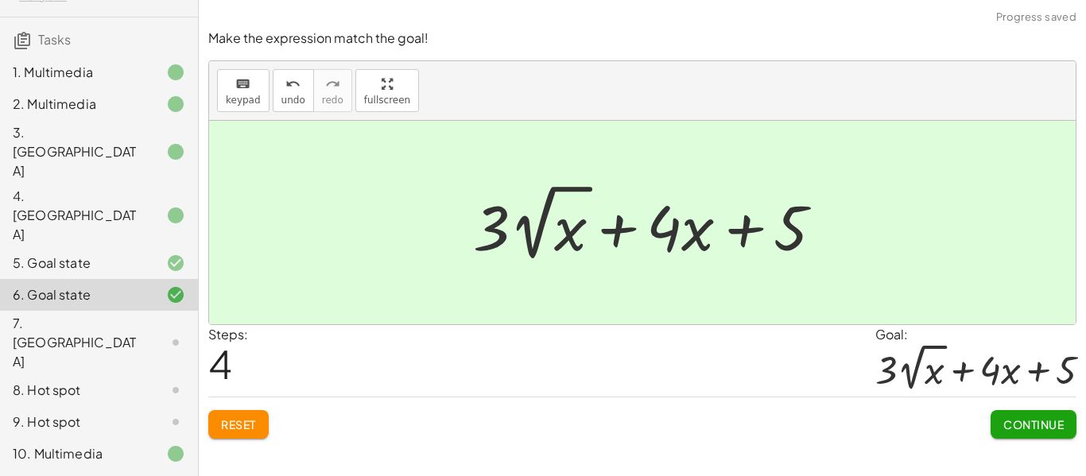
click at [1034, 435] on button "Continue" at bounding box center [1034, 424] width 86 height 29
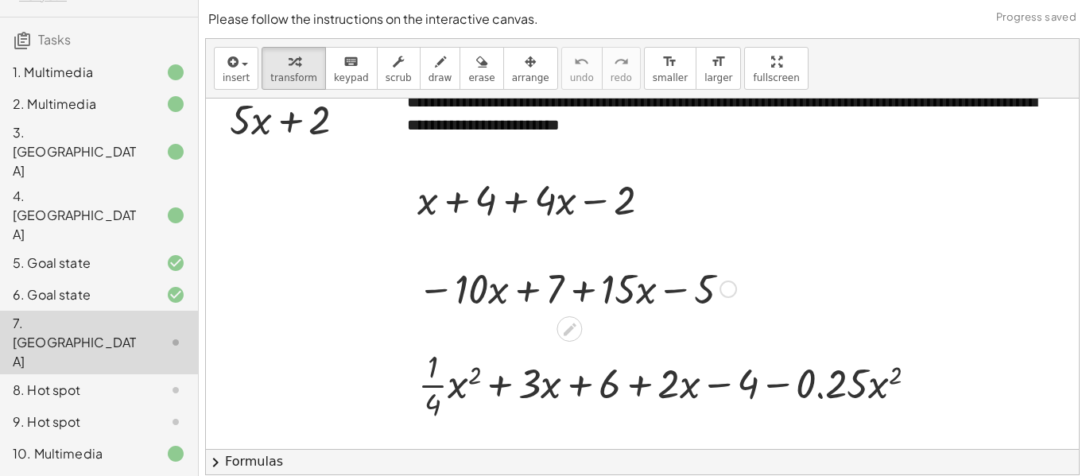
scroll to position [25, 0]
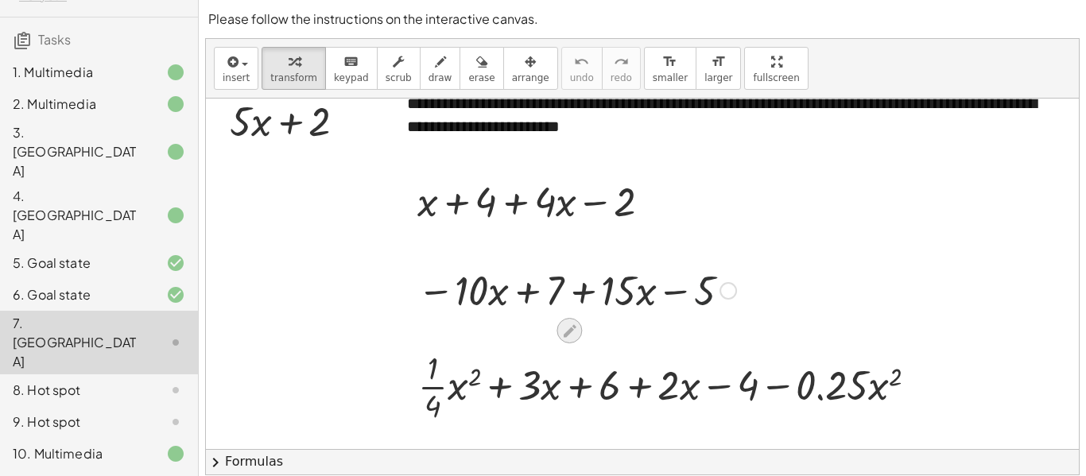
click at [580, 336] on div at bounding box center [569, 330] width 25 height 25
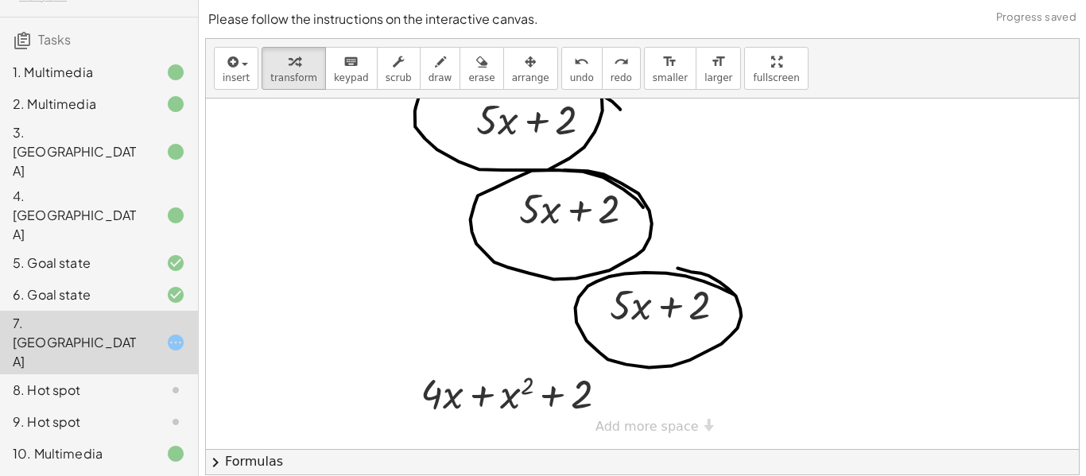
scroll to position [50, 0]
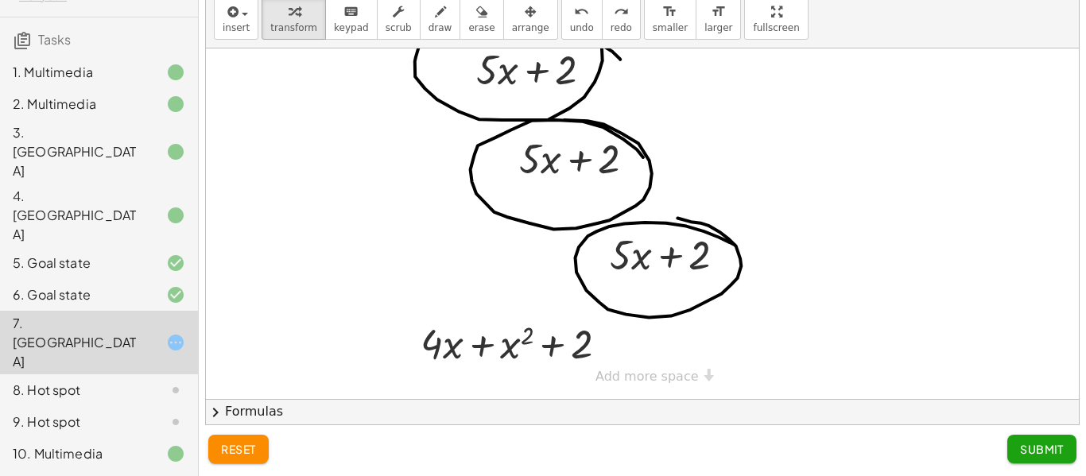
click at [1014, 452] on button "Submit" at bounding box center [1041, 449] width 69 height 29
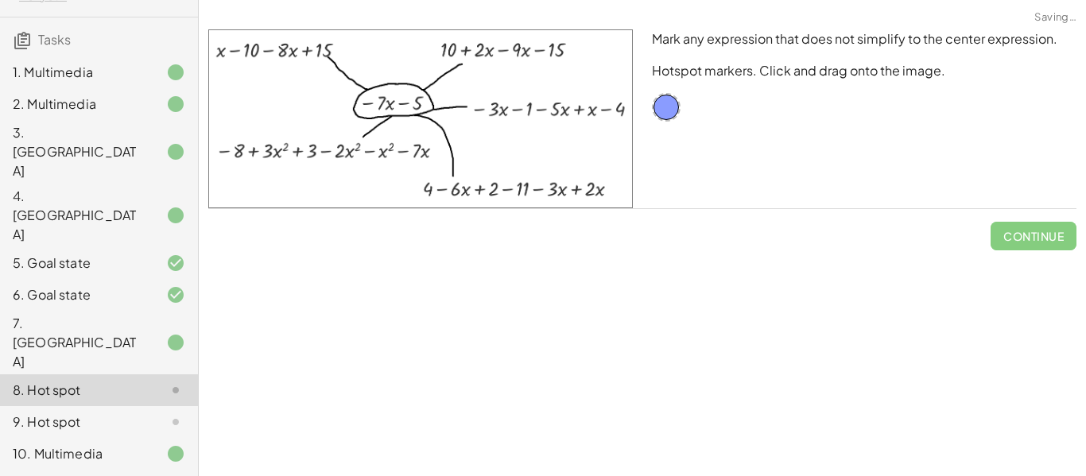
scroll to position [0, 0]
click at [659, 89] on div "Mark any expression that does not simplify to the center expression. Hotspot ma…" at bounding box center [864, 119] width 444 height 198
click at [651, 113] on div "Mark any expression that does not simplify to the center expression. Hotspot ma…" at bounding box center [864, 119] width 444 height 198
click at [667, 111] on div at bounding box center [666, 107] width 29 height 29
click at [0, 0] on div "Mark any expression that does not simplify to the center expression. Hotspot ma…" at bounding box center [0, 0] width 0 height 0
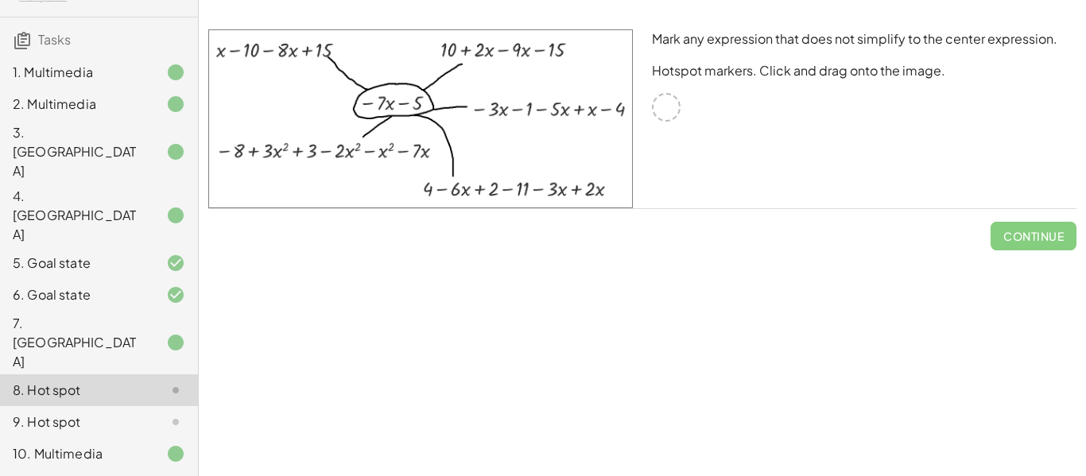
click at [307, 165] on img at bounding box center [420, 118] width 425 height 179
click at [735, 80] on p "Hotspot markers. Click and drag onto the image." at bounding box center [864, 70] width 425 height 19
click at [732, 82] on div "Mark any expression that does not simplify to the center expression. Hotspot ma…" at bounding box center [864, 119] width 444 height 198
click at [745, 63] on p "Hotspot markers. Click and drag onto the image." at bounding box center [864, 70] width 425 height 19
click at [665, 116] on div at bounding box center [666, 107] width 29 height 29
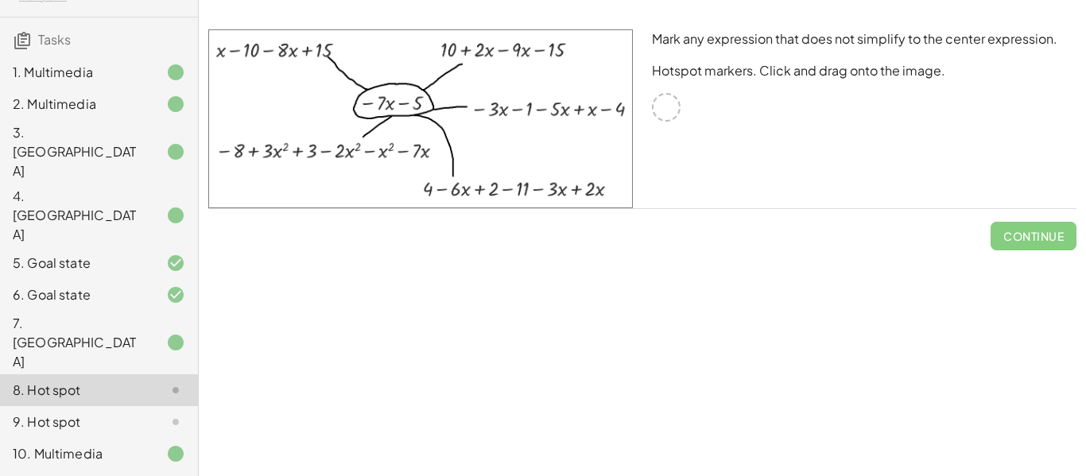
click at [658, 116] on div at bounding box center [666, 107] width 29 height 29
click at [658, 118] on div at bounding box center [666, 107] width 29 height 29
click at [658, 122] on div "Mark any expression that does not simplify to the center expression. Hotspot ma…" at bounding box center [864, 119] width 444 height 198
click at [666, 114] on div at bounding box center [666, 107] width 29 height 29
click at [673, 118] on div at bounding box center [666, 107] width 29 height 29
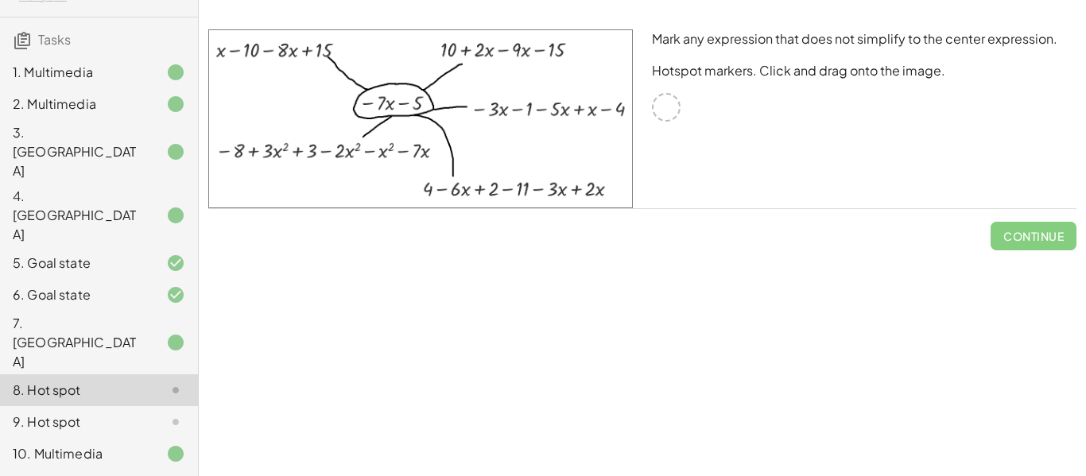
click at [755, 56] on div "Mark any expression that does not simplify to the center expression. Hotspot ma…" at bounding box center [864, 119] width 444 height 198
click at [790, 37] on p "Mark any expression that does not simplify to the center expression." at bounding box center [864, 38] width 425 height 19
click at [321, 114] on img at bounding box center [420, 118] width 425 height 179
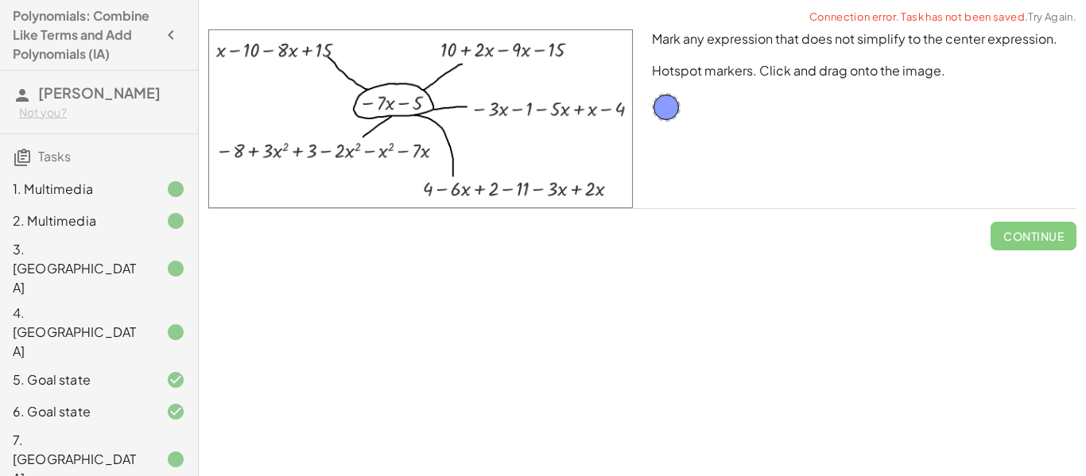
click at [1050, 241] on span "Continue" at bounding box center [1034, 229] width 86 height 41
click at [1031, 233] on span "Continue" at bounding box center [1034, 229] width 86 height 41
click at [673, 101] on div at bounding box center [666, 107] width 29 height 29
click at [305, 107] on img at bounding box center [420, 118] width 425 height 179
click at [658, 118] on div at bounding box center [666, 107] width 29 height 29
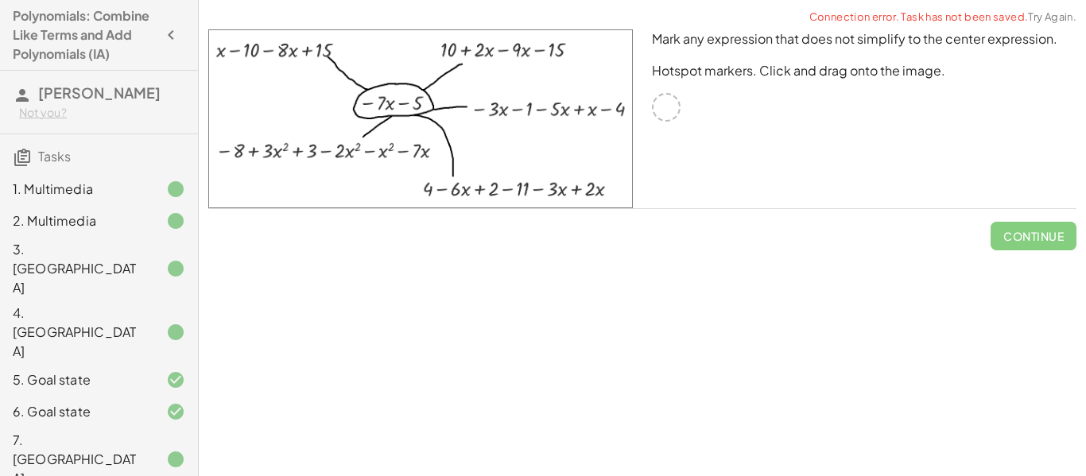
click at [667, 112] on div at bounding box center [666, 107] width 29 height 29
click at [867, 60] on div "Mark any expression that does not simplify to the center expression. Hotspot ma…" at bounding box center [864, 119] width 444 height 198
click at [874, 60] on div "Mark any expression that does not simplify to the center expression. Hotspot ma…" at bounding box center [864, 119] width 444 height 198
click at [863, 78] on p "Hotspot markers. Click and drag onto the image." at bounding box center [864, 70] width 425 height 19
